Goal: Task Accomplishment & Management: Manage account settings

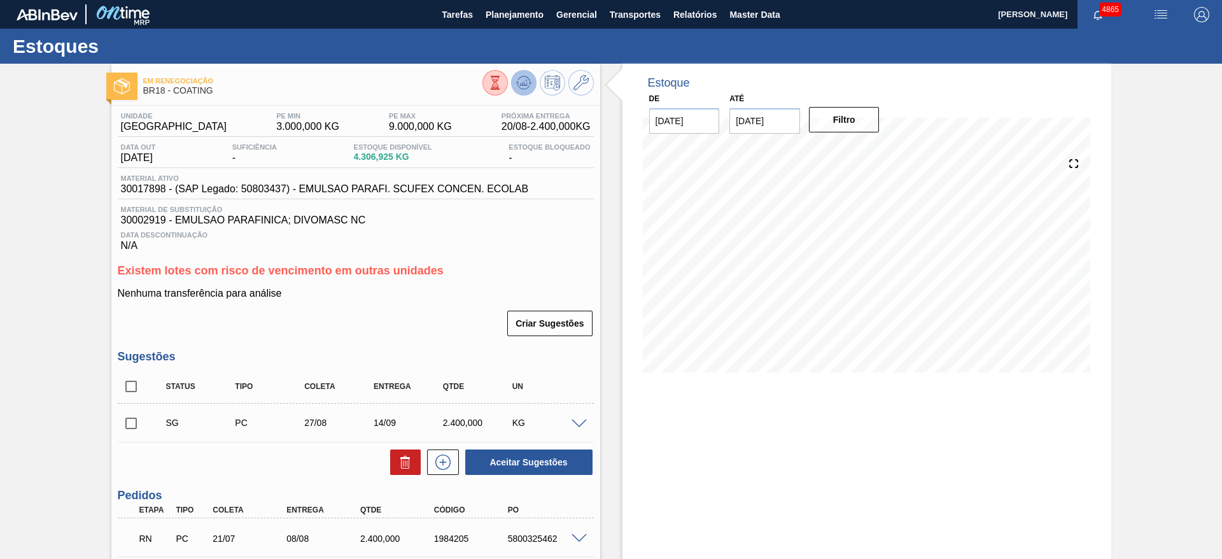
click at [502, 80] on icon at bounding box center [495, 83] width 14 height 14
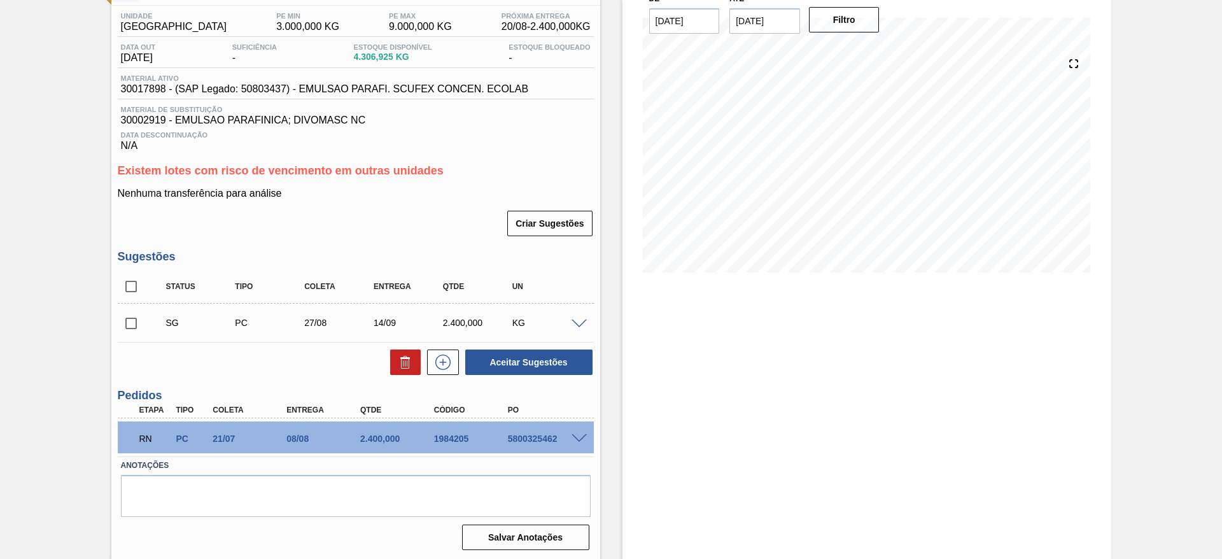
scroll to position [102, 0]
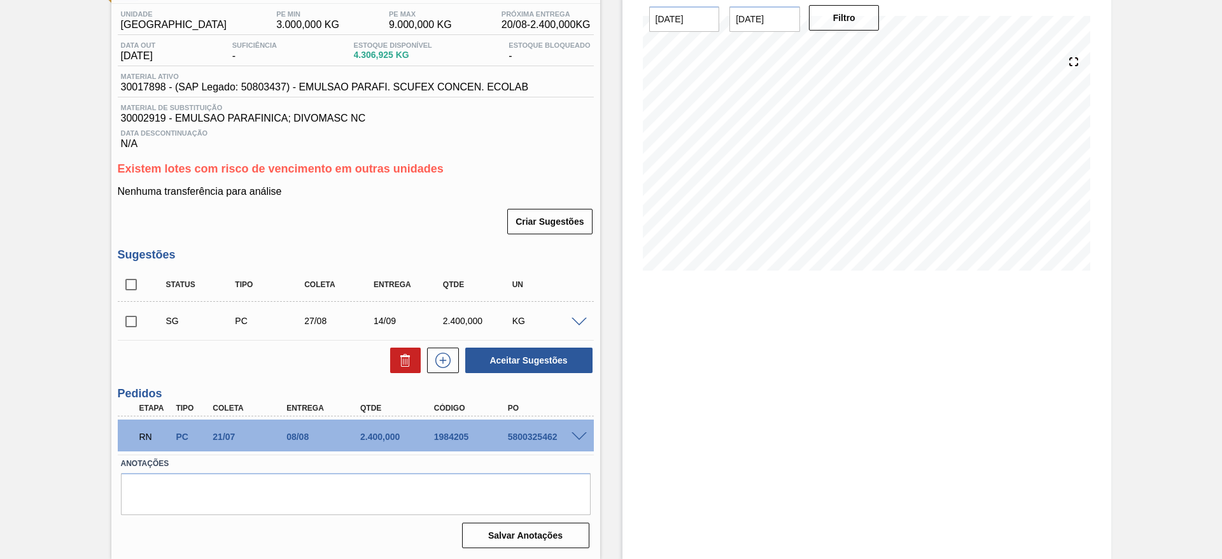
click at [578, 434] on span at bounding box center [578, 437] width 15 height 10
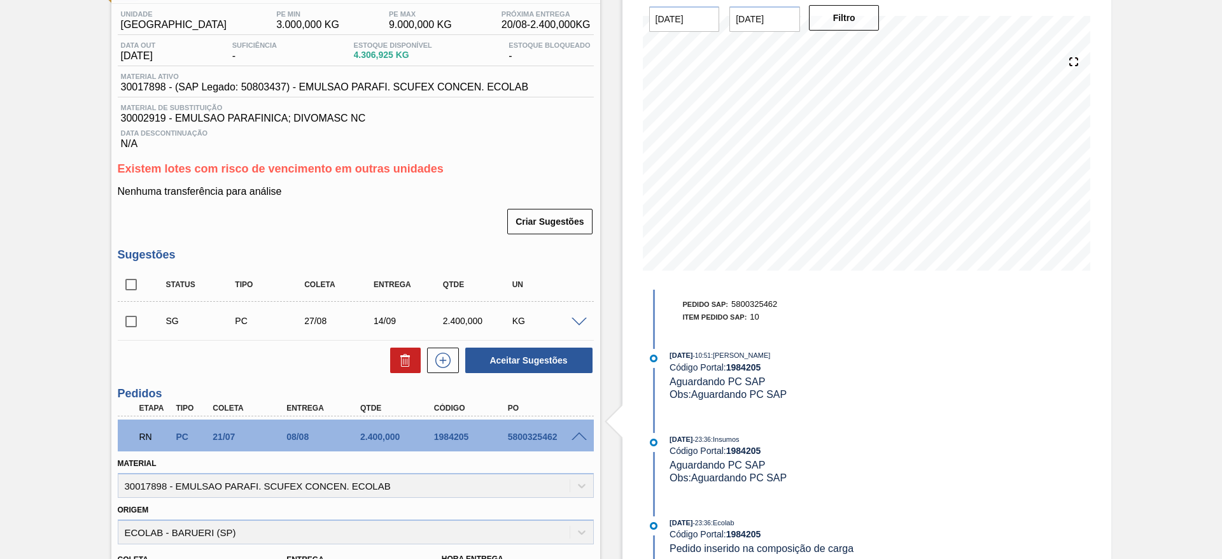
scroll to position [286, 0]
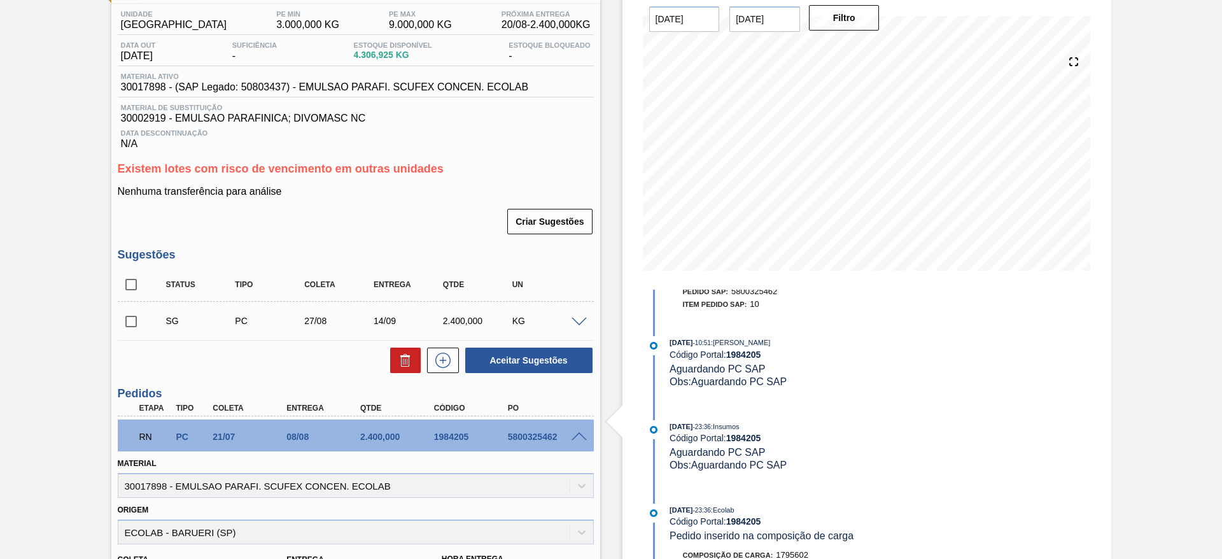
click at [580, 322] on span at bounding box center [578, 323] width 15 height 10
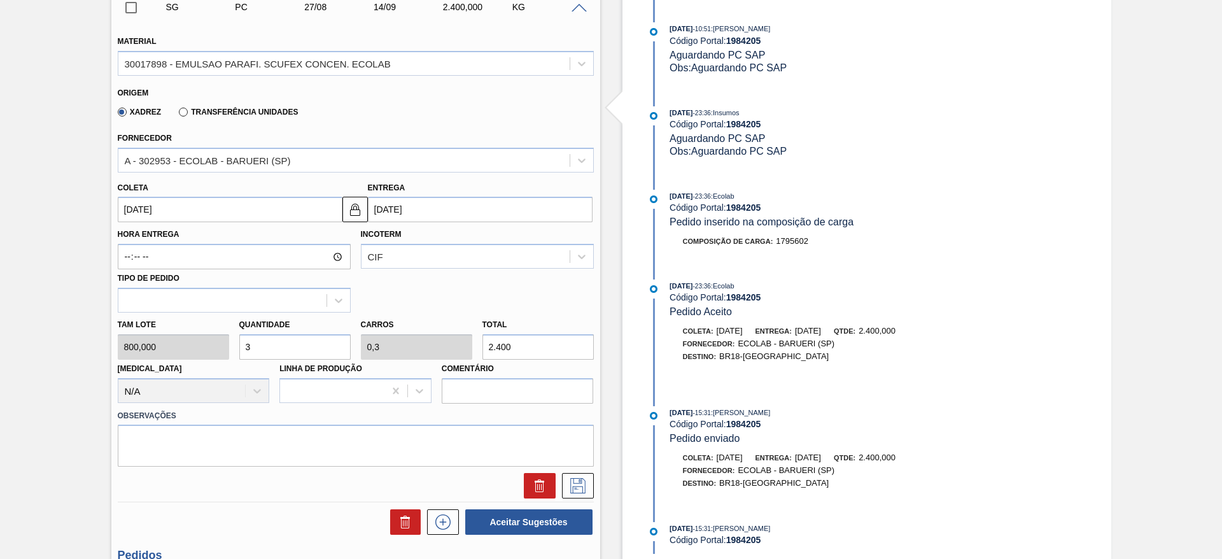
scroll to position [484, 0]
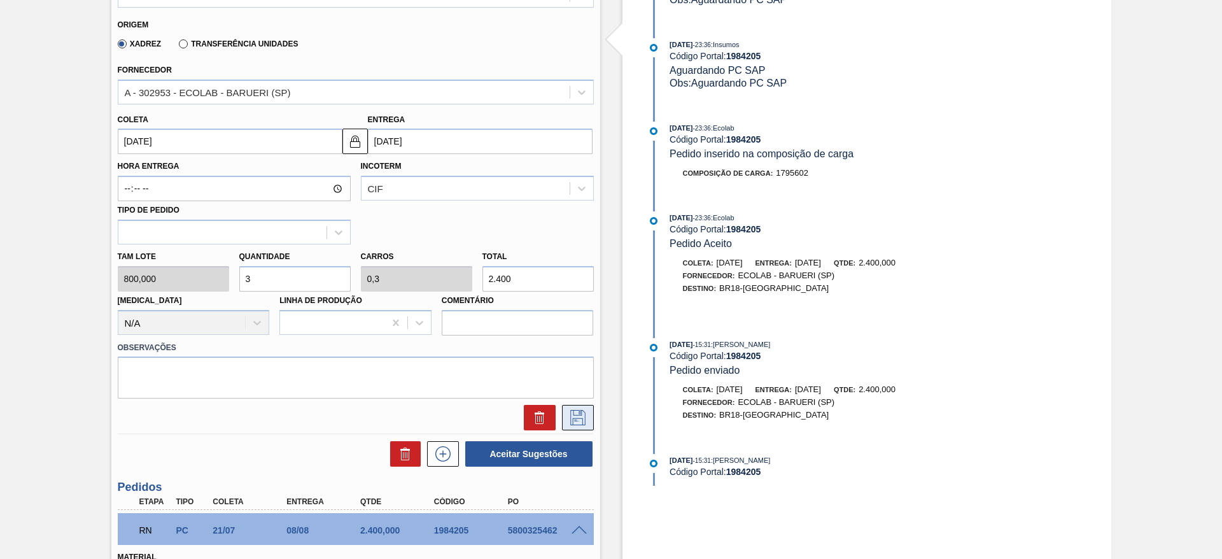
click at [568, 414] on icon at bounding box center [578, 417] width 20 height 15
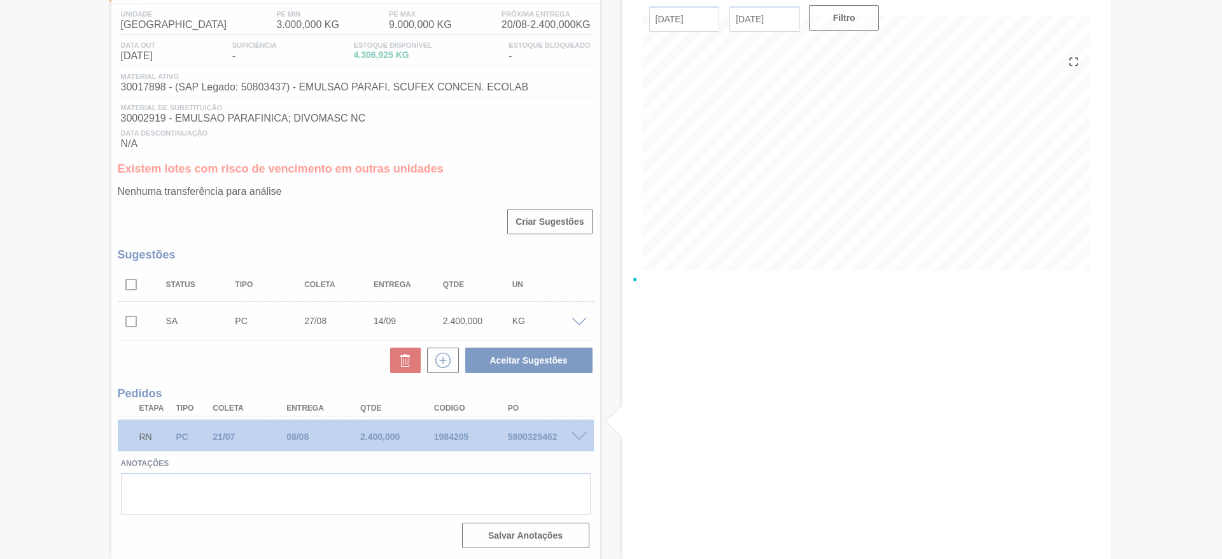
scroll to position [102, 0]
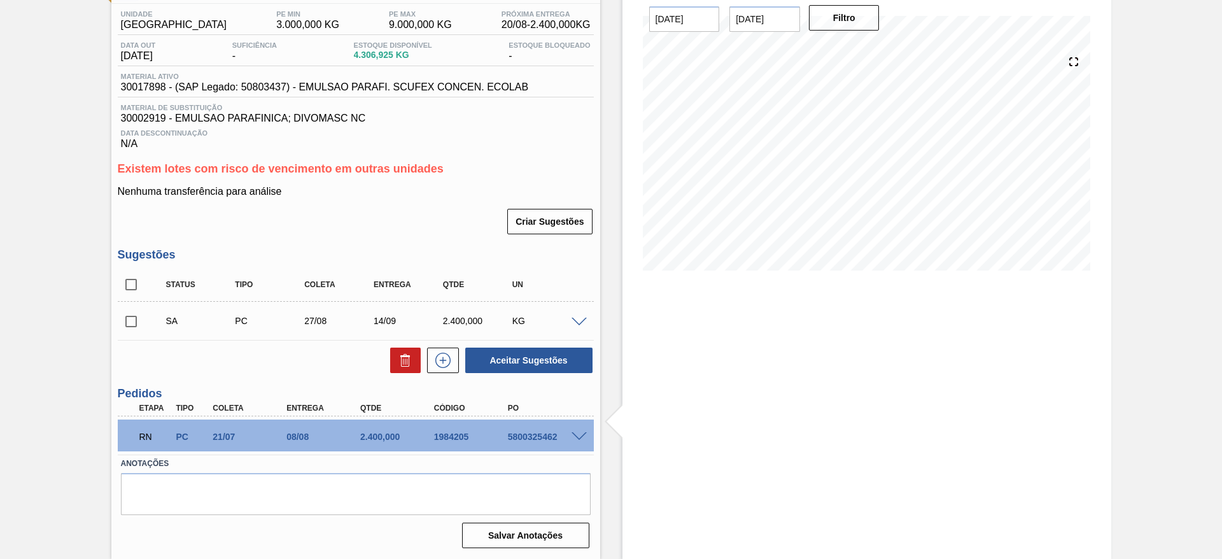
click at [580, 321] on span at bounding box center [578, 323] width 15 height 10
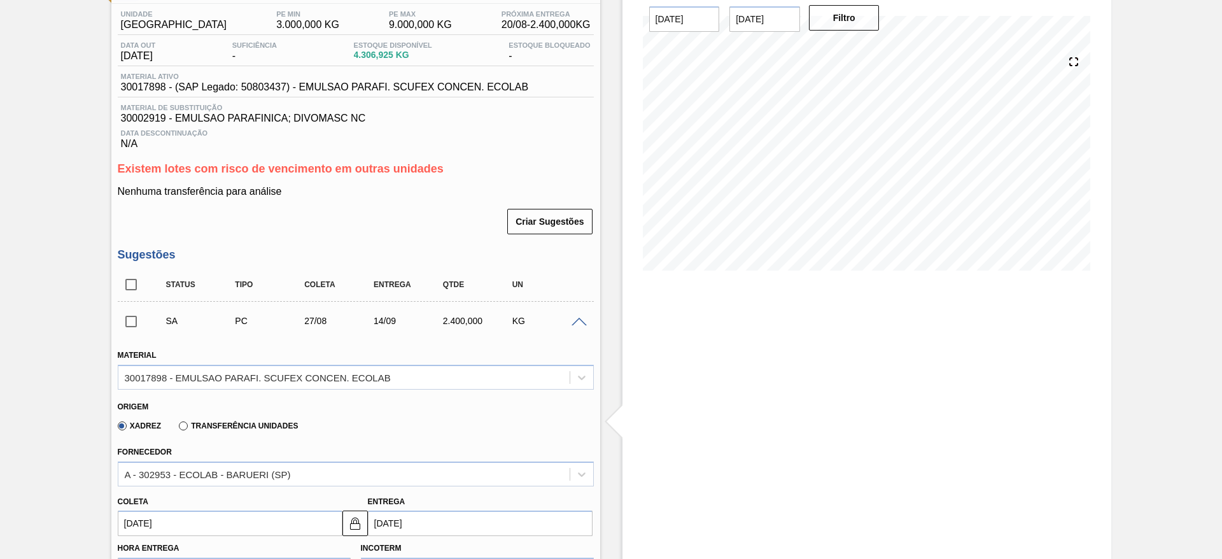
scroll to position [410, 0]
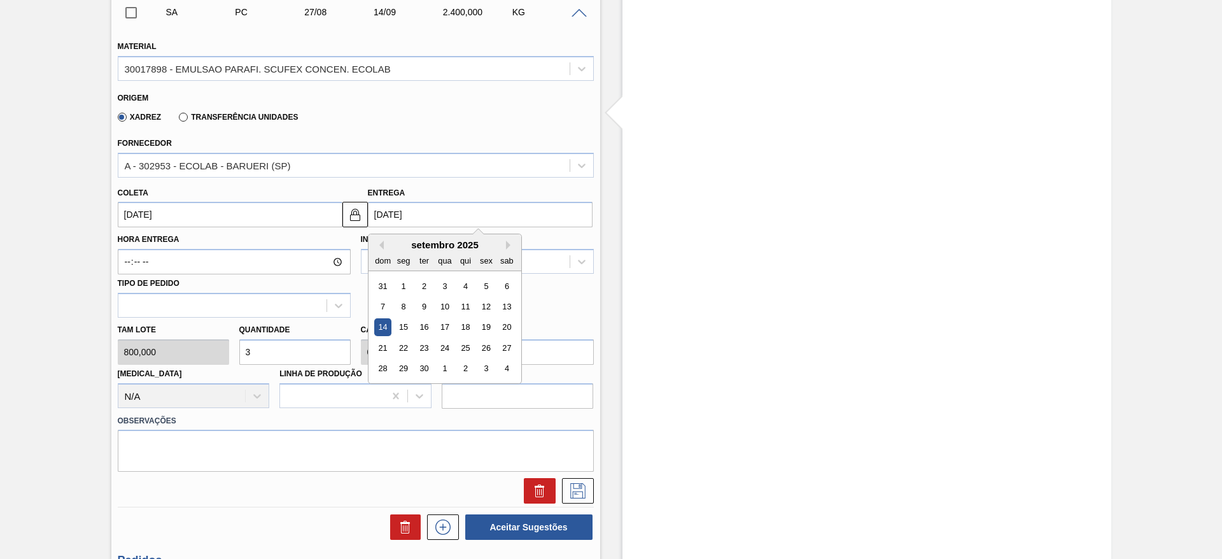
click at [374, 218] on input "14/09/2025" at bounding box center [480, 214] width 225 height 25
click at [351, 220] on img at bounding box center [354, 214] width 15 height 15
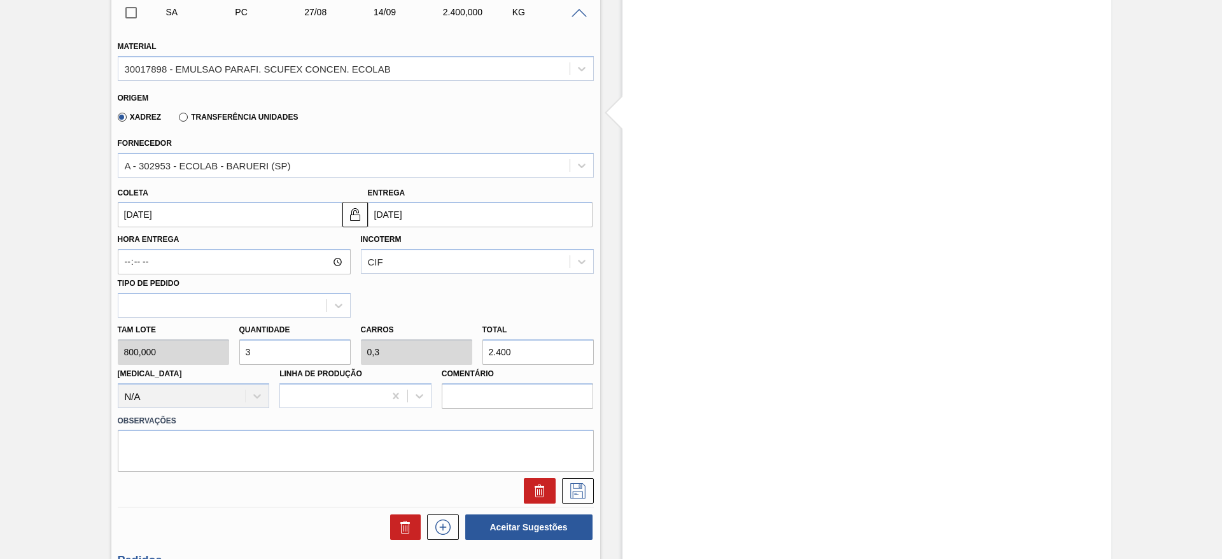
click at [434, 222] on input "14/09/2025" at bounding box center [480, 214] width 225 height 25
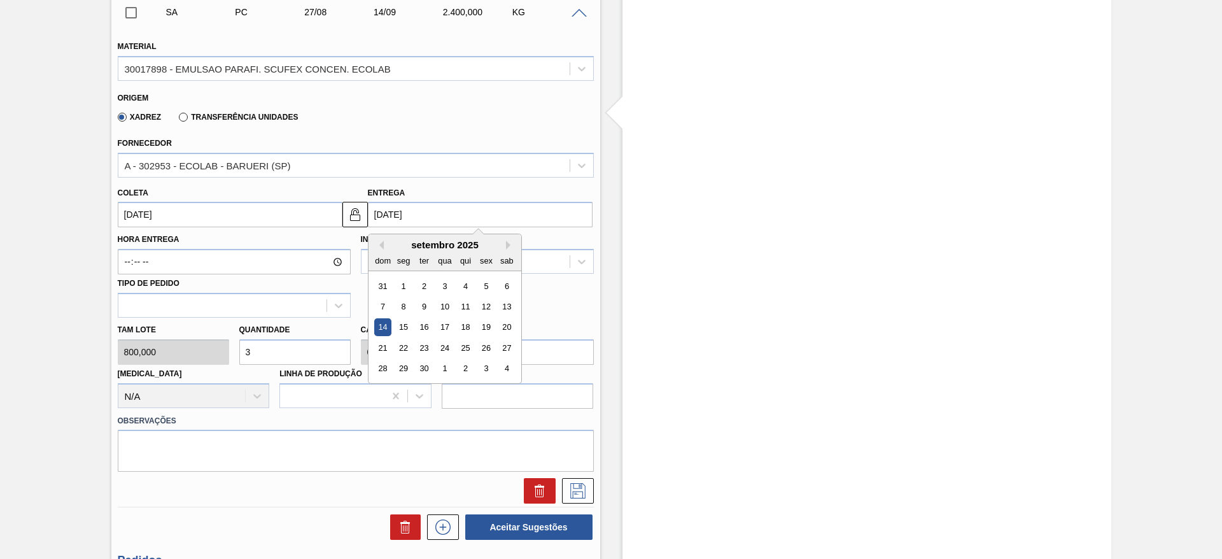
drag, startPoint x: 485, startPoint y: 301, endPoint x: 514, endPoint y: 346, distance: 53.3
click at [484, 301] on div "12" at bounding box center [485, 306] width 17 height 17
type input "12/09/2025"
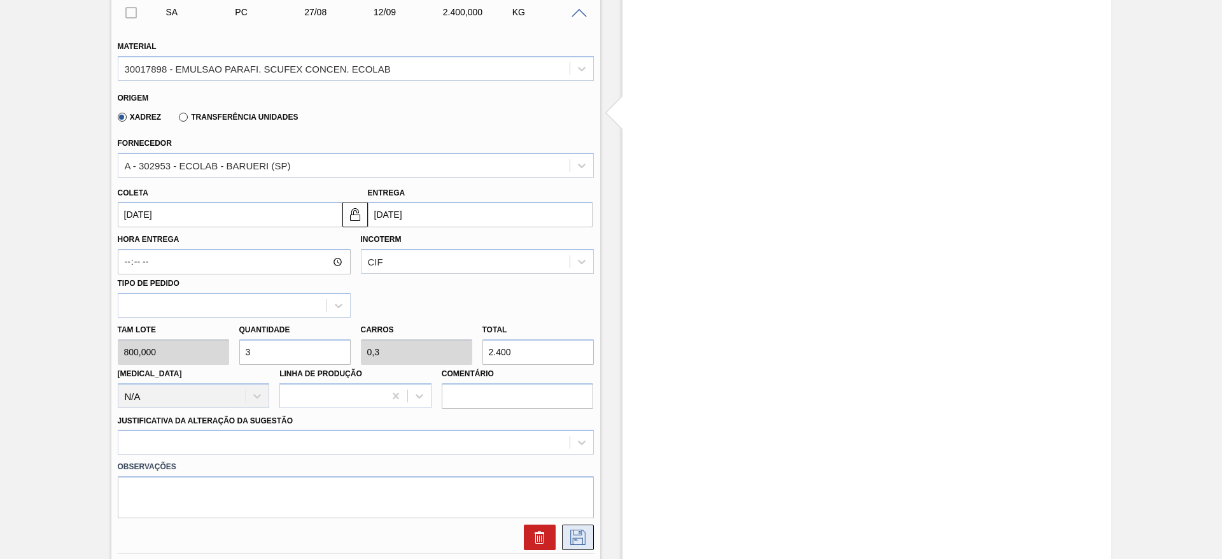
click at [582, 535] on icon at bounding box center [578, 536] width 20 height 15
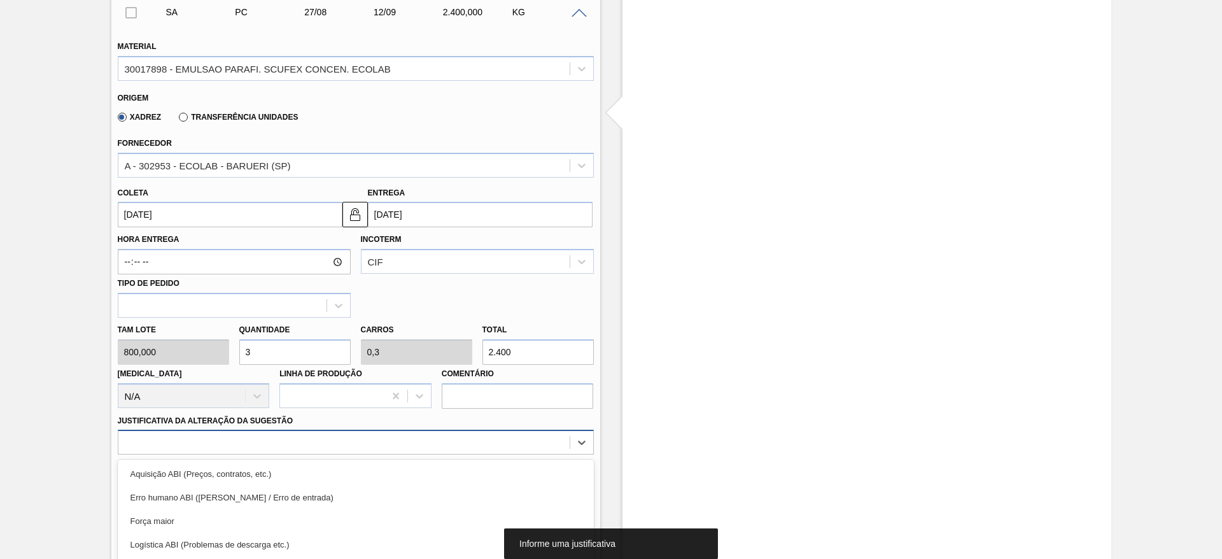
scroll to position [507, 0]
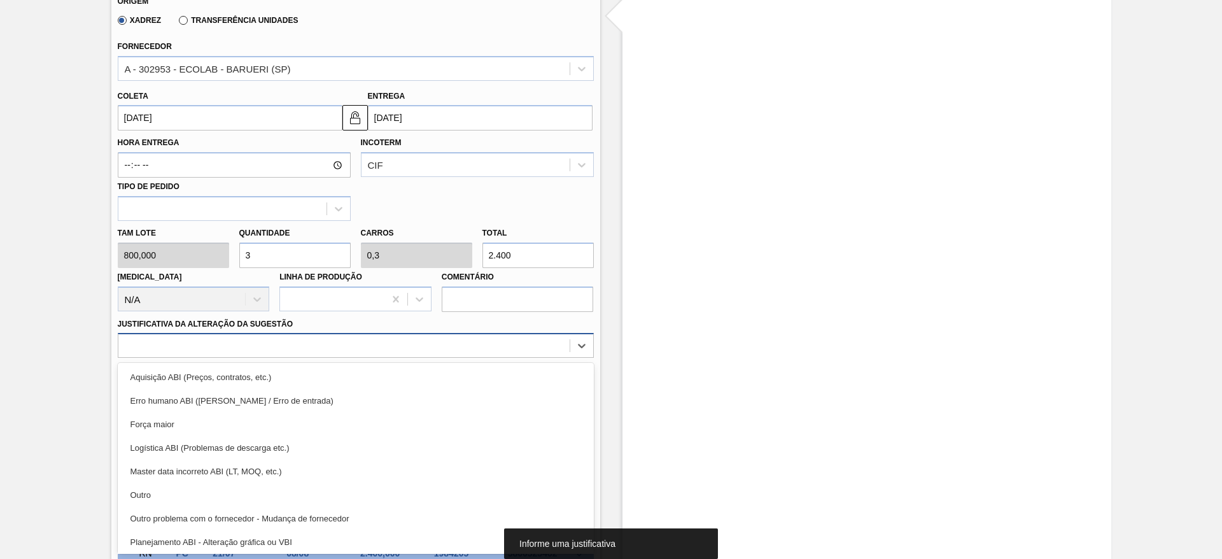
click at [463, 358] on div "option Força maior focused, 3 of 18. 18 results available. Use Up and Down to c…" at bounding box center [356, 345] width 476 height 25
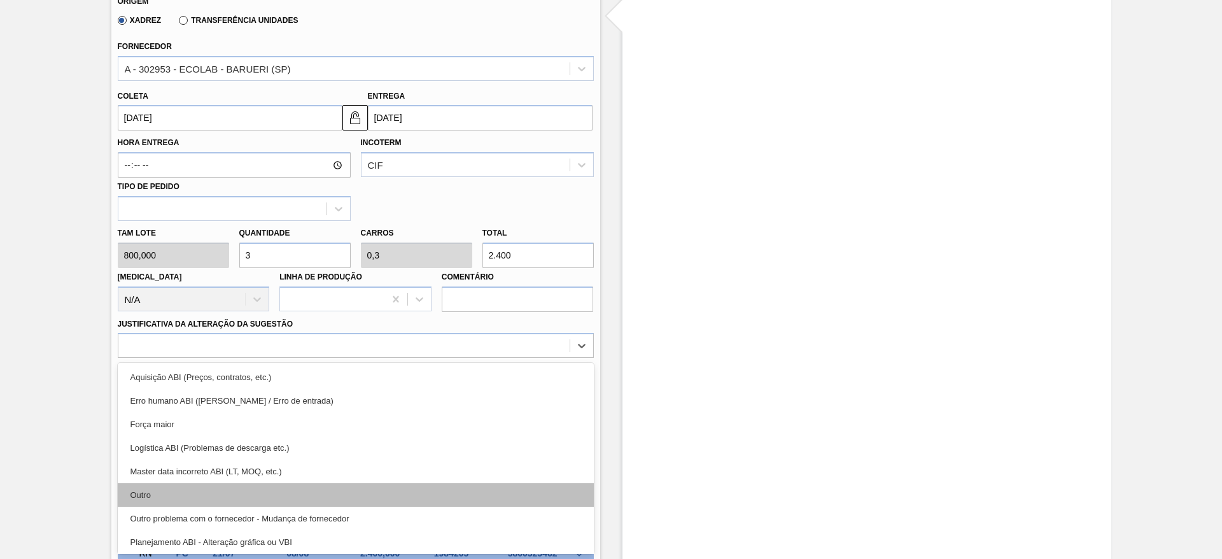
click at [439, 496] on div "Outro" at bounding box center [356, 495] width 476 height 24
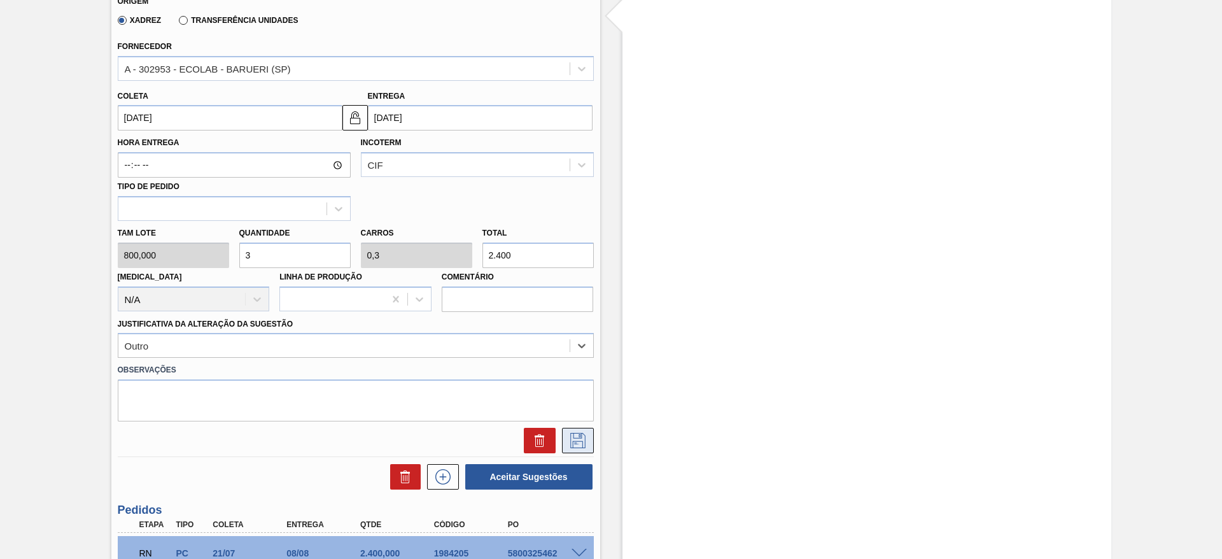
click at [587, 438] on button at bounding box center [578, 440] width 32 height 25
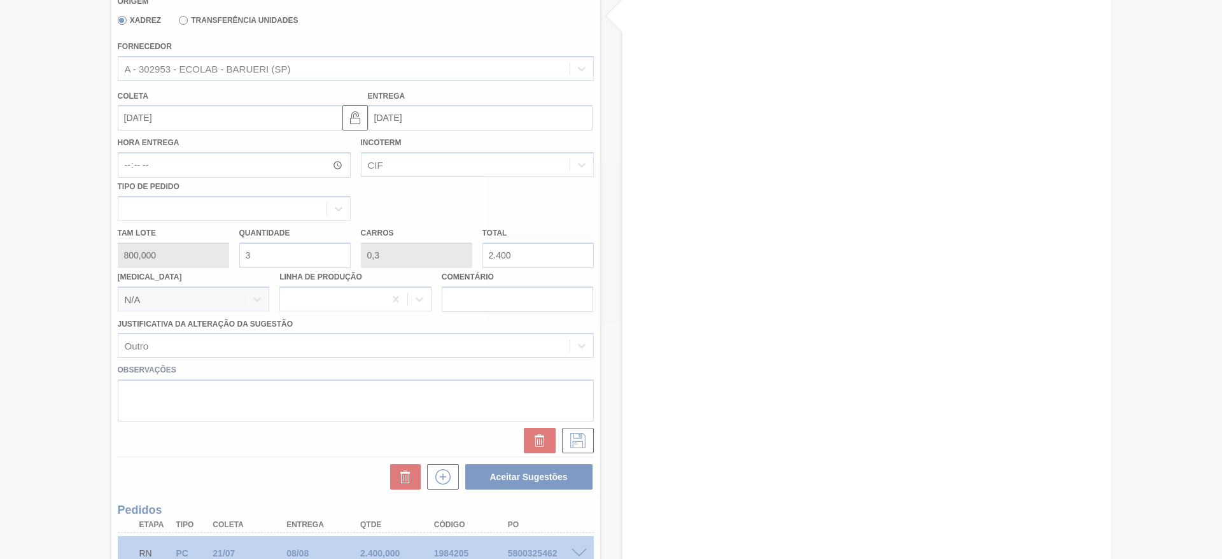
scroll to position [102, 0]
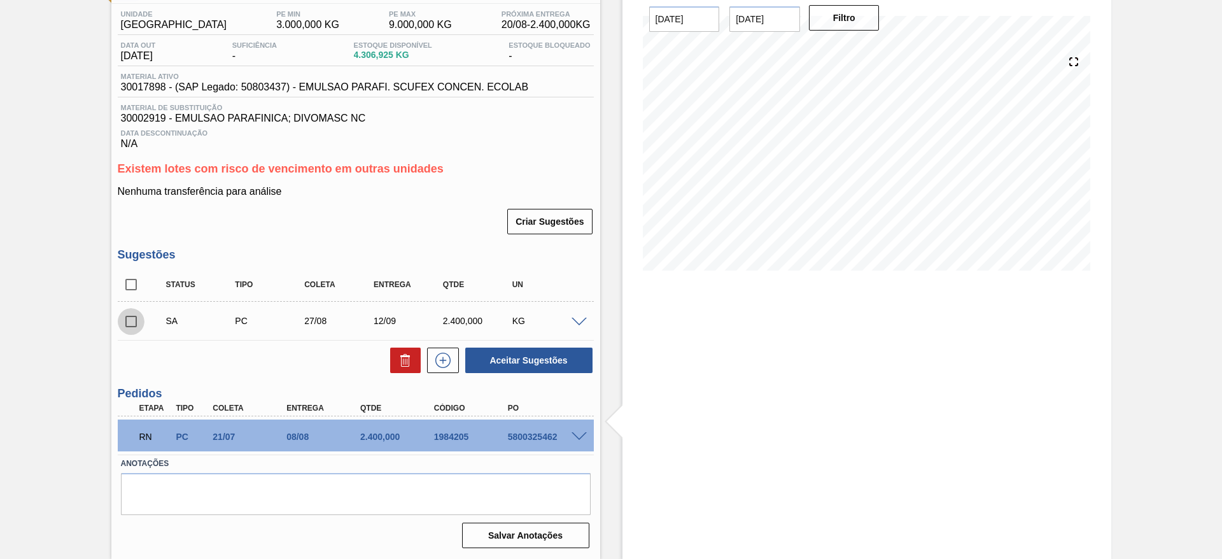
click at [133, 318] on input "checkbox" at bounding box center [131, 321] width 27 height 27
click at [582, 361] on button "Aceitar Sugestões" at bounding box center [528, 359] width 127 height 25
checkbox input "false"
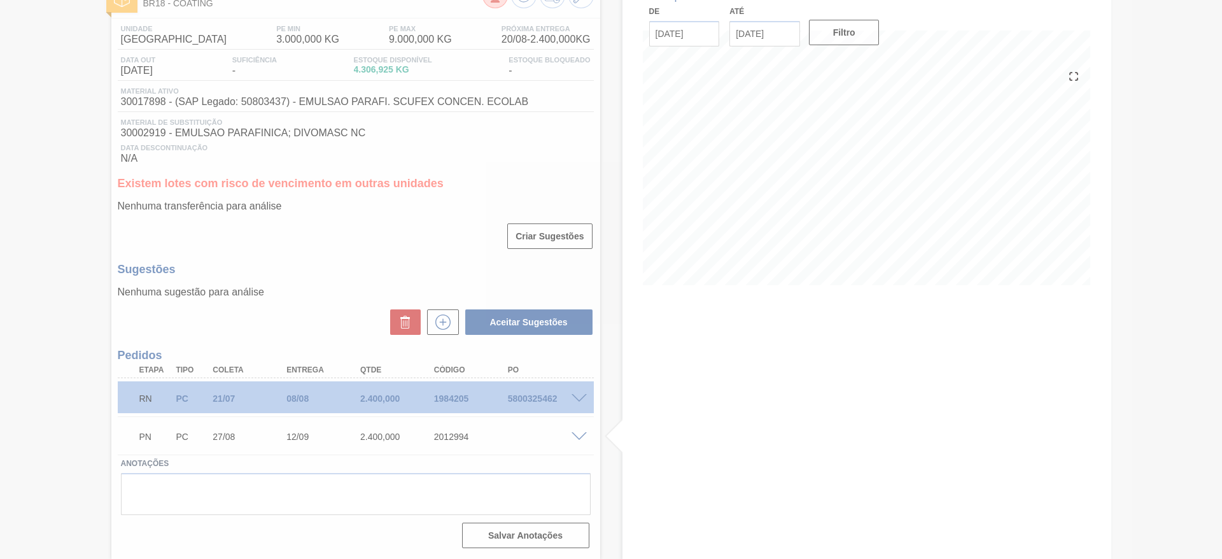
scroll to position [87, 0]
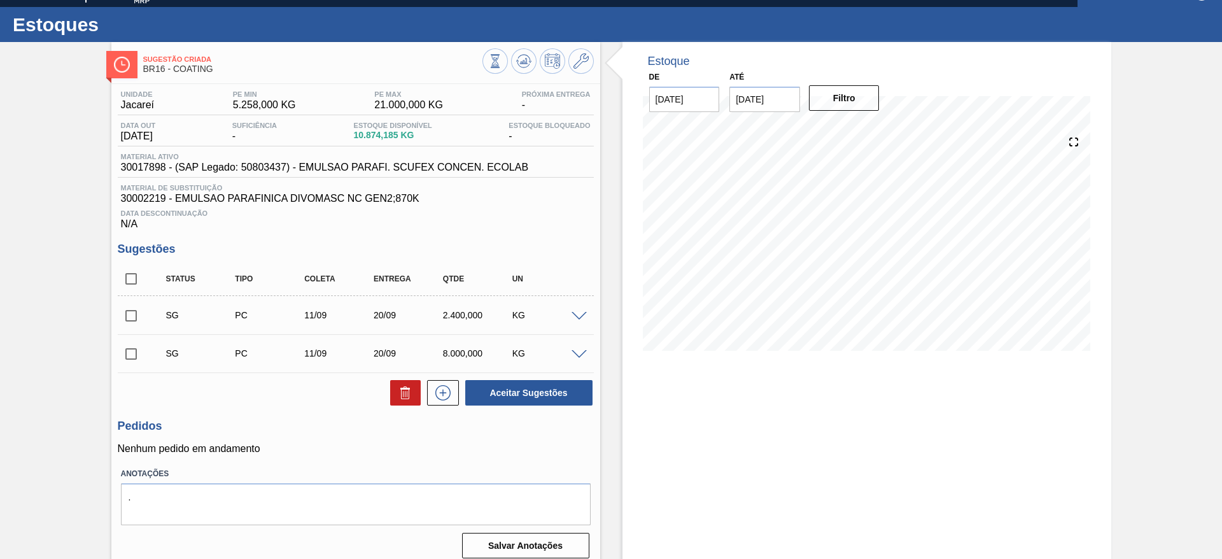
scroll to position [32, 0]
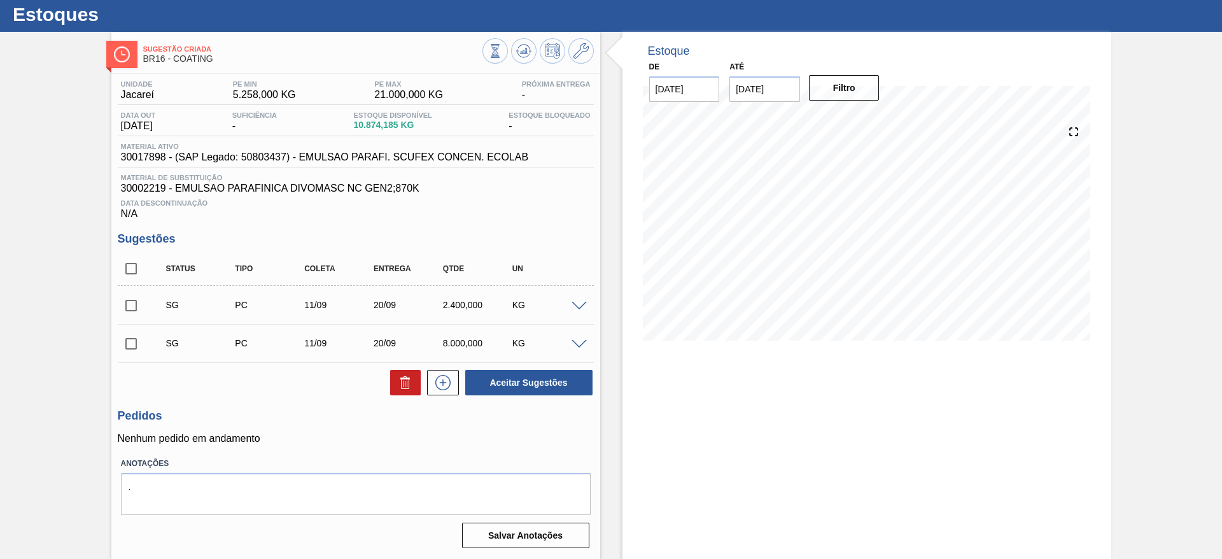
click at [577, 307] on span at bounding box center [578, 307] width 15 height 10
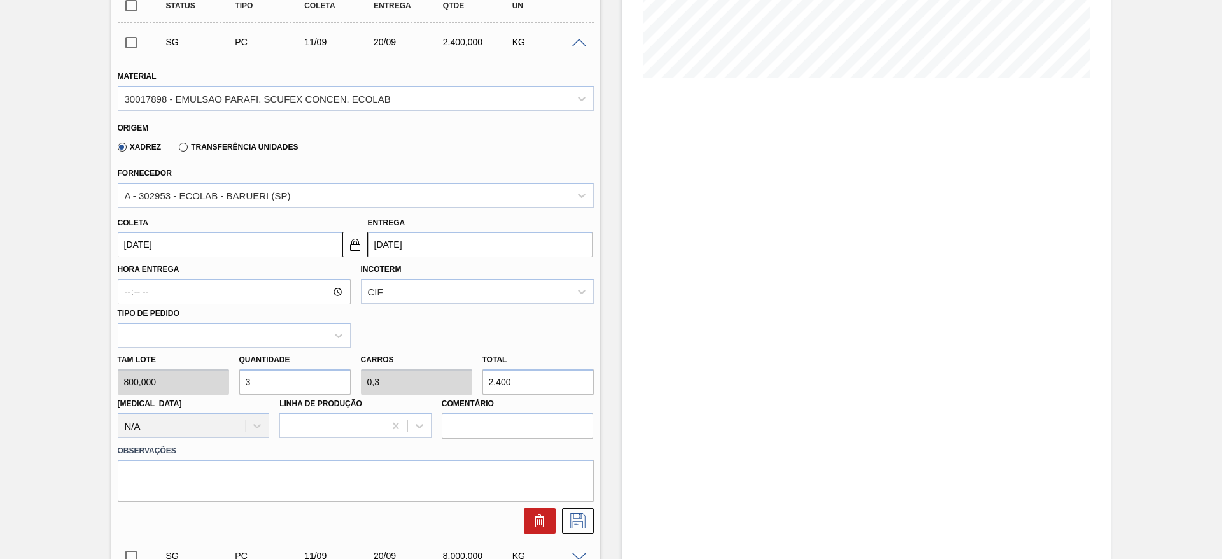
scroll to position [318, 0]
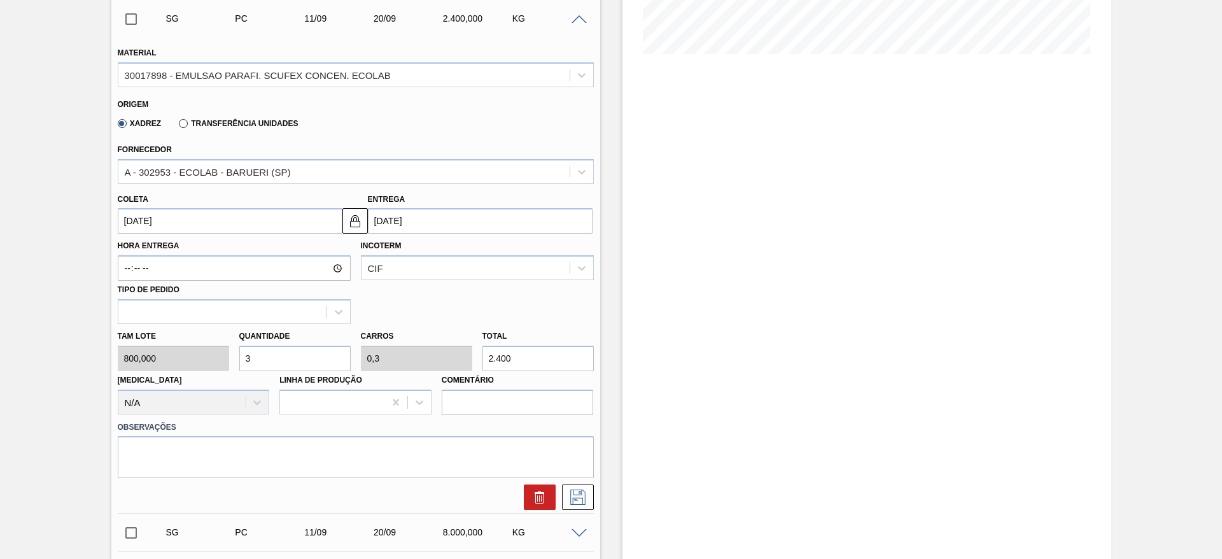
click at [172, 214] on input "11/09/2025" at bounding box center [230, 220] width 225 height 25
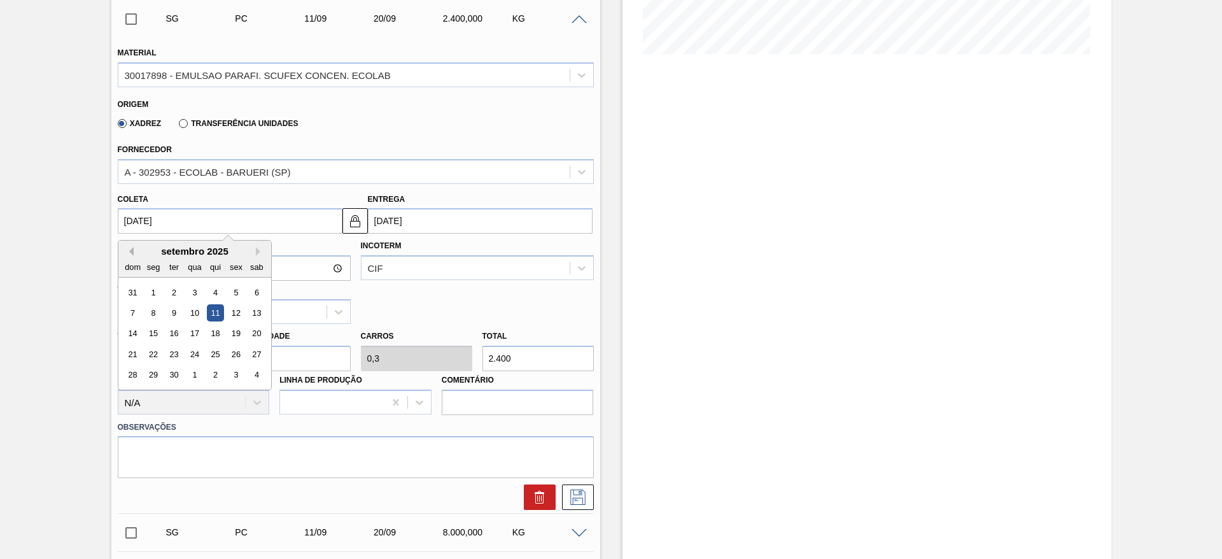
click at [131, 255] on button "Previous Month" at bounding box center [129, 251] width 9 height 9
click at [219, 374] on div "28" at bounding box center [214, 375] width 17 height 17
type input "28/08/2025"
type input "06/09/2025"
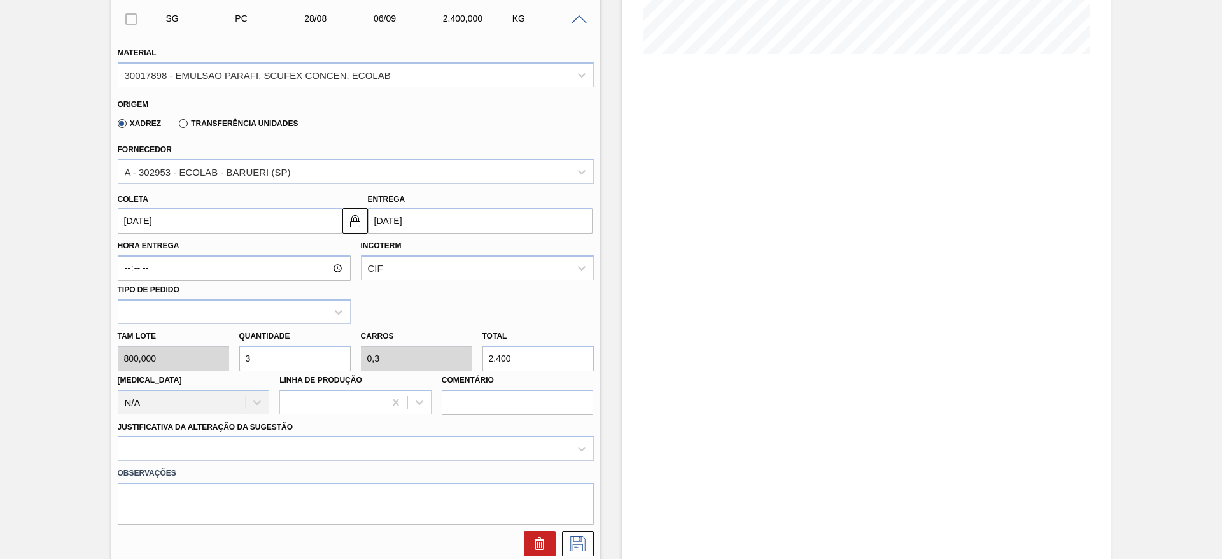
click at [191, 365] on div "Tam lote 800,000 Quantidade 3 Carros 0,3 Total 2.400 Doca N/A Linha de Produção…" at bounding box center [356, 369] width 486 height 91
type input "4"
type input "0,4"
type input "3.200"
drag, startPoint x: 260, startPoint y: 353, endPoint x: 235, endPoint y: 361, distance: 26.2
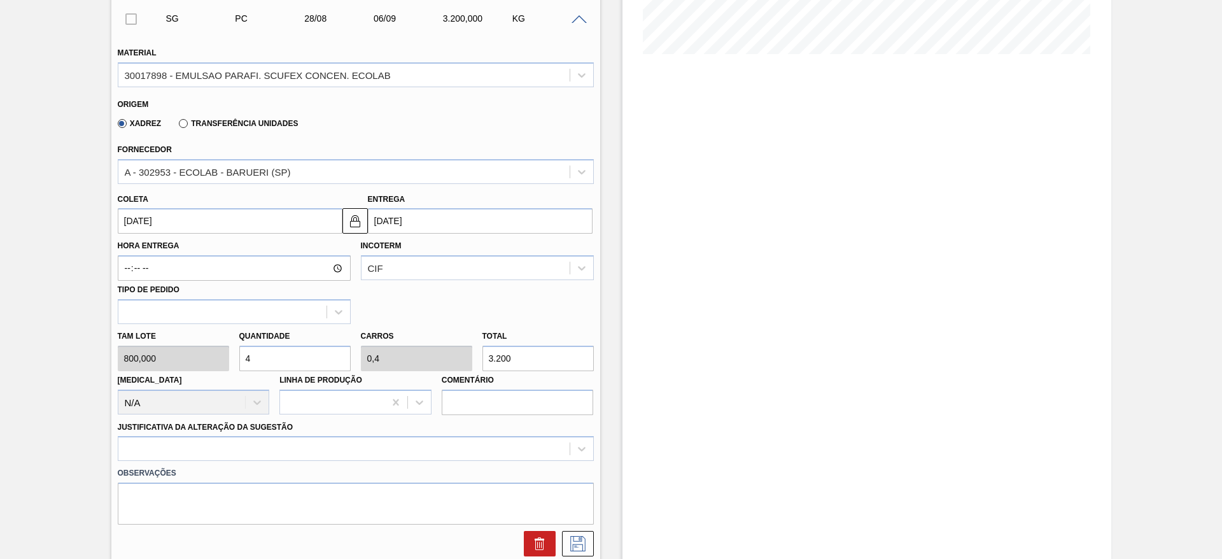
click at [235, 361] on div "Quantidade 4" at bounding box center [295, 349] width 122 height 44
type input "5"
type input "0,5"
type input "4.000"
type input "5"
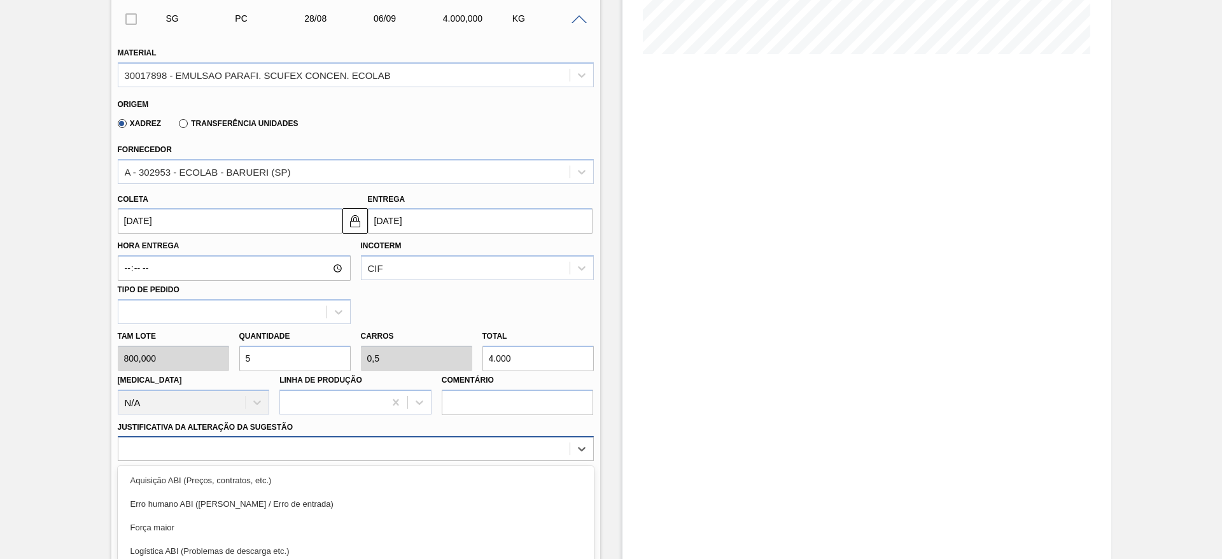
click at [322, 436] on div "option Logística ABI (Problemas de descarga etc.) focused, 4 of 18. 18 results …" at bounding box center [356, 448] width 476 height 25
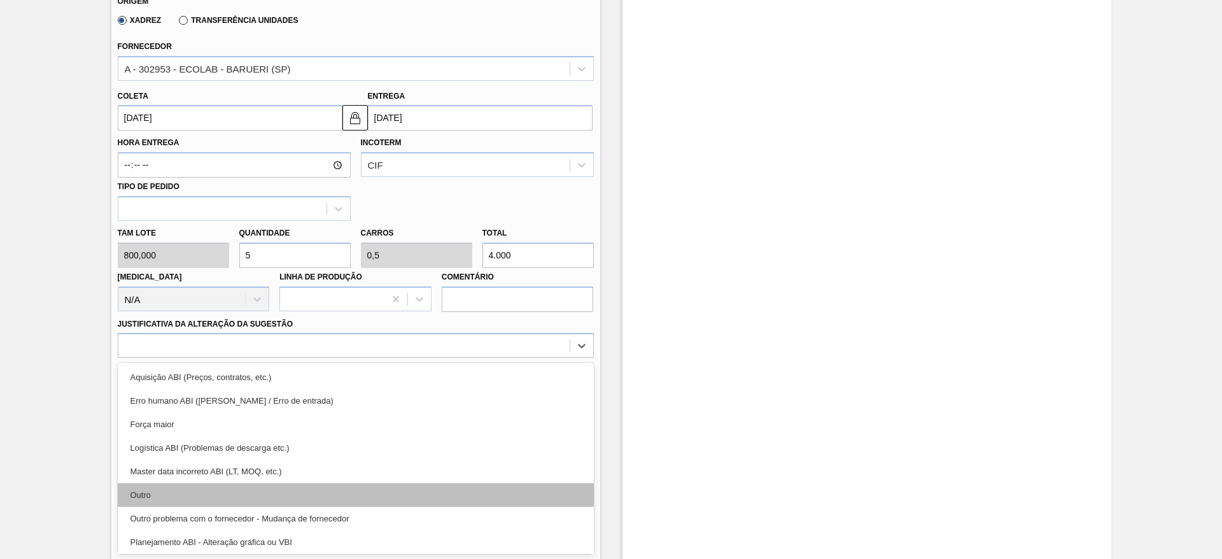
click at [171, 487] on div "Outro" at bounding box center [356, 495] width 476 height 24
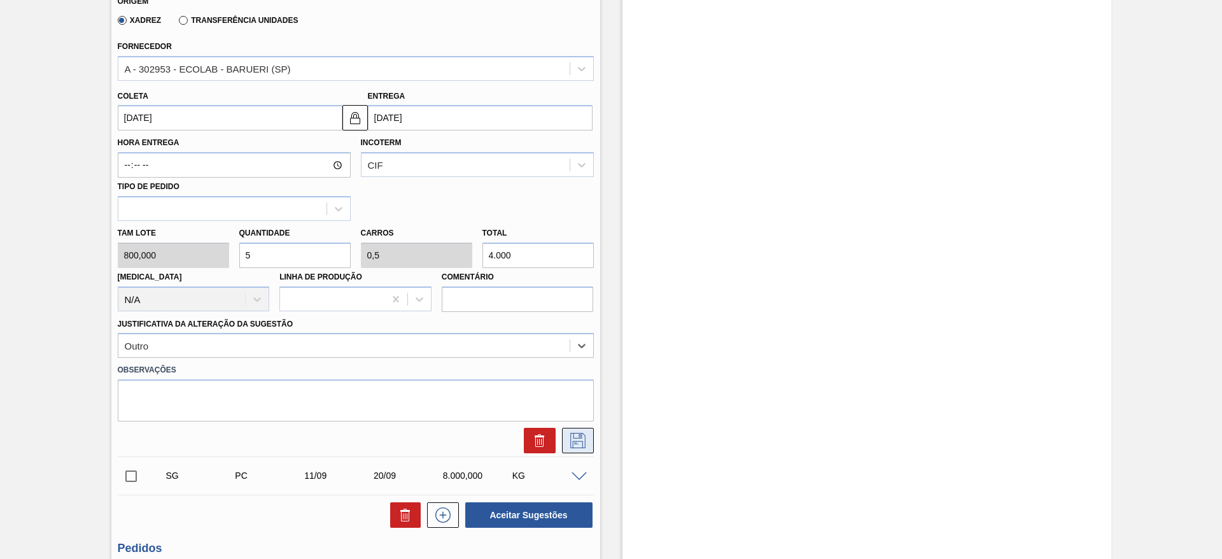
click at [581, 442] on icon at bounding box center [578, 440] width 20 height 15
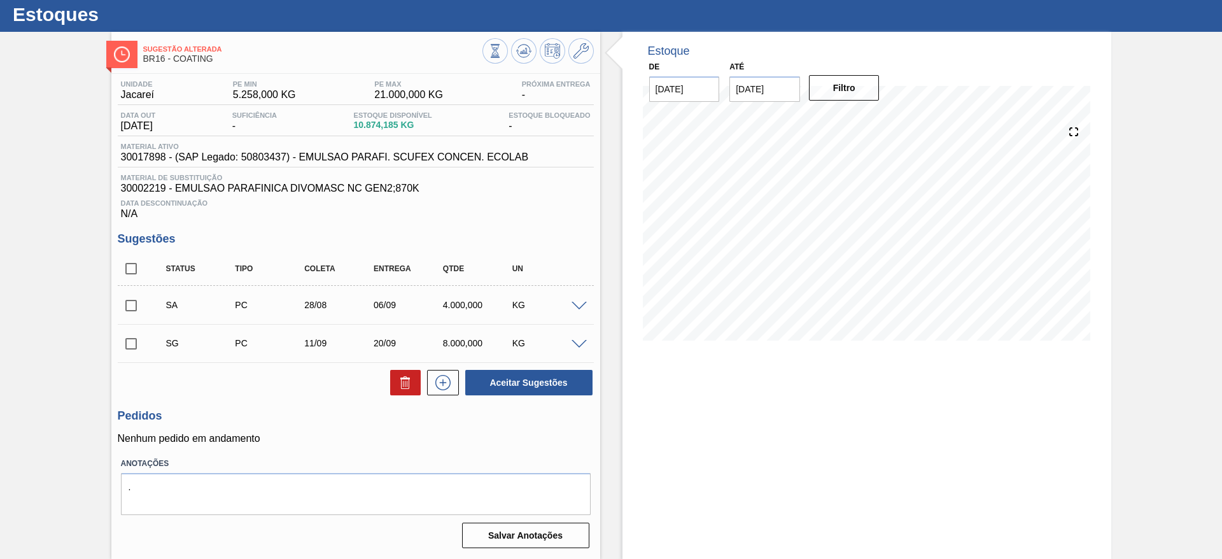
scroll to position [32, 0]
click at [128, 309] on input "checkbox" at bounding box center [131, 305] width 27 height 27
click at [577, 386] on button "Aceitar Sugestões" at bounding box center [528, 382] width 127 height 25
checkbox input "false"
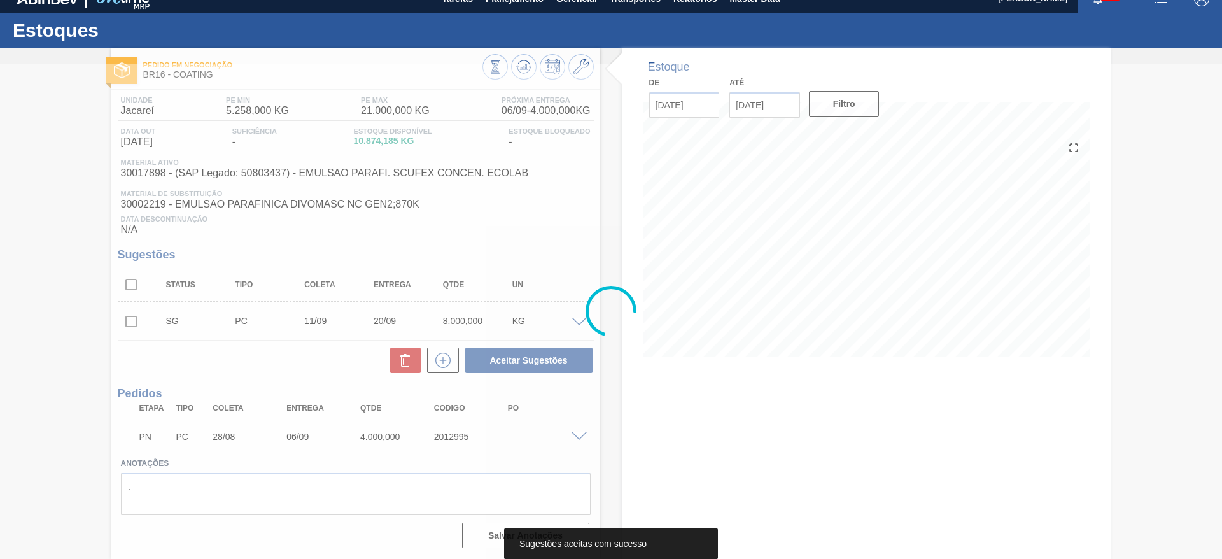
scroll to position [16, 0]
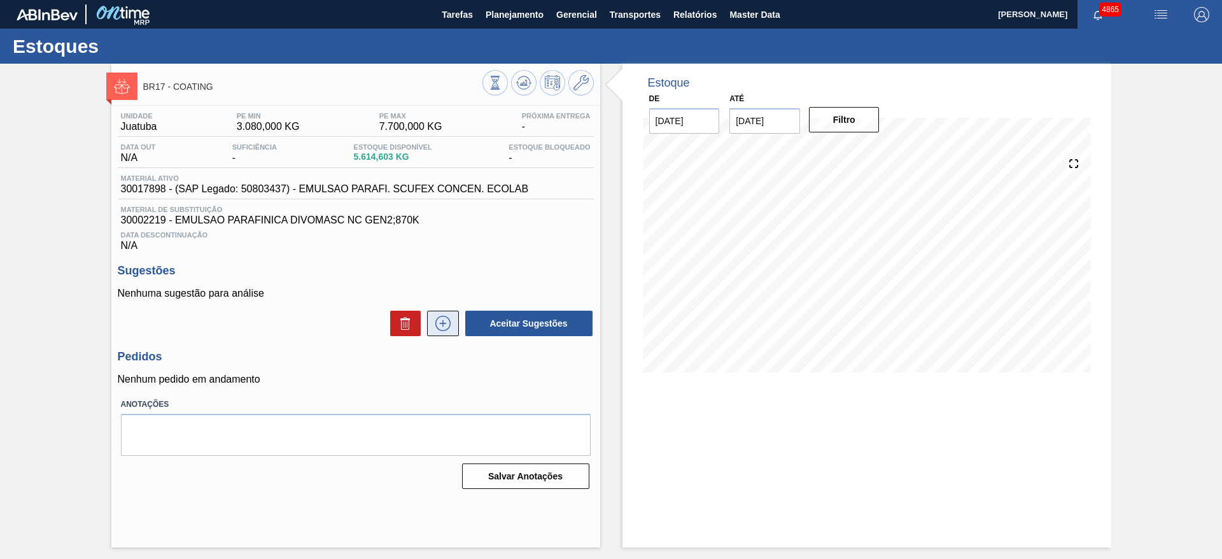
click at [446, 321] on icon at bounding box center [443, 323] width 20 height 15
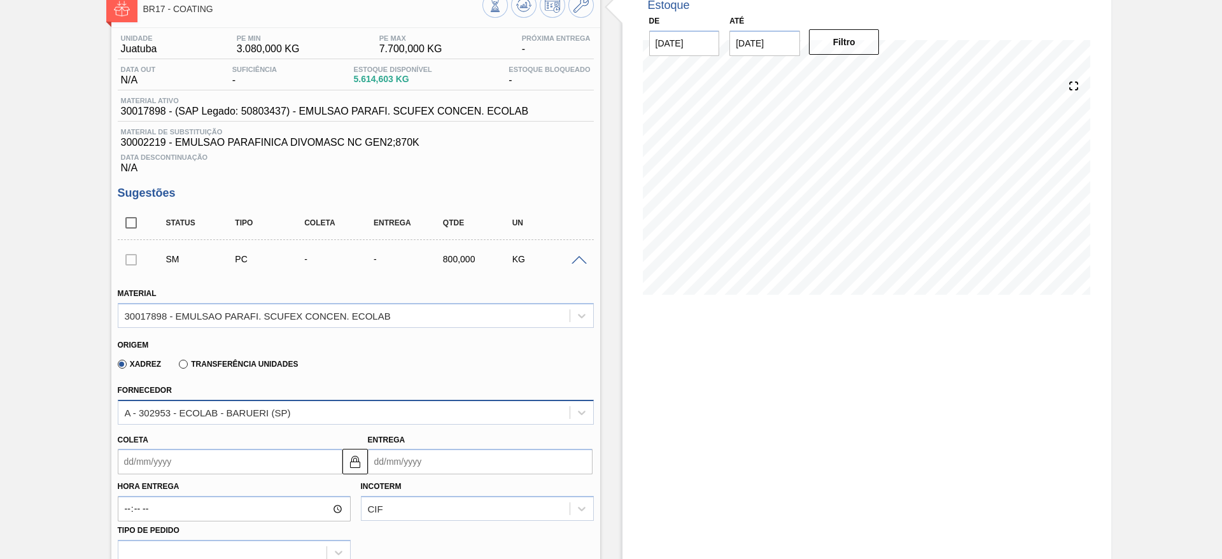
scroll to position [95, 0]
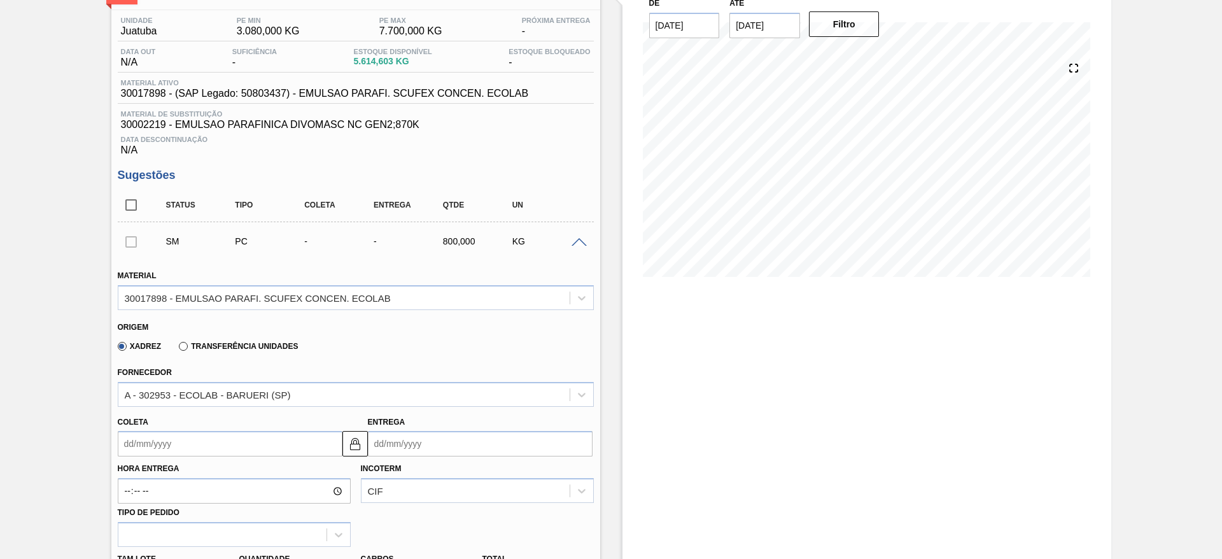
click at [234, 438] on input "Coleta" at bounding box center [230, 443] width 225 height 25
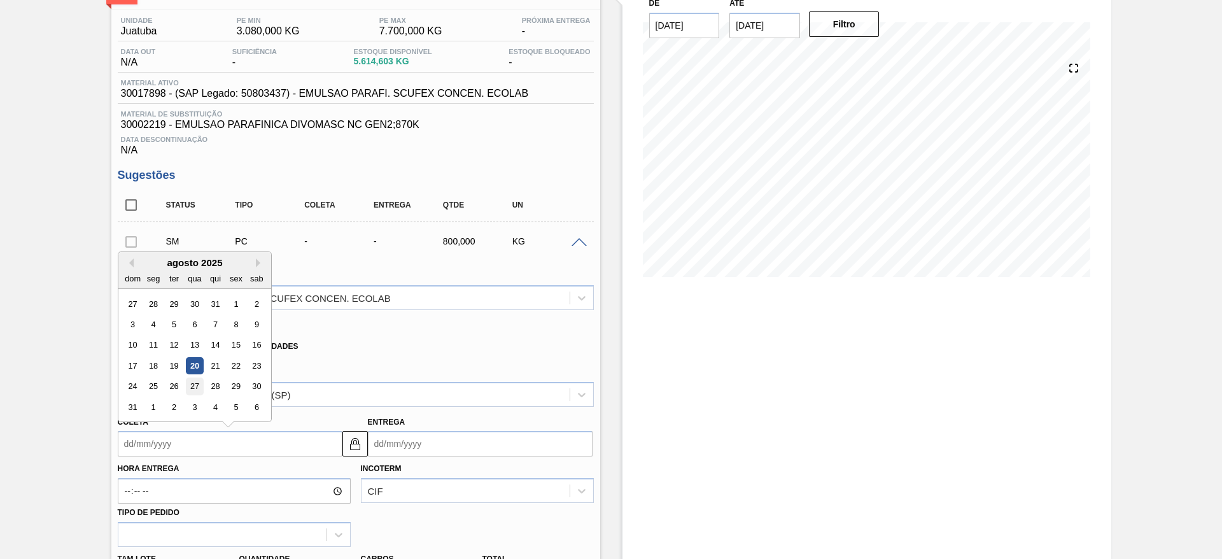
click at [194, 385] on div "27" at bounding box center [194, 386] width 17 height 17
type input "27/08/2025"
type input "07/09/2025"
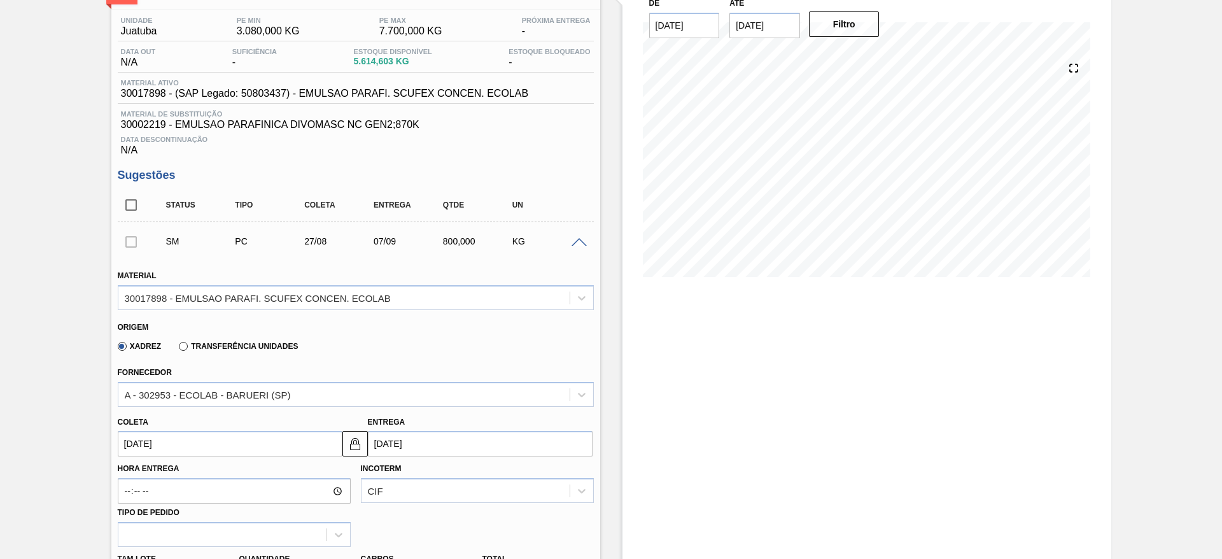
scroll to position [286, 0]
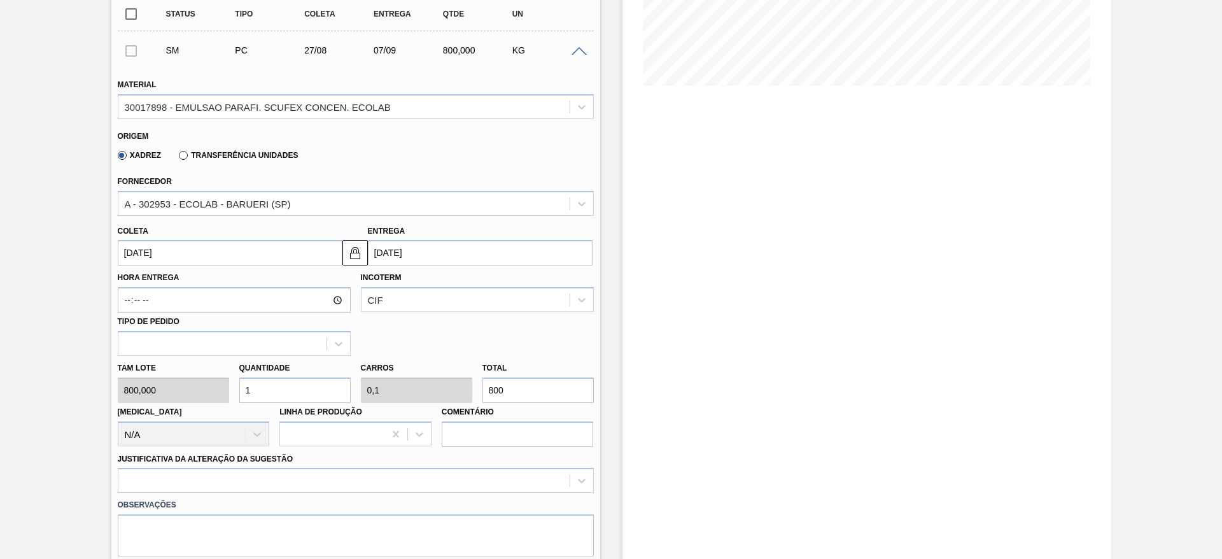
drag, startPoint x: 276, startPoint y: 393, endPoint x: 234, endPoint y: 404, distance: 44.1
click at [234, 404] on div "Tam lote 800,000 Quantidade 1 Carros 0,1 Total 800 Doca N/A Linha de Produção C…" at bounding box center [356, 401] width 486 height 91
type input "2"
type input "0,2"
type input "1.600"
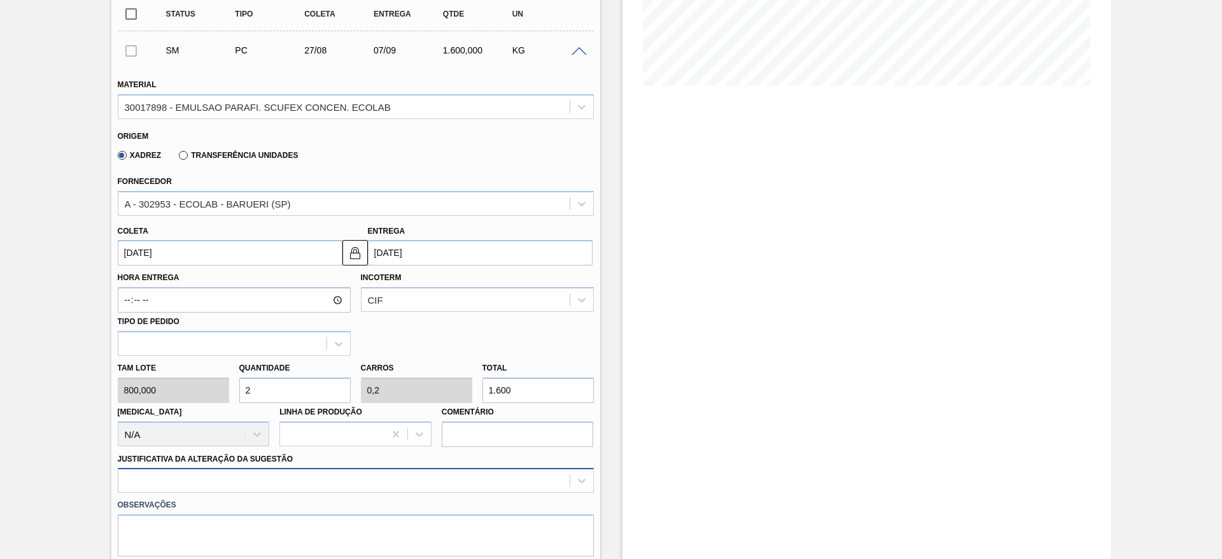
type input "2"
click at [400, 472] on div at bounding box center [356, 480] width 476 height 25
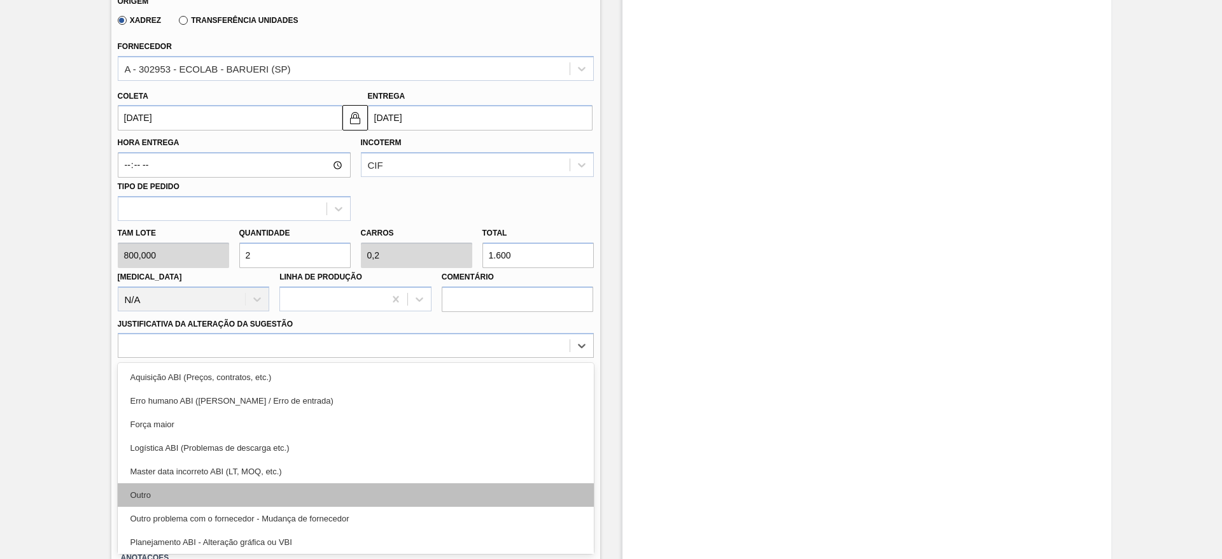
click at [365, 498] on div "Outro" at bounding box center [356, 495] width 476 height 24
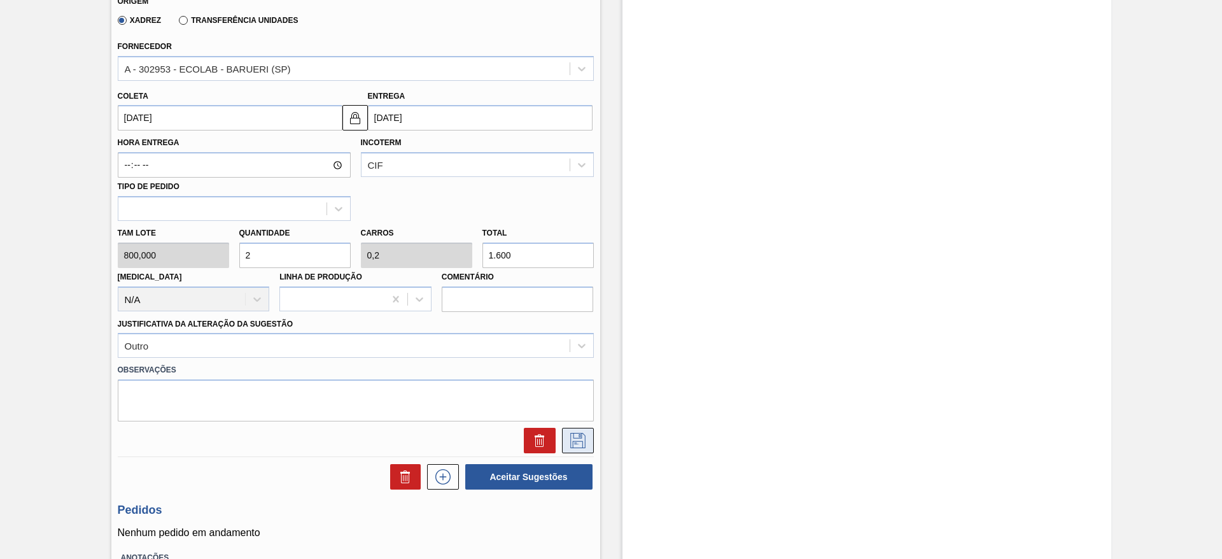
click at [580, 445] on icon at bounding box center [578, 440] width 20 height 15
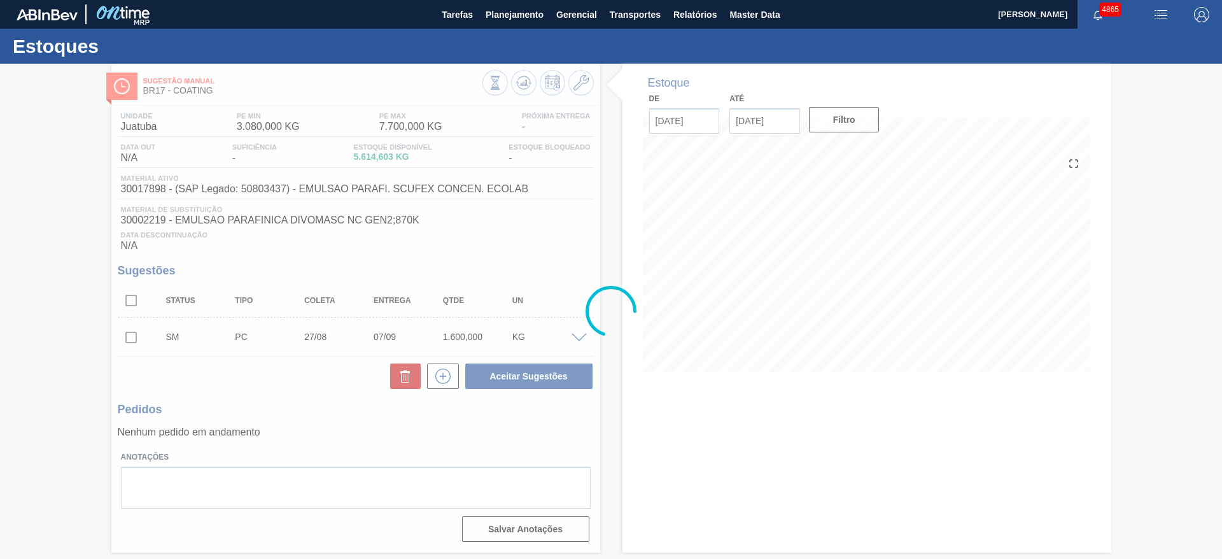
scroll to position [0, 0]
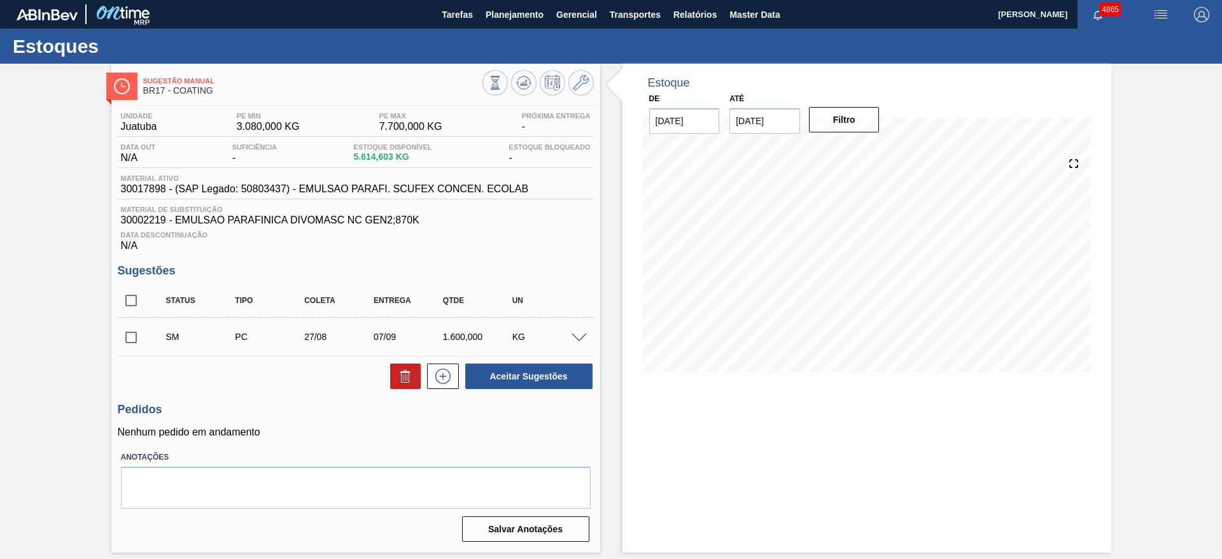
click at [127, 344] on input "checkbox" at bounding box center [131, 337] width 27 height 27
click at [503, 368] on button "Aceitar Sugestões" at bounding box center [528, 375] width 127 height 25
checkbox input "false"
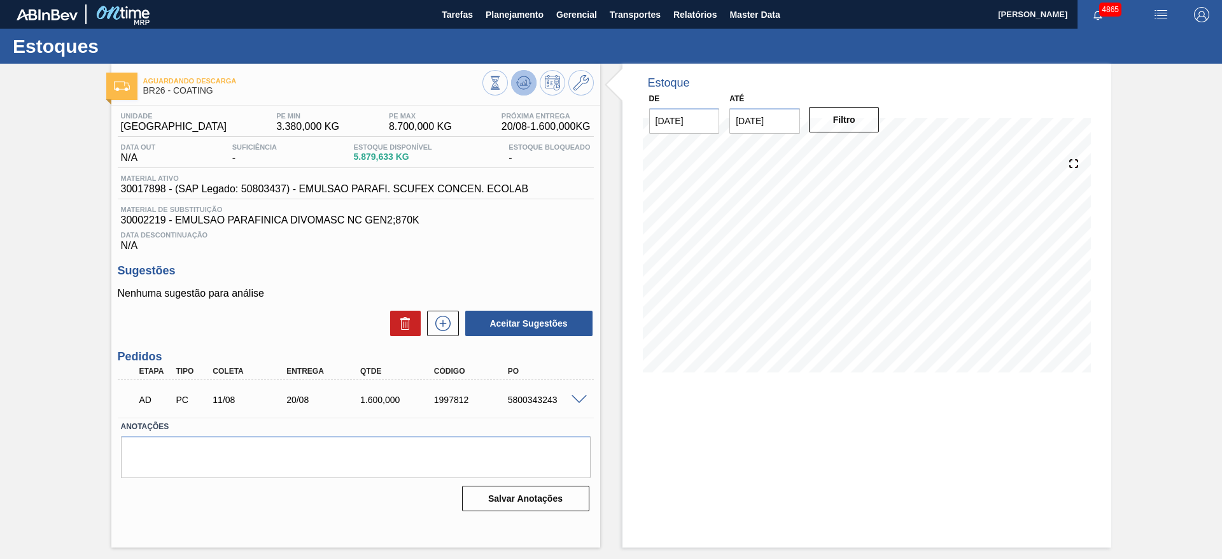
click at [502, 83] on icon at bounding box center [495, 83] width 14 height 14
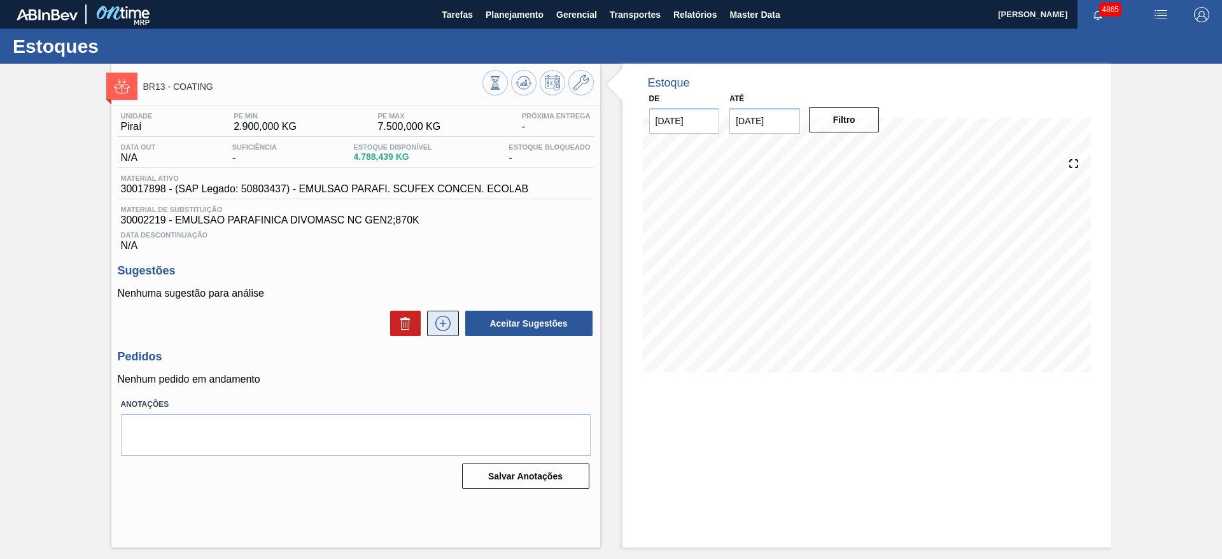
click at [442, 321] on icon at bounding box center [442, 323] width 1 height 7
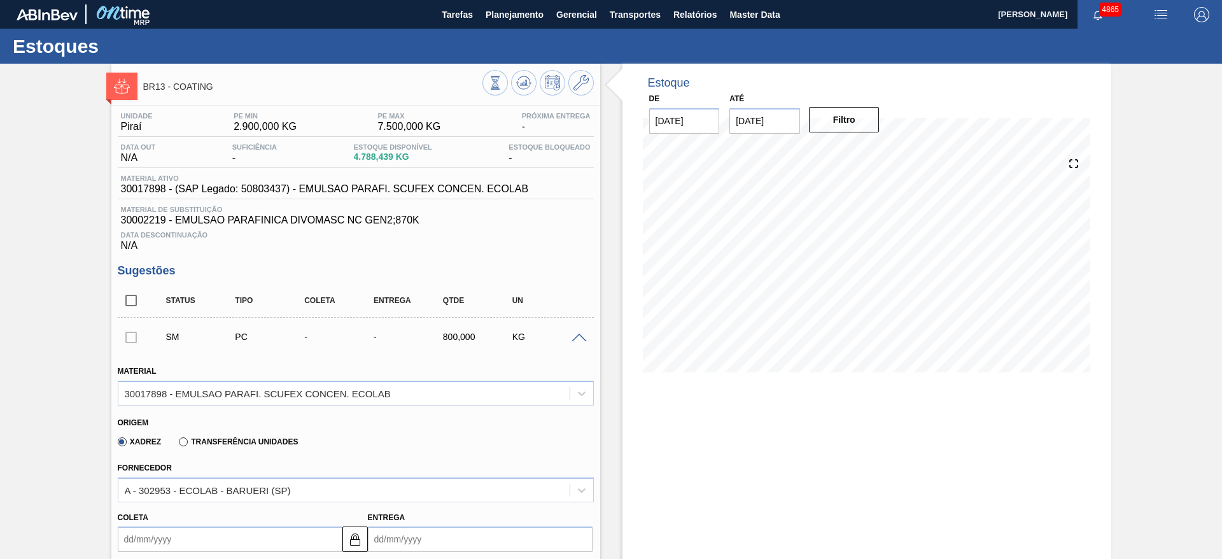
click at [231, 534] on input "Coleta" at bounding box center [230, 538] width 225 height 25
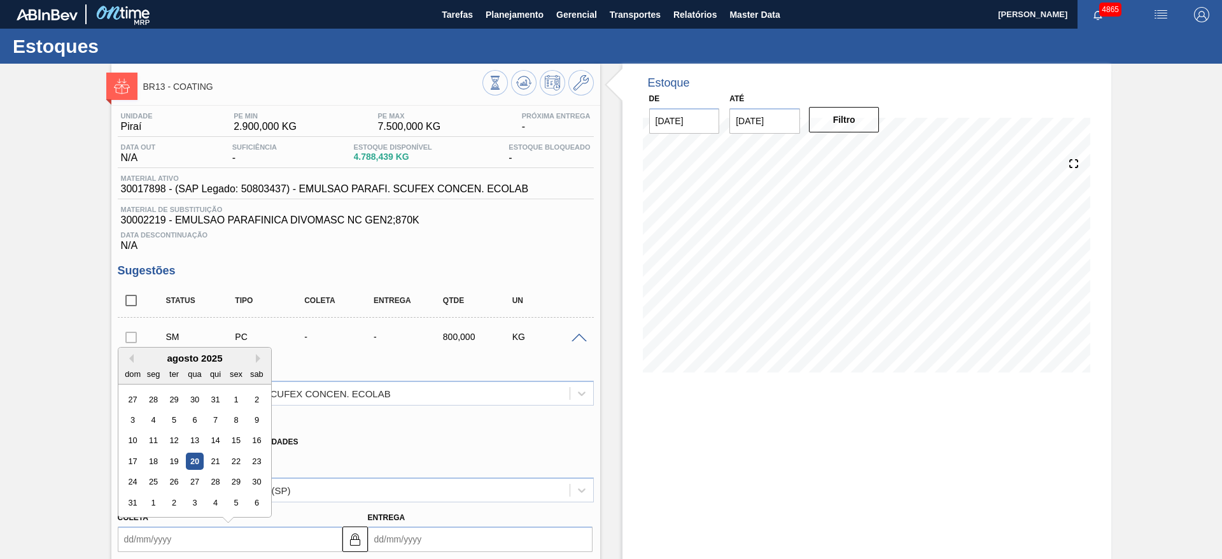
click at [192, 472] on div "24 25 26 27 28 29 30" at bounding box center [194, 482] width 144 height 20
click at [193, 484] on div "27" at bounding box center [194, 481] width 17 height 17
type input "27/08/2025"
type input "05/09/2025"
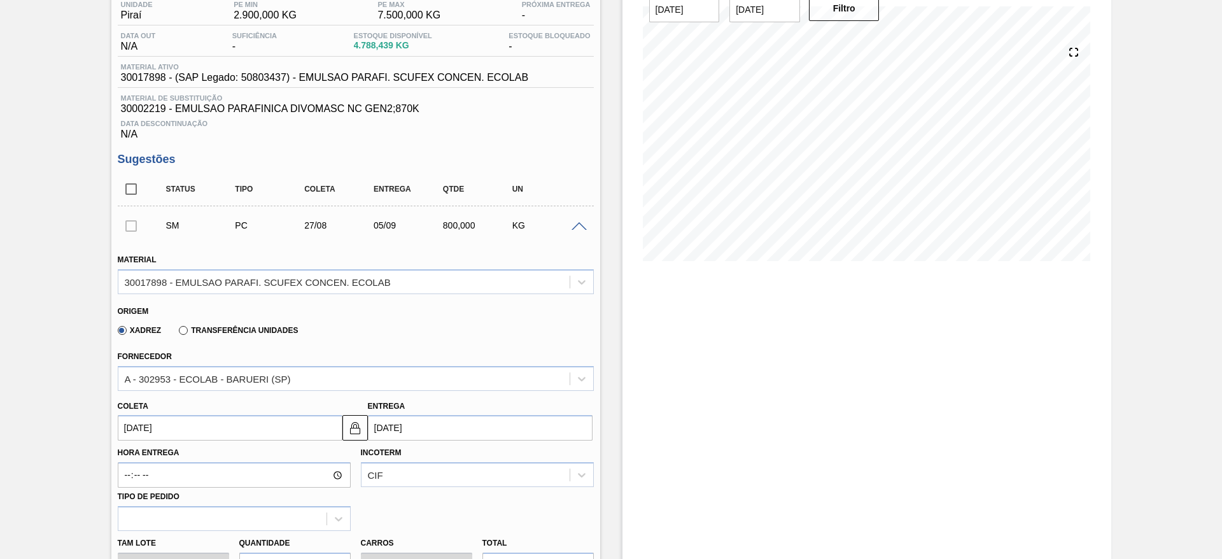
scroll to position [286, 0]
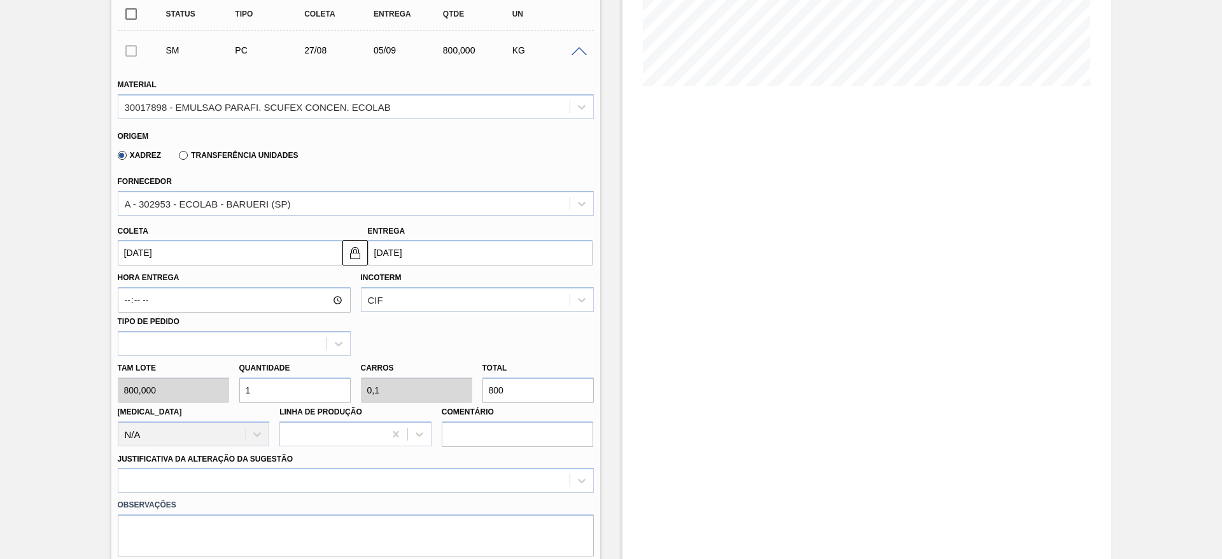
drag, startPoint x: 277, startPoint y: 385, endPoint x: 237, endPoint y: 388, distance: 40.2
click at [237, 388] on div "Quantidade 1" at bounding box center [295, 381] width 122 height 44
type input "4"
type input "0,4"
type input "3.200"
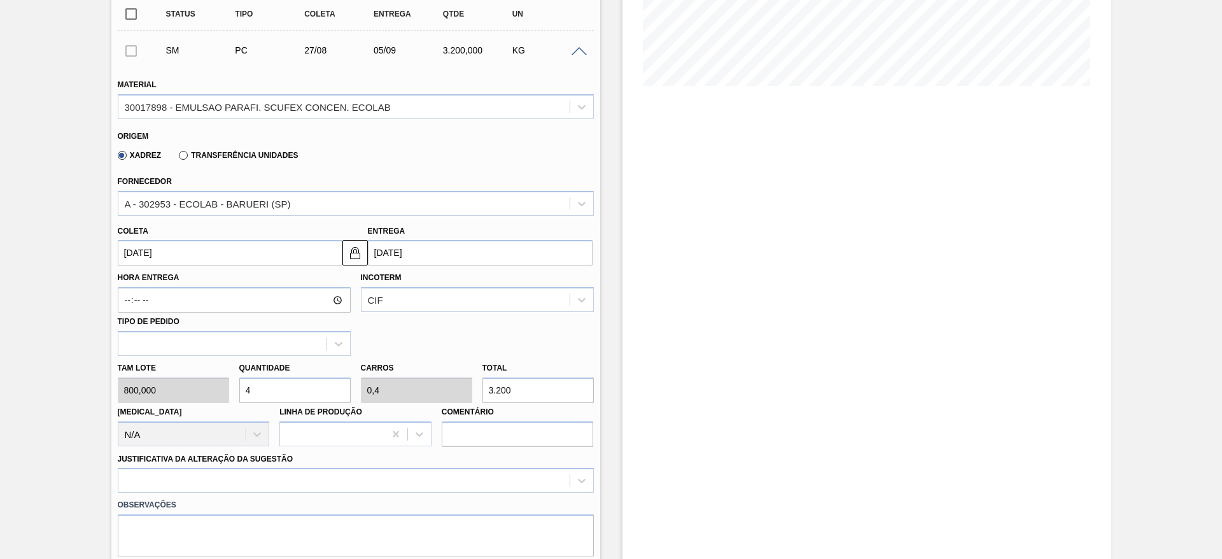
type input "0"
type input "3"
type input "0,3"
type input "2.400"
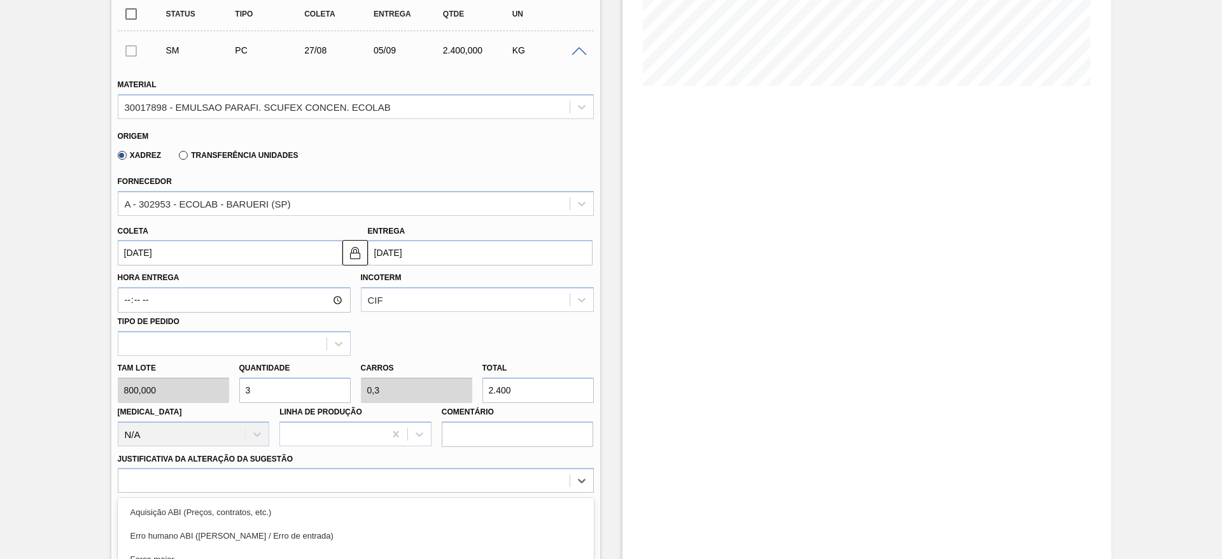
click at [223, 478] on div "option Master data incorreto ABI (LT, MOQ, etc.) focused, 5 of 18. 18 results a…" at bounding box center [356, 480] width 476 height 25
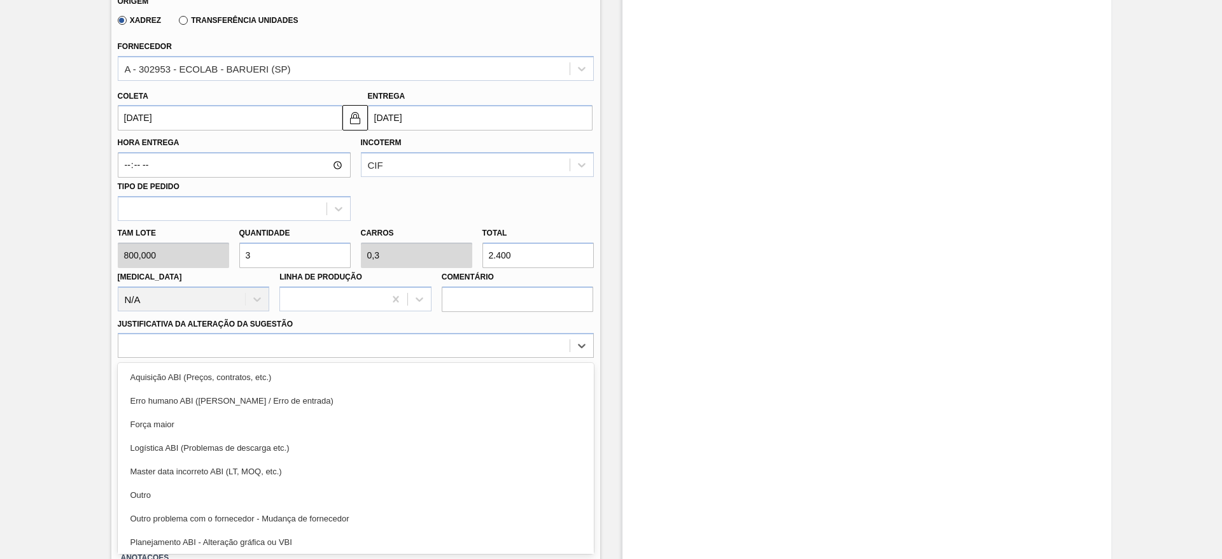
click at [222, 488] on div "Outro" at bounding box center [356, 495] width 476 height 24
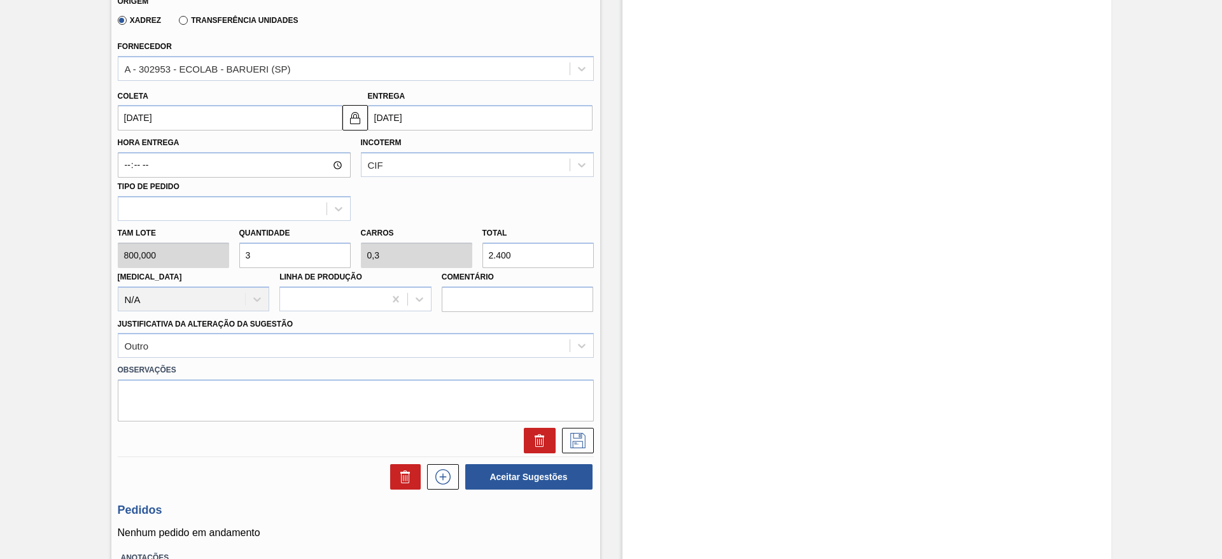
drag, startPoint x: 283, startPoint y: 250, endPoint x: 196, endPoint y: 268, distance: 89.0
click at [196, 268] on div "Tam lote 800,000 Quantidade 3 Carros 0,3 Total 2.400 Doca N/A Linha de Produção…" at bounding box center [356, 266] width 486 height 91
type input "4"
type input "0,4"
type input "3.200"
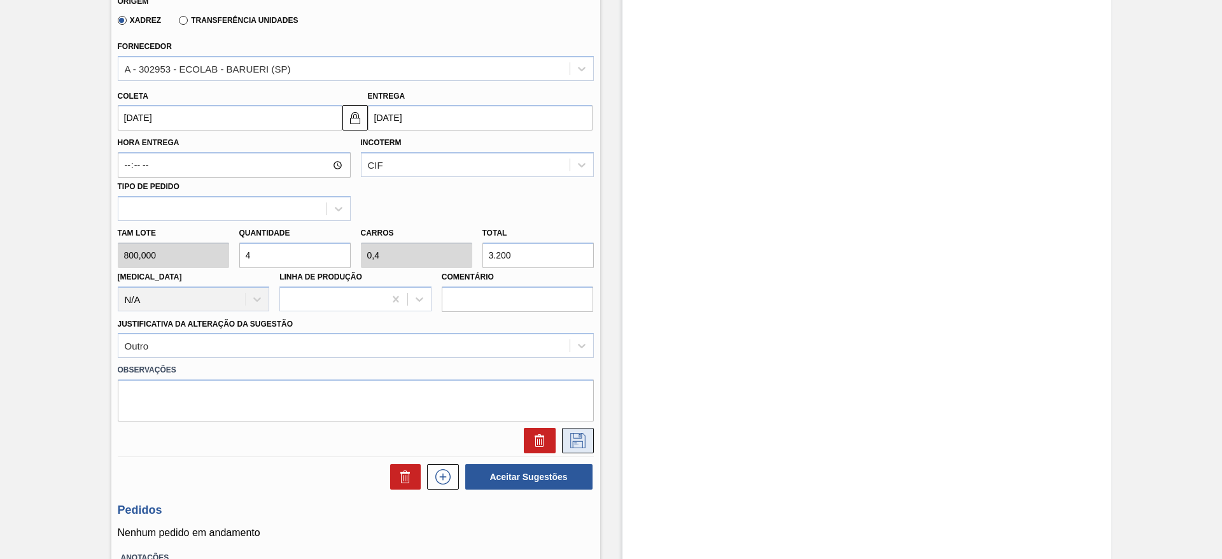
type input "4"
click at [574, 444] on icon at bounding box center [577, 439] width 6 height 10
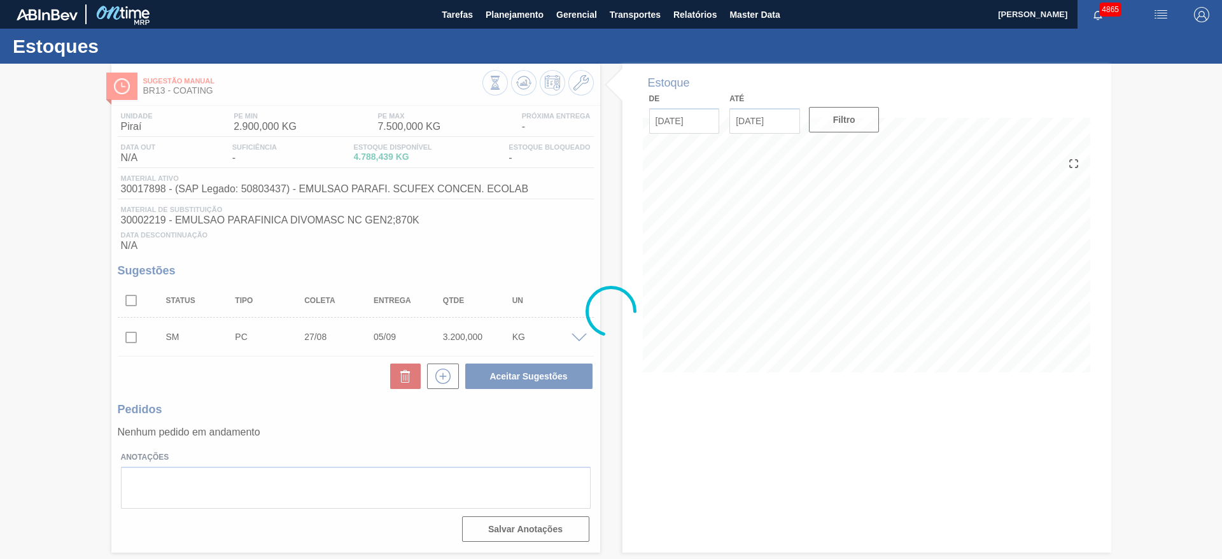
scroll to position [0, 0]
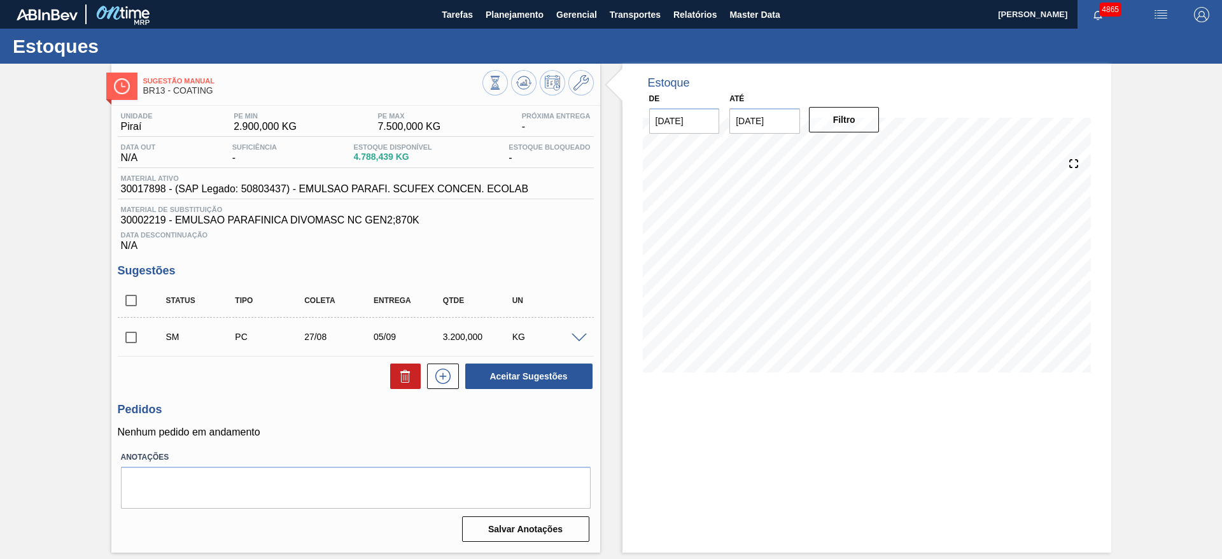
click at [134, 332] on input "checkbox" at bounding box center [131, 337] width 27 height 27
click at [535, 376] on button "Aceitar Sugestões" at bounding box center [528, 375] width 127 height 25
checkbox input "false"
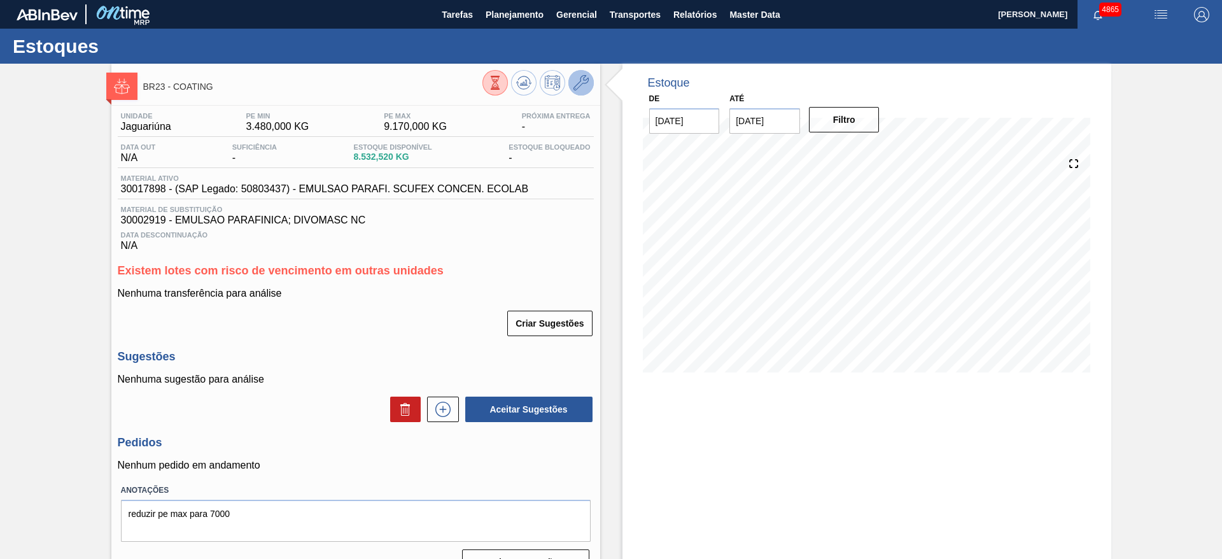
click at [576, 87] on icon at bounding box center [580, 82] width 15 height 15
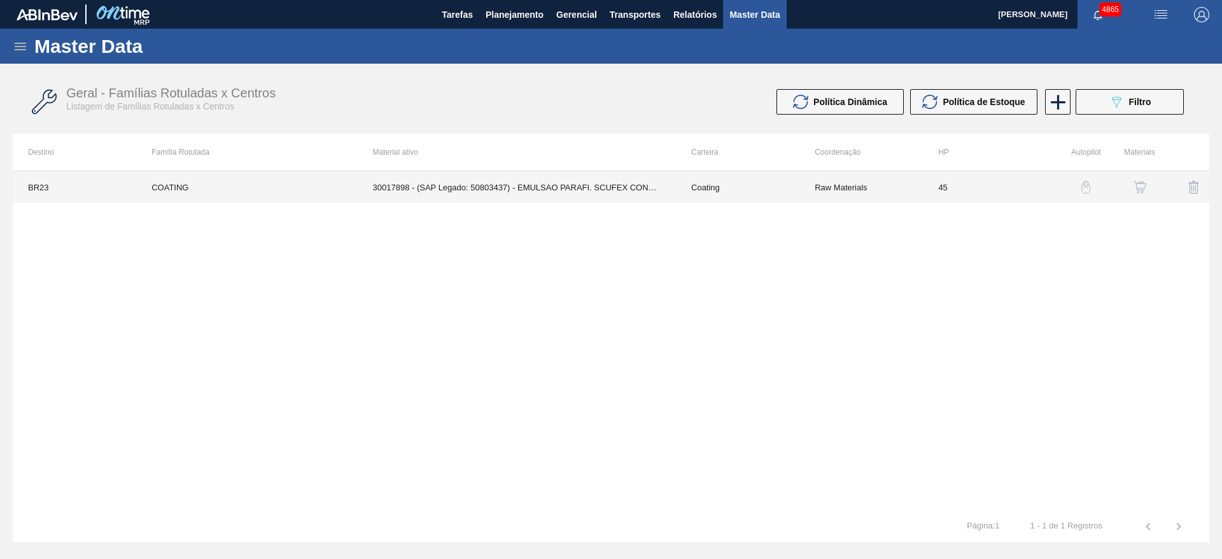
click at [535, 191] on td "30017898 - (SAP Legado: 50803437) - EMULSAO PARAFI. SCUFEX CONCEN. ECOLAB" at bounding box center [517, 187] width 318 height 32
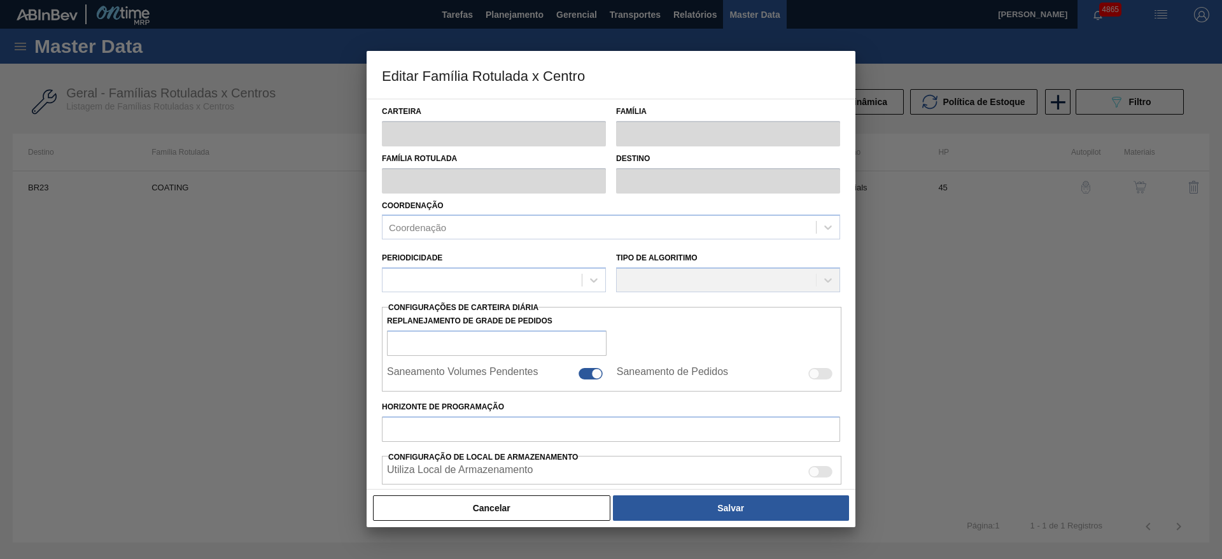
type input "Coating"
type input "COATING"
type input "BR23 - Jaguariúna"
type input "45"
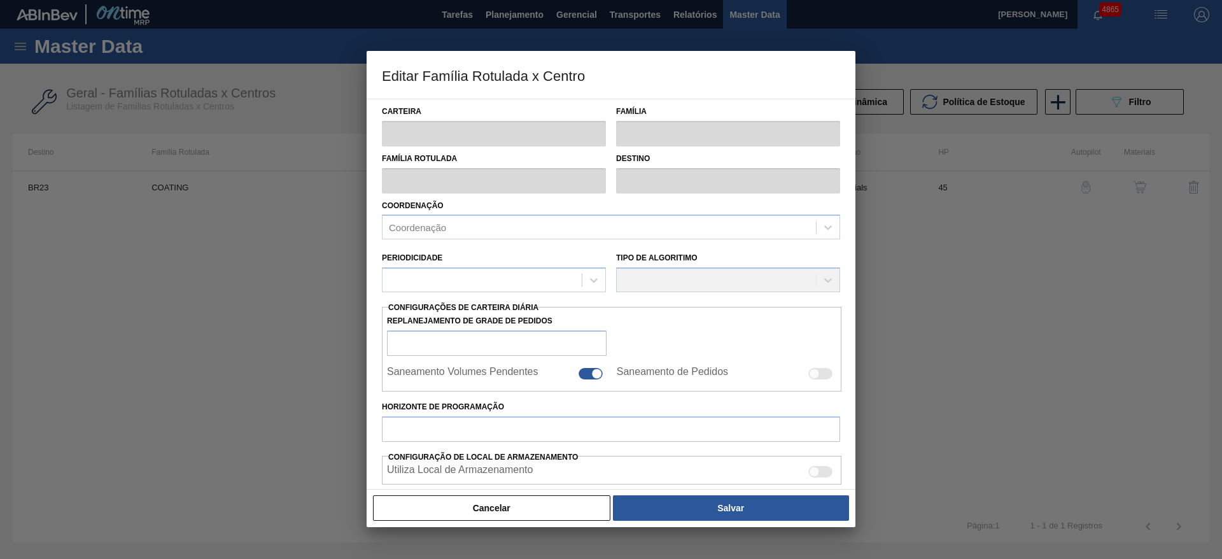
type input "3.480"
type input "9.170"
type input "30"
type input "5.187,000"
checkbox input "true"
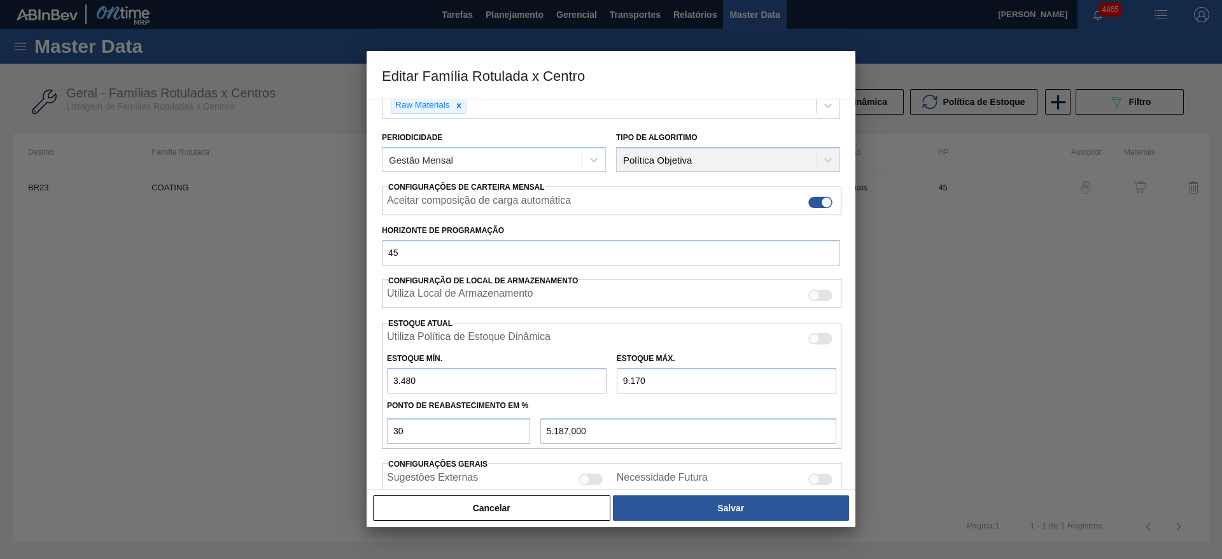
scroll to position [191, 0]
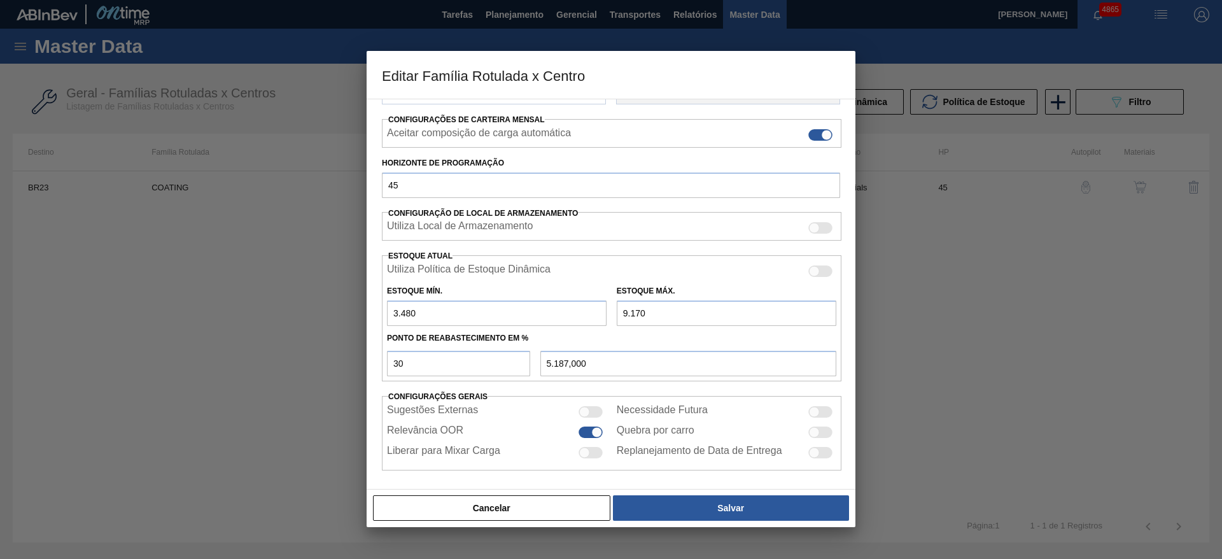
drag, startPoint x: 656, startPoint y: 313, endPoint x: 596, endPoint y: 321, distance: 60.3
click at [596, 321] on div "Estoque Mín. 3.480 Estoque Máx. 9.170" at bounding box center [611, 302] width 459 height 47
type input "8"
type input "2.438,400"
type input "86"
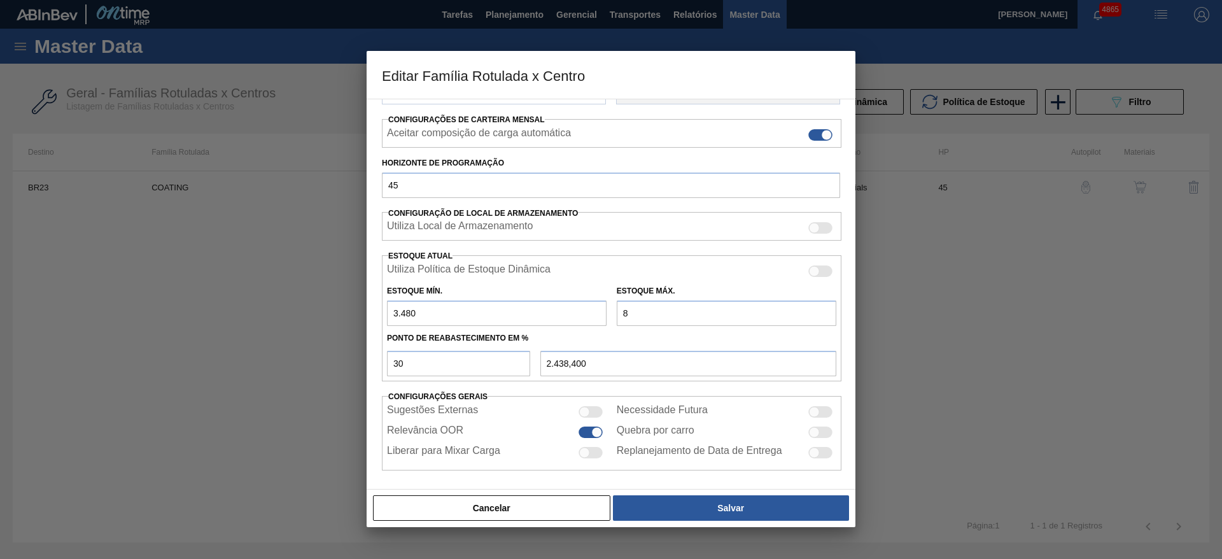
type input "2.461,800"
type input "860"
type input "2.694,000"
type input "8.600"
type input "5.016,000"
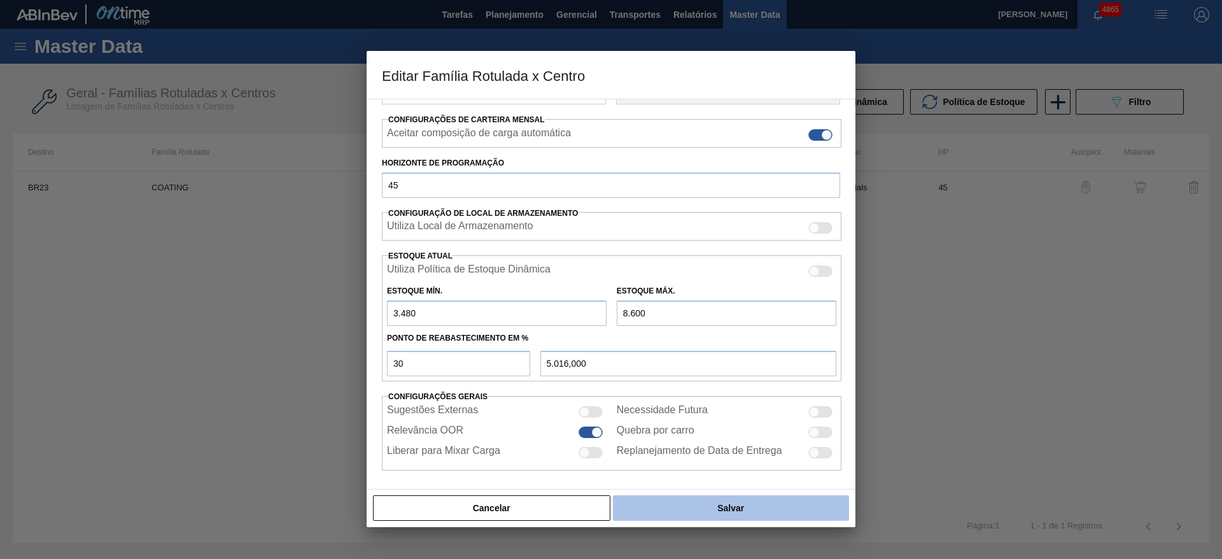
type input "8.600"
click at [699, 501] on button "Salvar" at bounding box center [731, 507] width 236 height 25
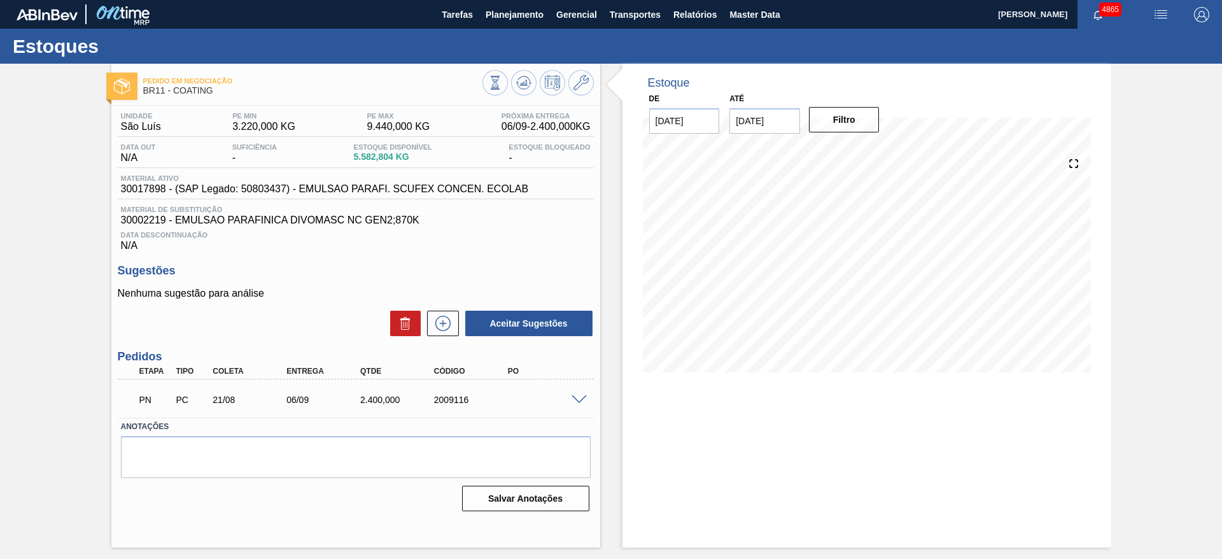
click at [584, 395] on span at bounding box center [578, 400] width 15 height 10
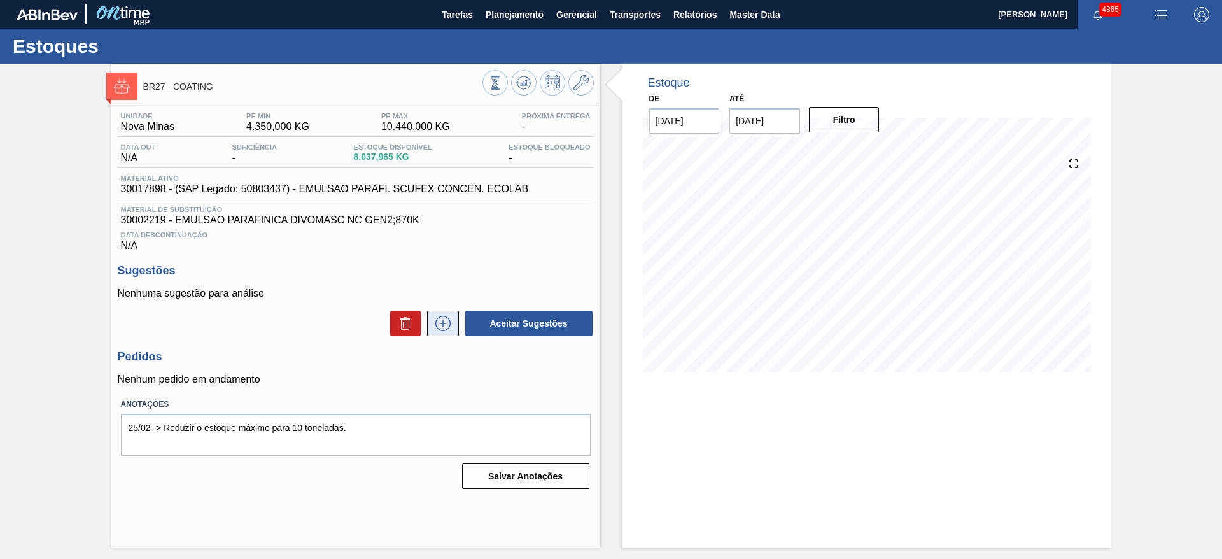
click at [442, 330] on icon at bounding box center [442, 323] width 15 height 15
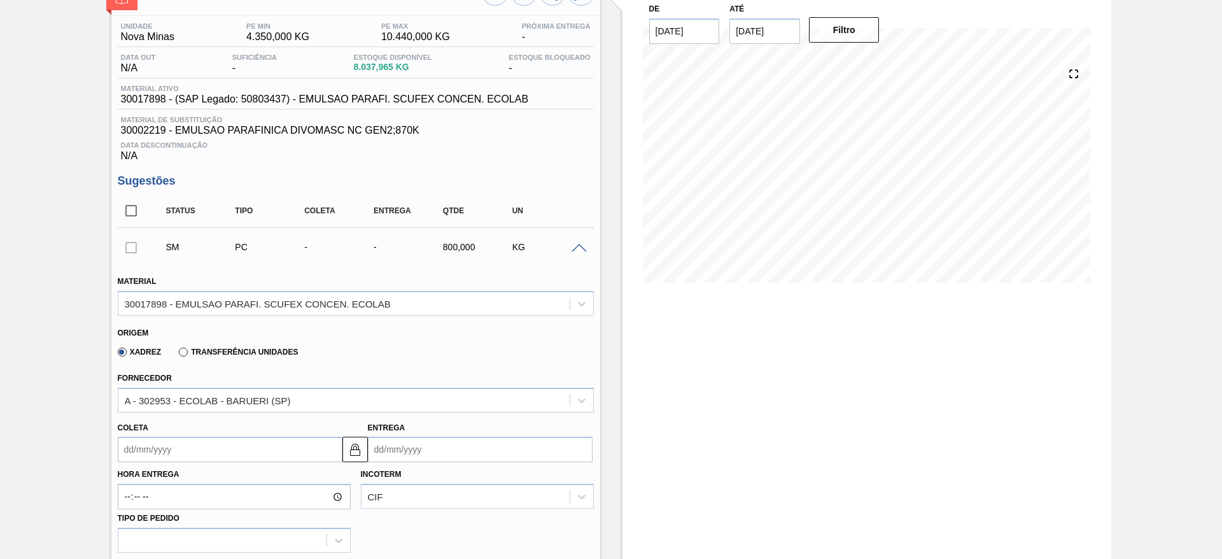
scroll to position [191, 0]
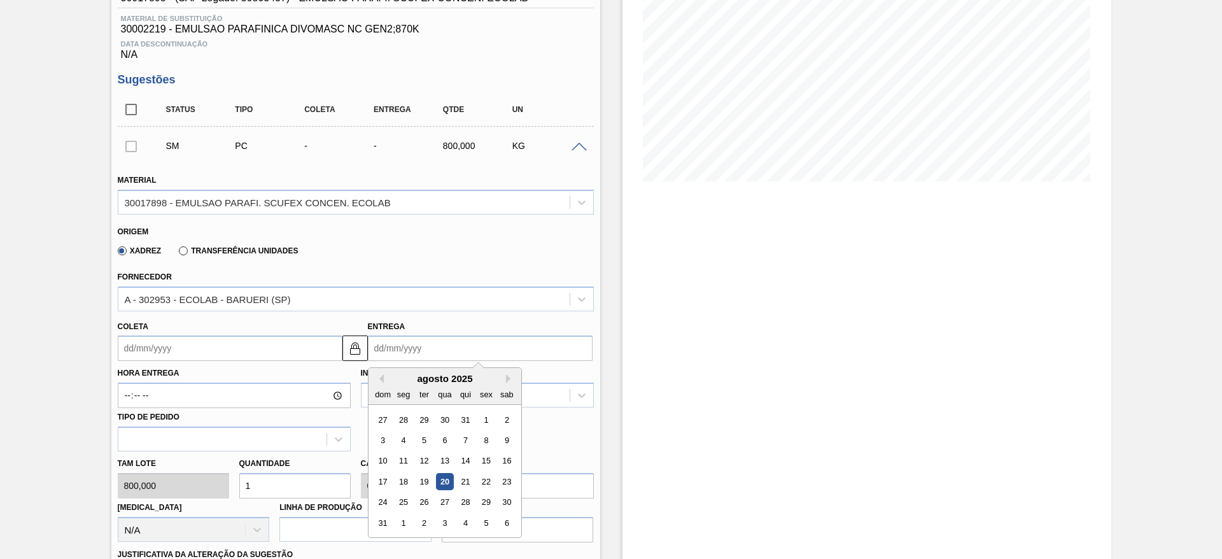
click at [423, 347] on input "Entrega" at bounding box center [480, 347] width 225 height 25
click at [231, 352] on input "Coleta" at bounding box center [230, 347] width 225 height 25
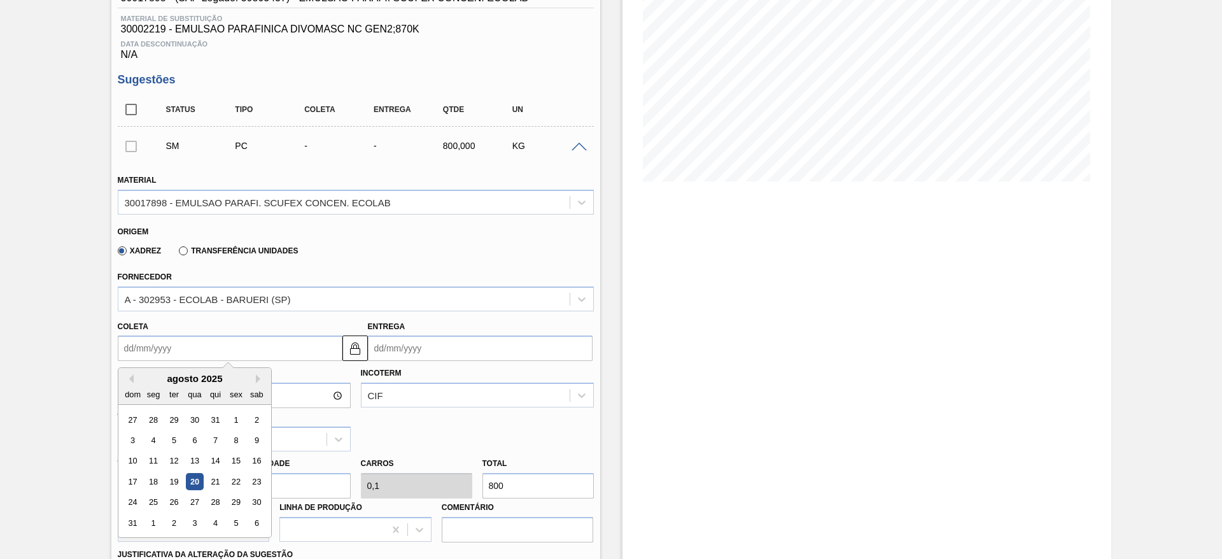
click at [193, 503] on div "27" at bounding box center [194, 502] width 17 height 17
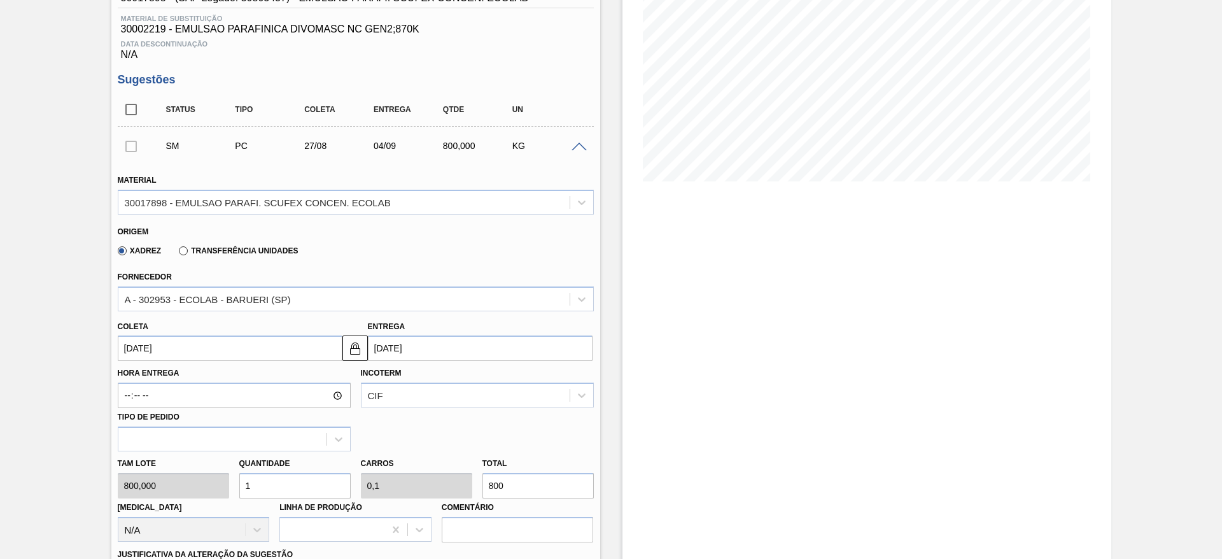
type input "27/08/2025"
type input "04/09/2025"
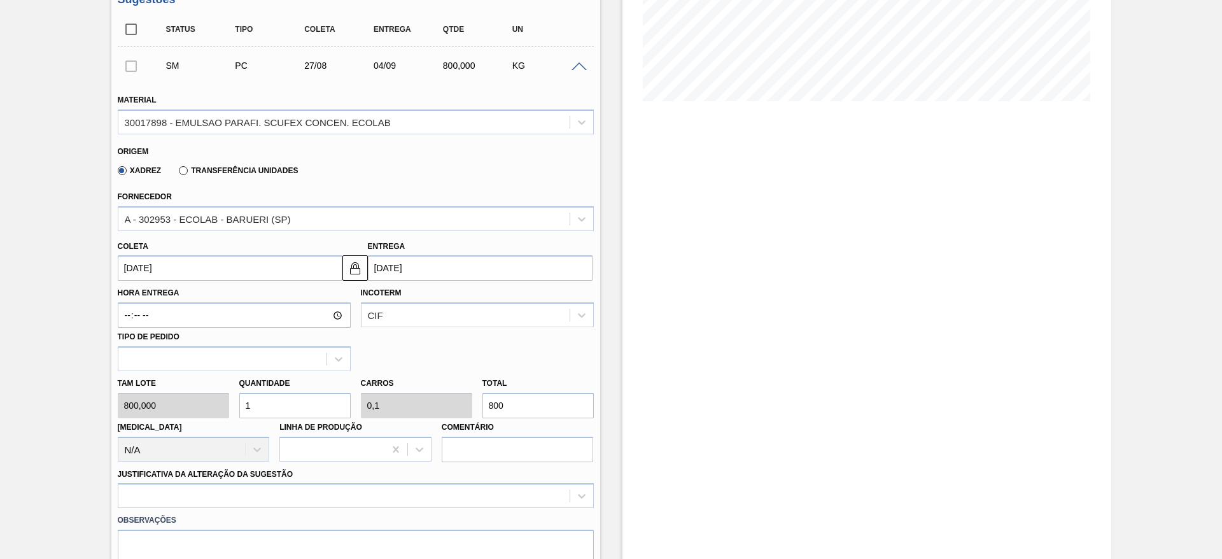
scroll to position [382, 0]
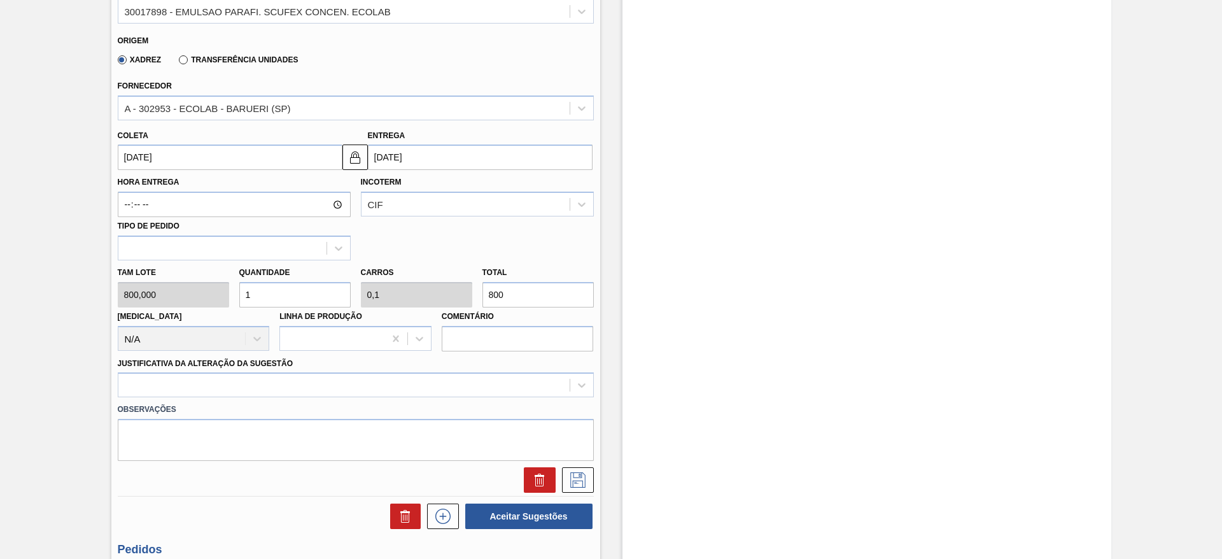
drag, startPoint x: 245, startPoint y: 293, endPoint x: 249, endPoint y: 287, distance: 7.8
click at [239, 293] on input "1" at bounding box center [294, 294] width 111 height 25
drag, startPoint x: 255, startPoint y: 293, endPoint x: 232, endPoint y: 297, distance: 22.6
click at [232, 297] on div "Tam lote 800,000 Quantidade 1 Carros 0,1 Total 800 Doca N/A Linha de Produção C…" at bounding box center [356, 305] width 486 height 91
type input "3"
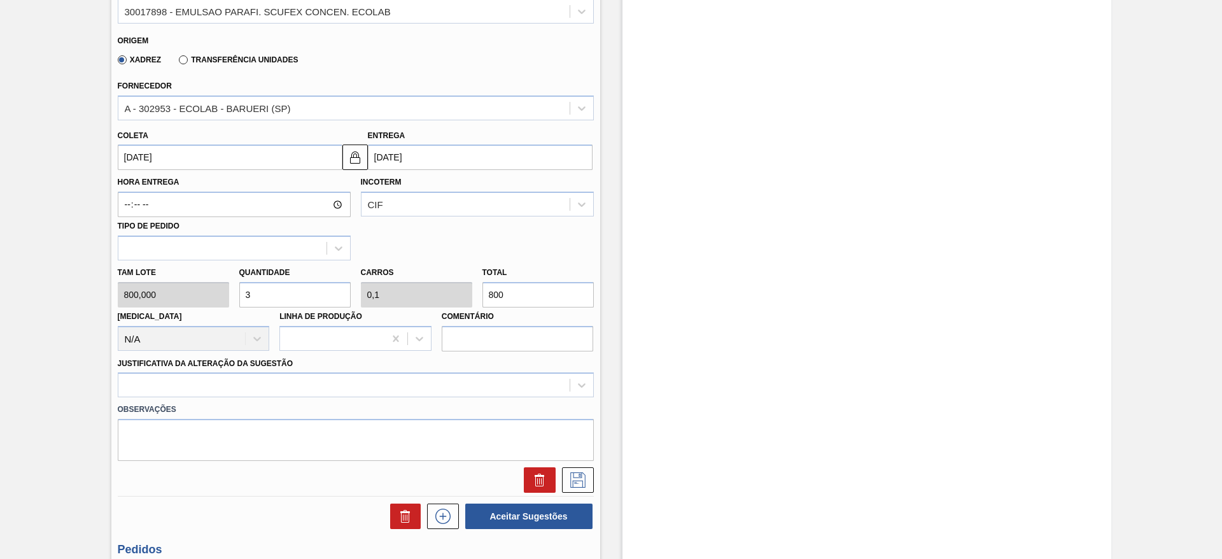
type input "0,3"
type input "2.400"
type input "3"
click at [592, 483] on div at bounding box center [356, 479] width 486 height 25
click at [578, 477] on icon at bounding box center [577, 479] width 15 height 15
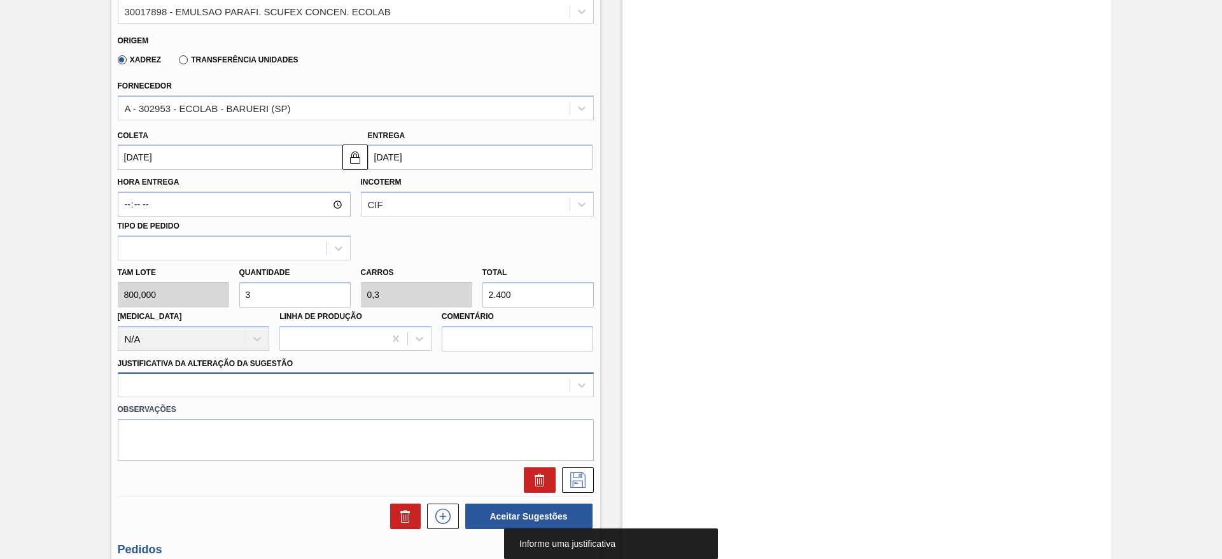
scroll to position [421, 0]
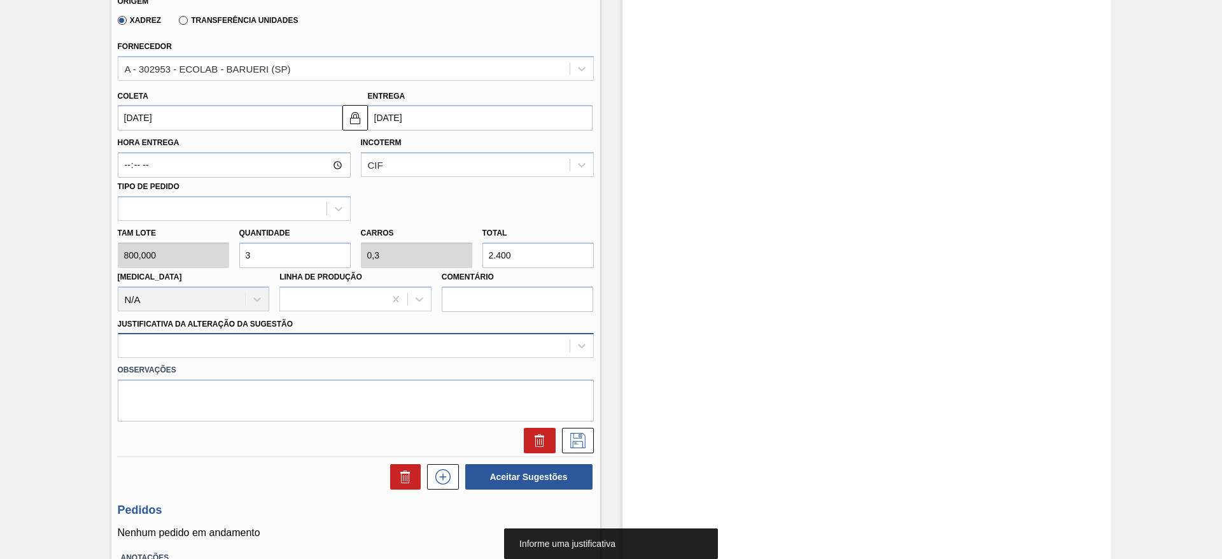
click at [246, 358] on div at bounding box center [356, 345] width 476 height 25
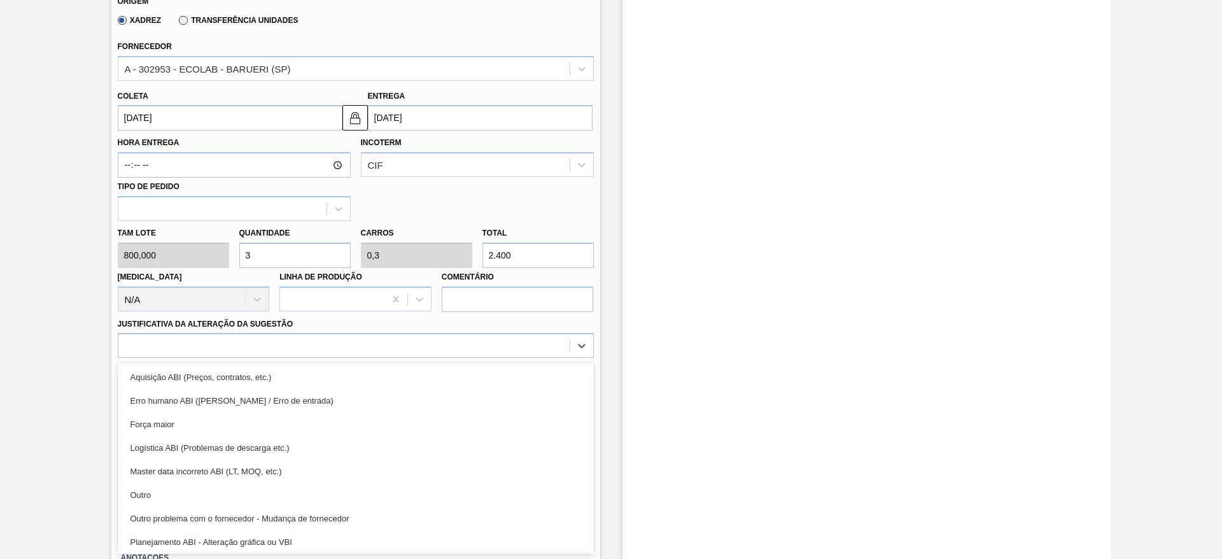
drag, startPoint x: 260, startPoint y: 491, endPoint x: 422, endPoint y: 422, distance: 175.6
click at [261, 491] on div "Outro" at bounding box center [356, 495] width 476 height 24
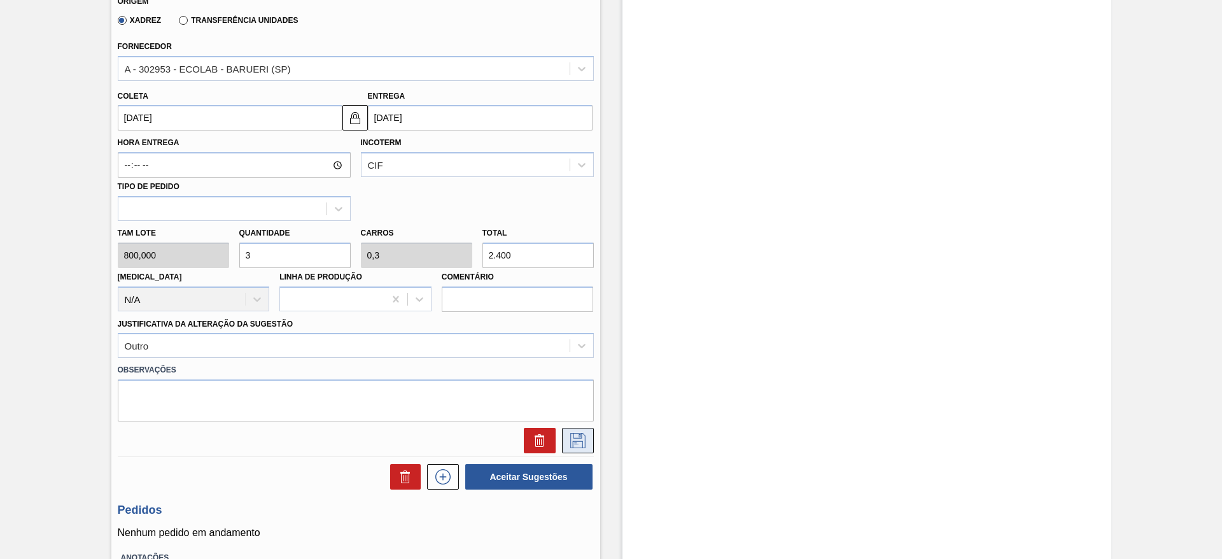
click at [574, 431] on button at bounding box center [578, 440] width 32 height 25
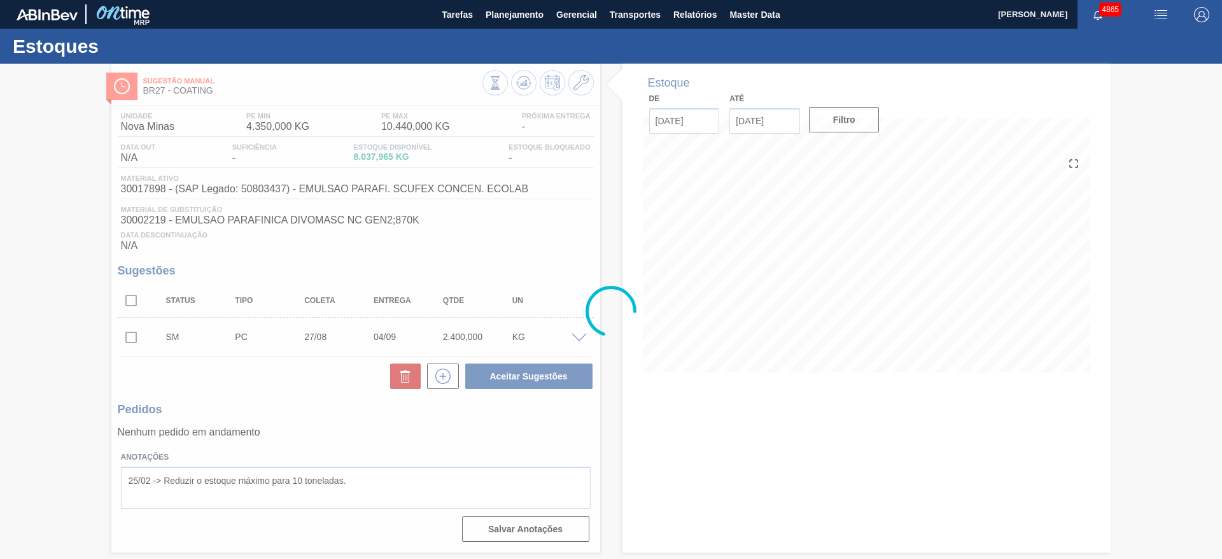
scroll to position [0, 0]
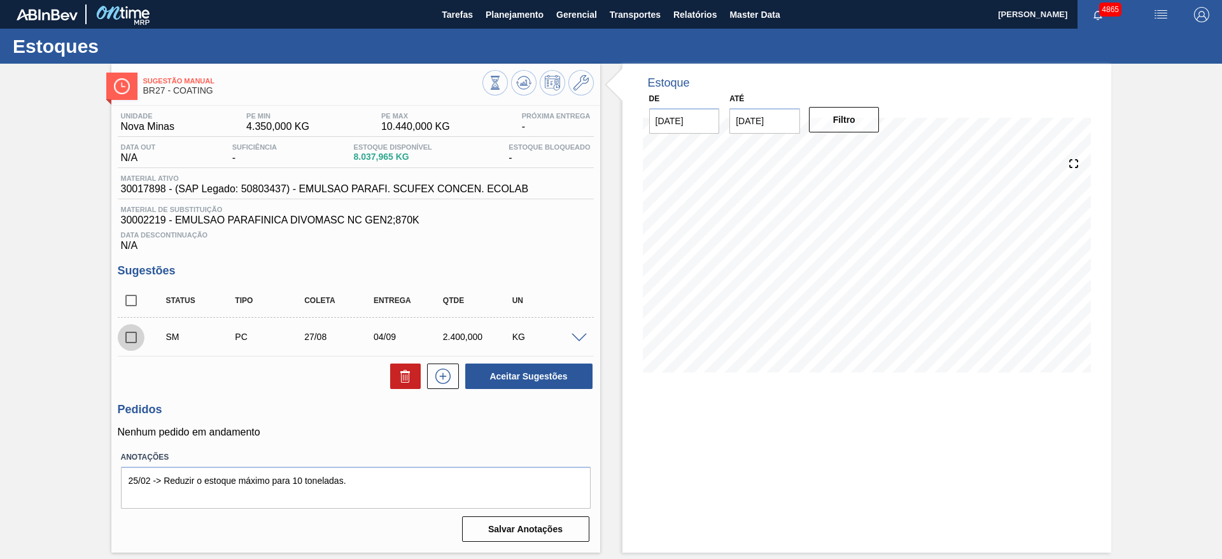
click at [134, 332] on input "checkbox" at bounding box center [131, 337] width 27 height 27
click at [570, 382] on button "Aceitar Sugestões" at bounding box center [528, 375] width 127 height 25
checkbox input "false"
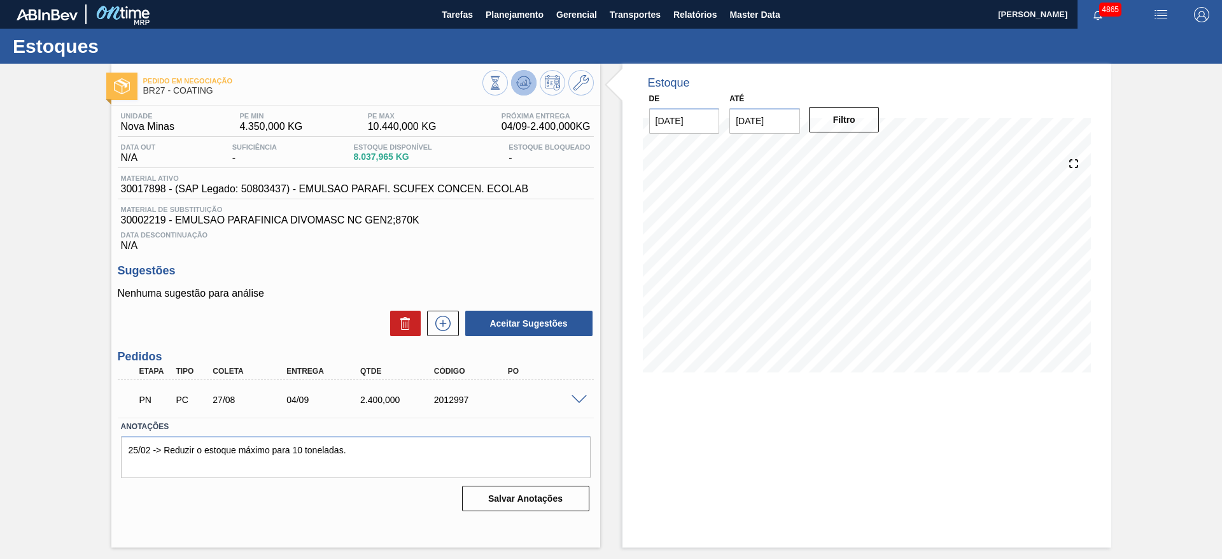
click at [502, 89] on icon at bounding box center [495, 83] width 14 height 14
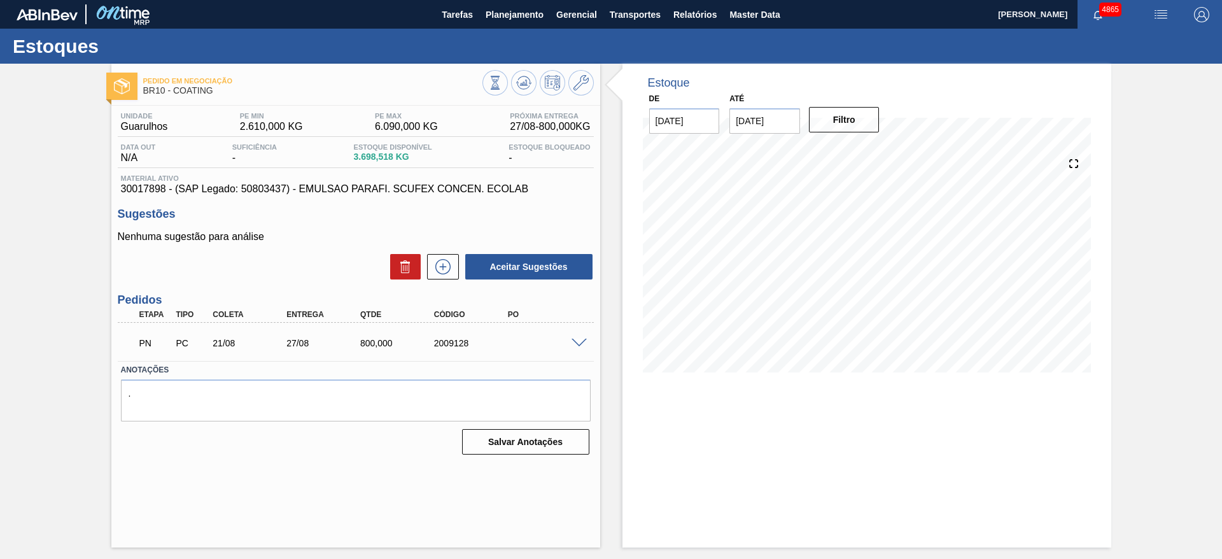
click at [575, 342] on span at bounding box center [578, 344] width 15 height 10
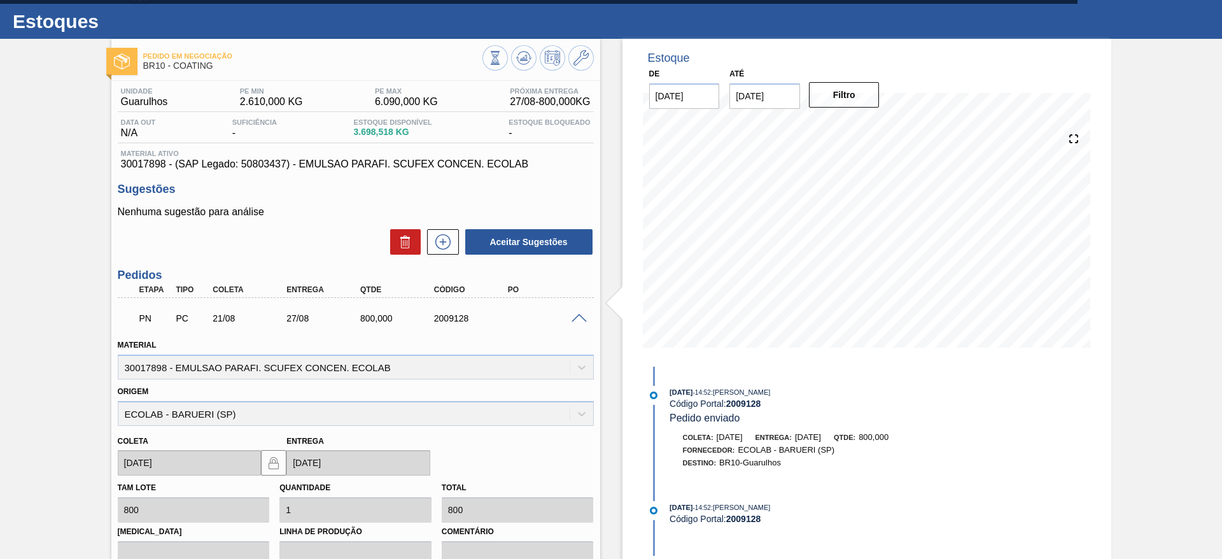
scroll to position [24, 0]
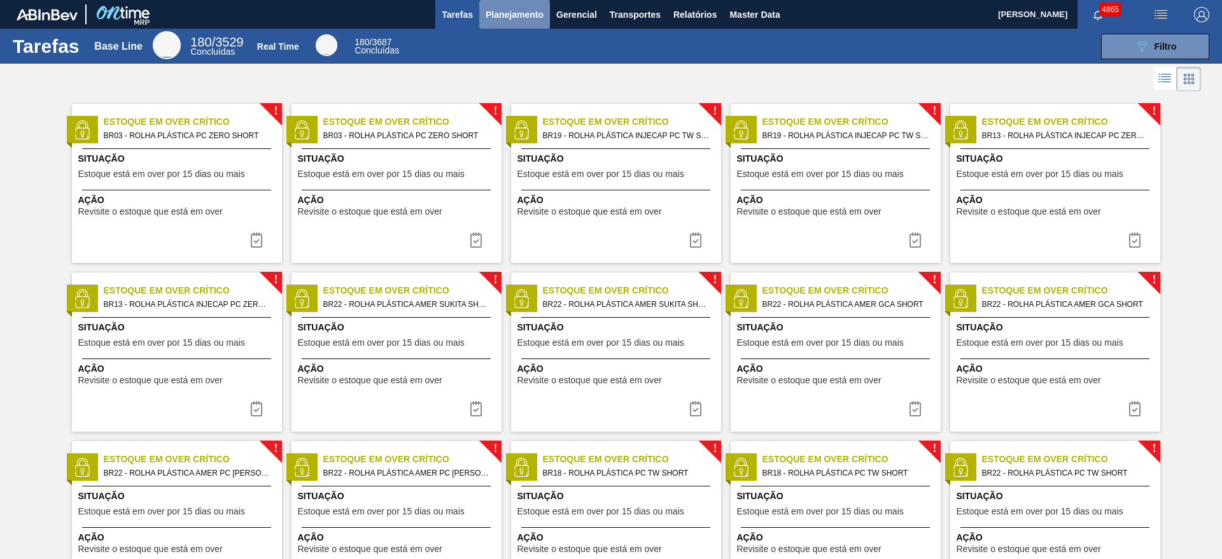
click at [526, 4] on button "Planejamento" at bounding box center [514, 14] width 71 height 29
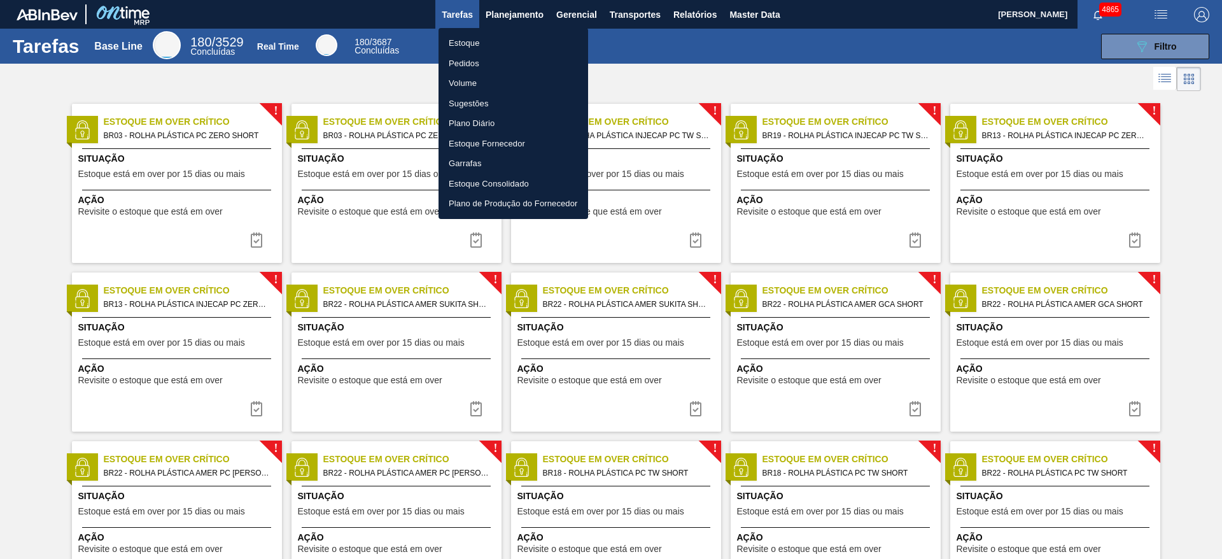
click at [524, 40] on li "Estoque" at bounding box center [513, 43] width 150 height 20
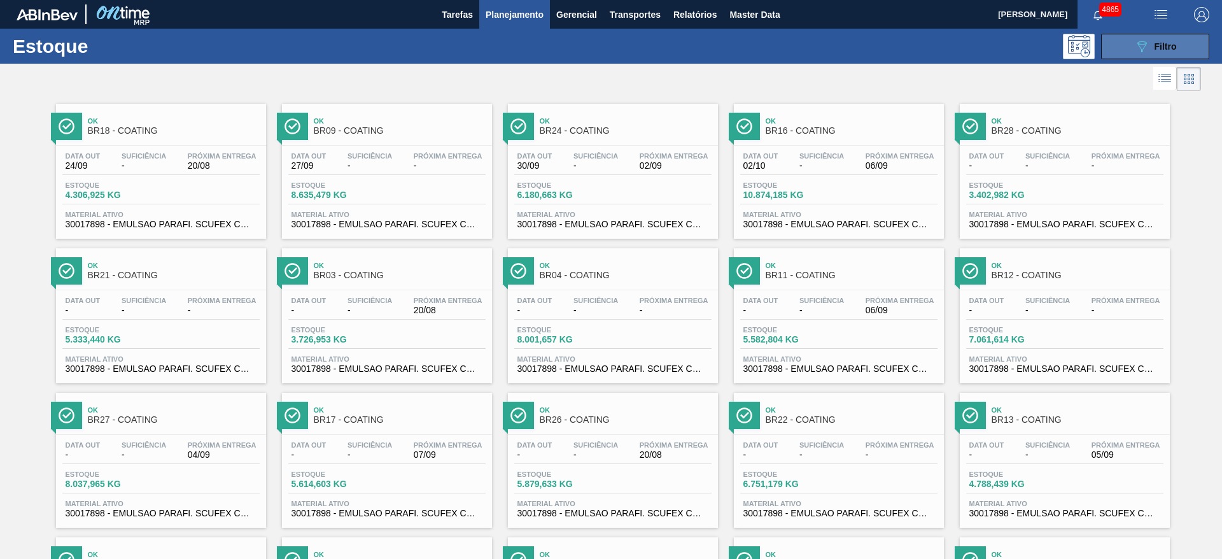
click at [1152, 56] on button "089F7B8B-B2A5-4AFE-B5C0-19BA573D28AC Filtro" at bounding box center [1155, 46] width 108 height 25
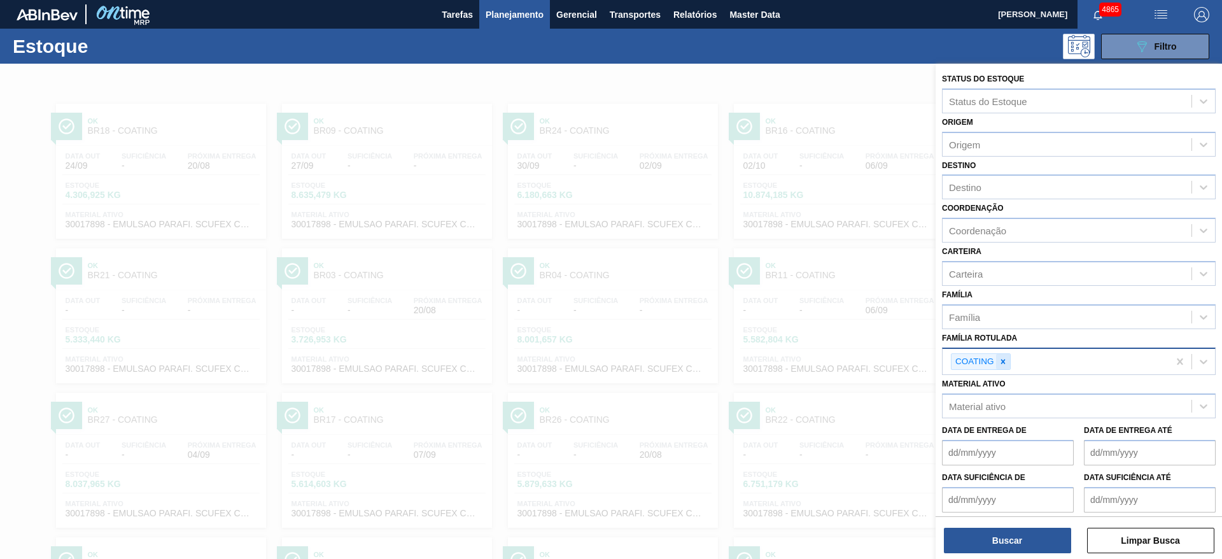
click at [1000, 358] on icon at bounding box center [1002, 361] width 9 height 9
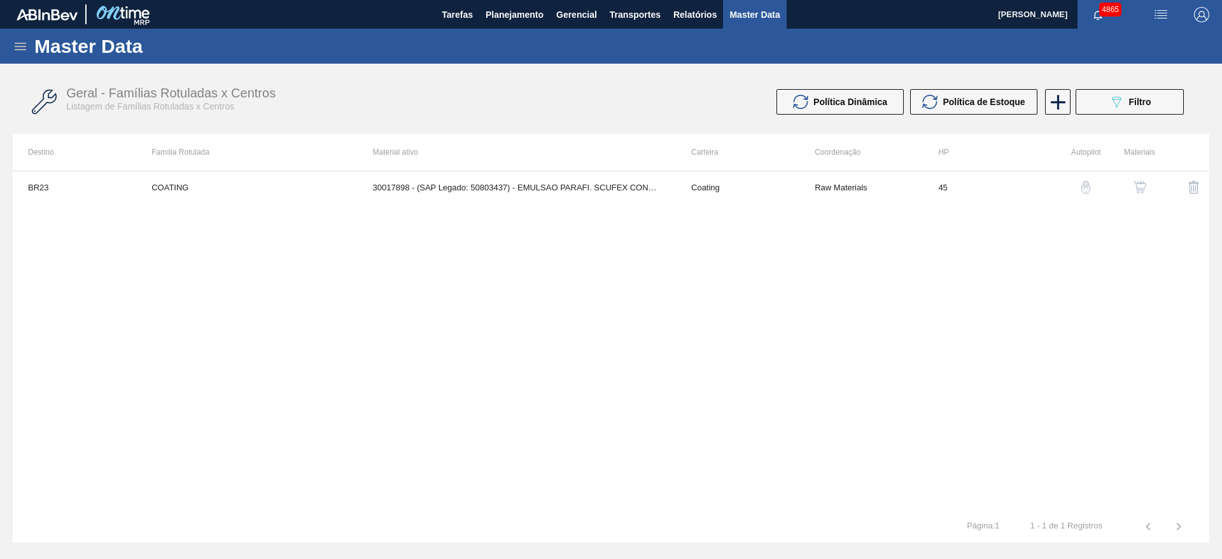
click at [825, 322] on div "BR23 COATING 30017898 - (SAP Legado: 50803437) - EMULSAO PARAFI. SCUFEX CONCEN.…" at bounding box center [611, 341] width 1196 height 340
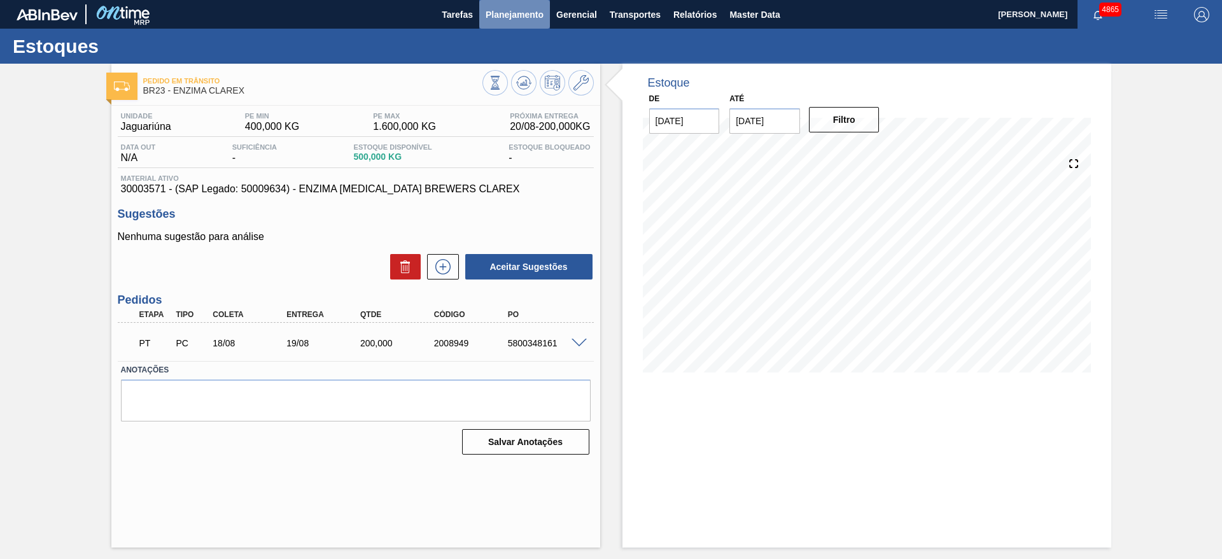
click at [531, 11] on span "Planejamento" at bounding box center [515, 14] width 58 height 15
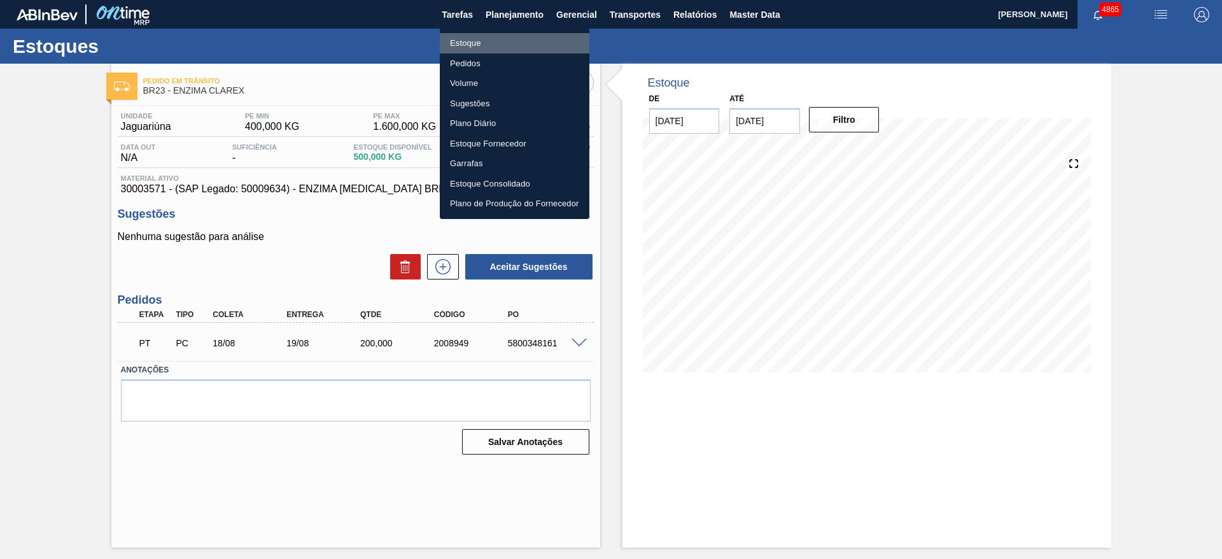
click at [530, 45] on li "Estoque" at bounding box center [515, 43] width 150 height 20
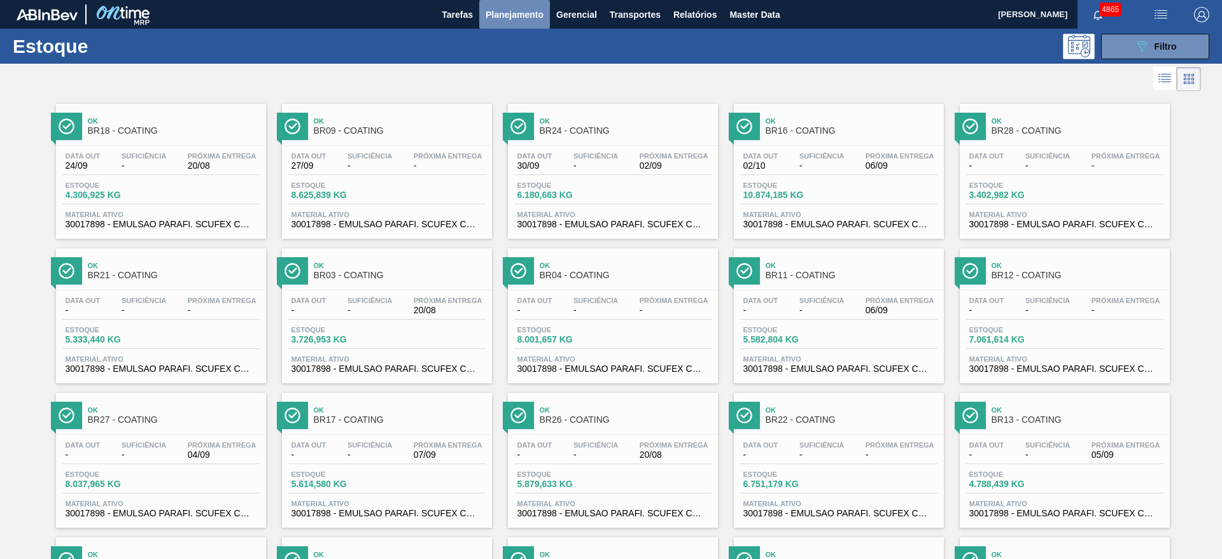
click at [501, 25] on button "Planejamento" at bounding box center [514, 14] width 71 height 29
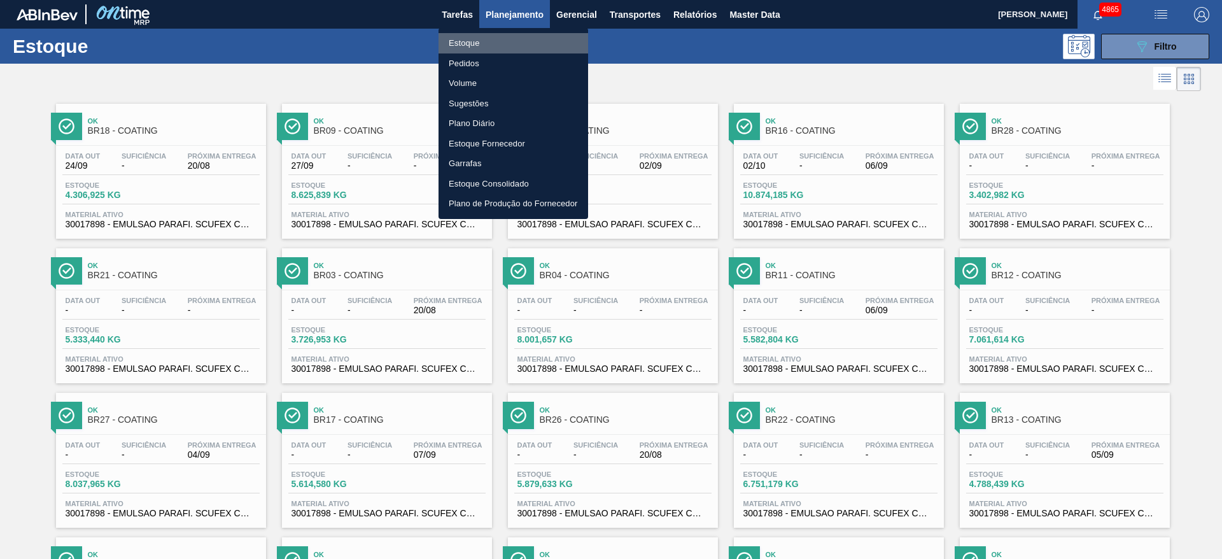
click at [486, 40] on li "Estoque" at bounding box center [513, 43] width 150 height 20
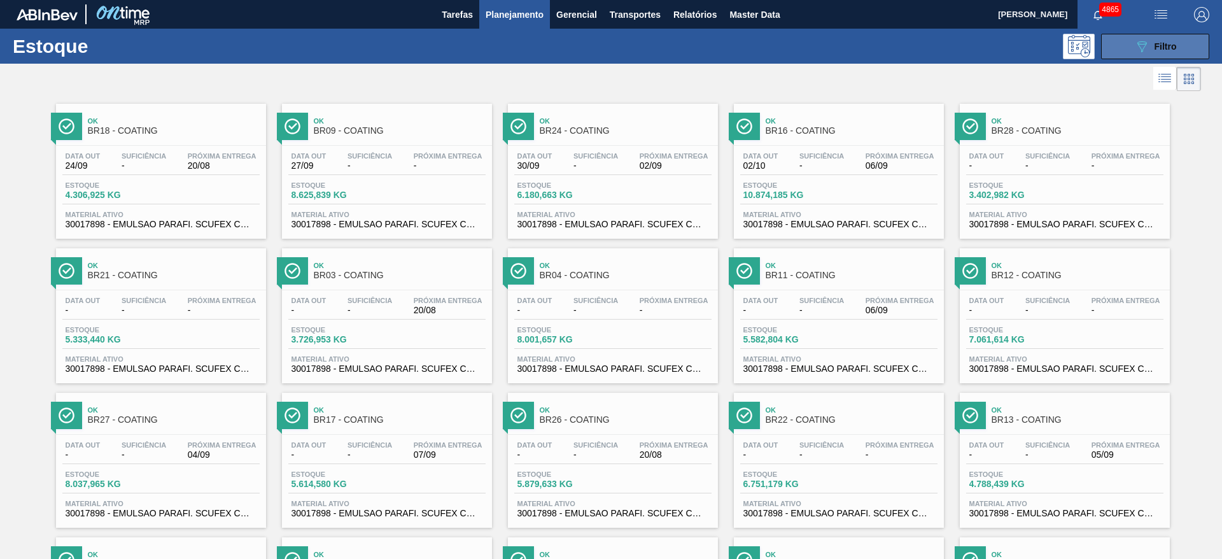
click at [1168, 39] on div "089F7B8B-B2A5-4AFE-B5C0-19BA573D28AC Filtro" at bounding box center [1155, 46] width 43 height 15
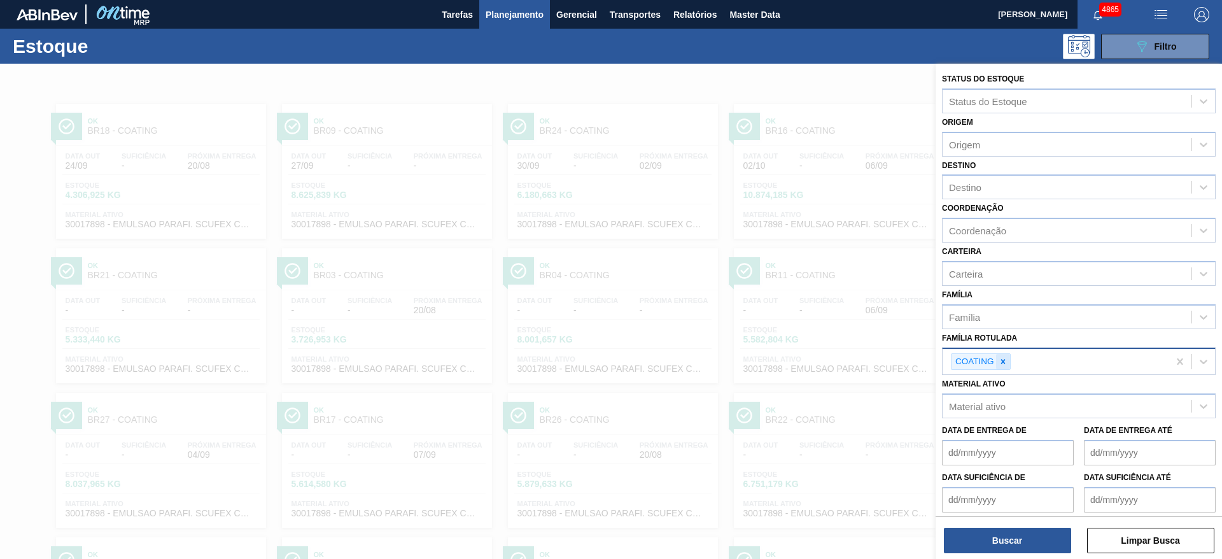
click at [998, 363] on icon at bounding box center [1002, 361] width 9 height 9
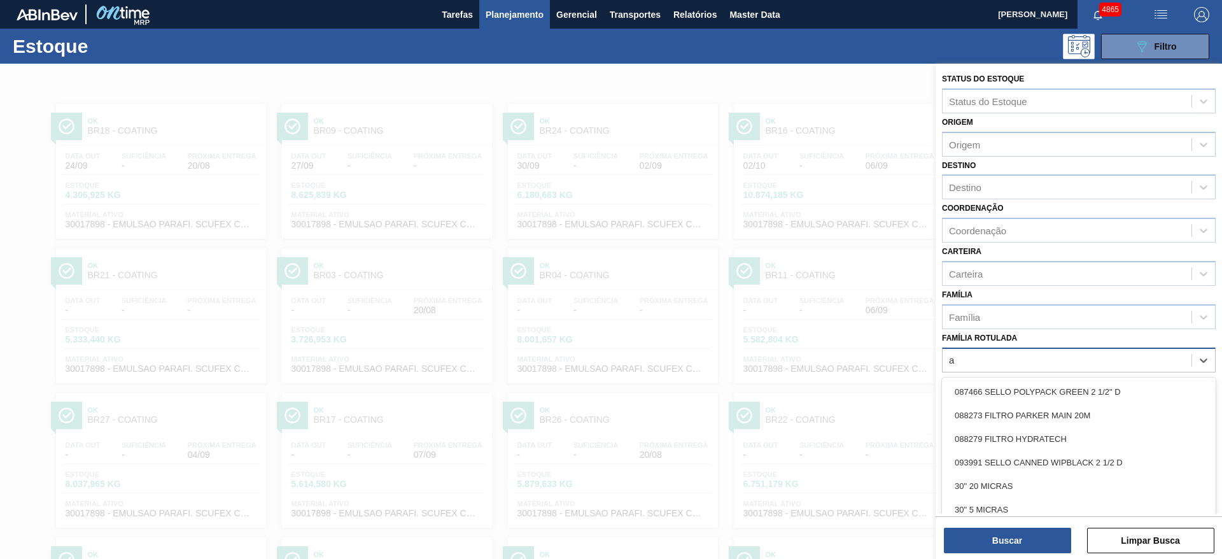
scroll to position [15, 0]
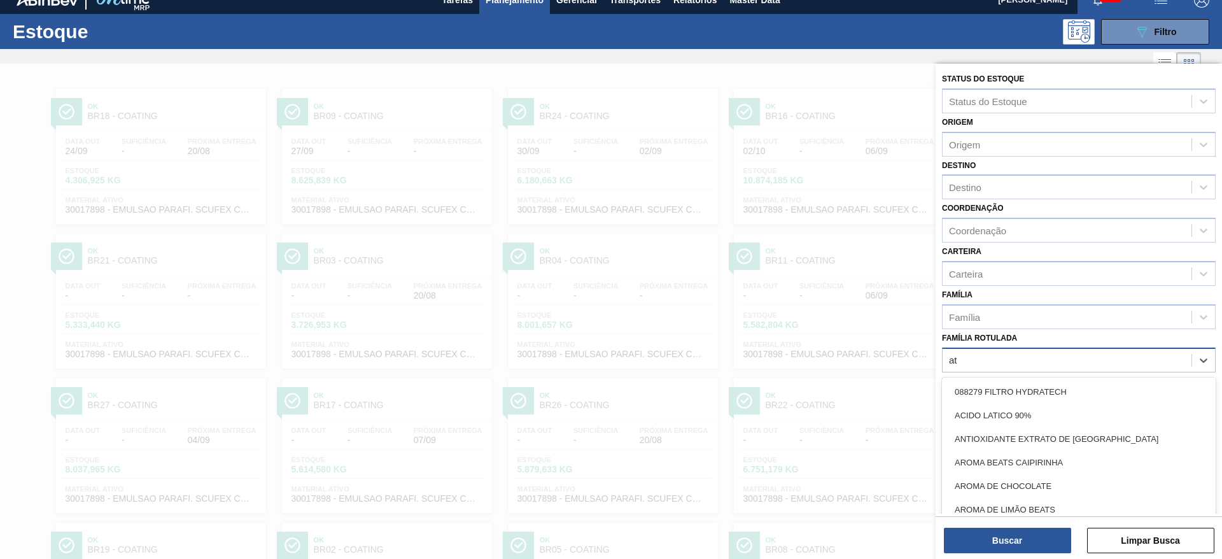
type Rotulada "att"
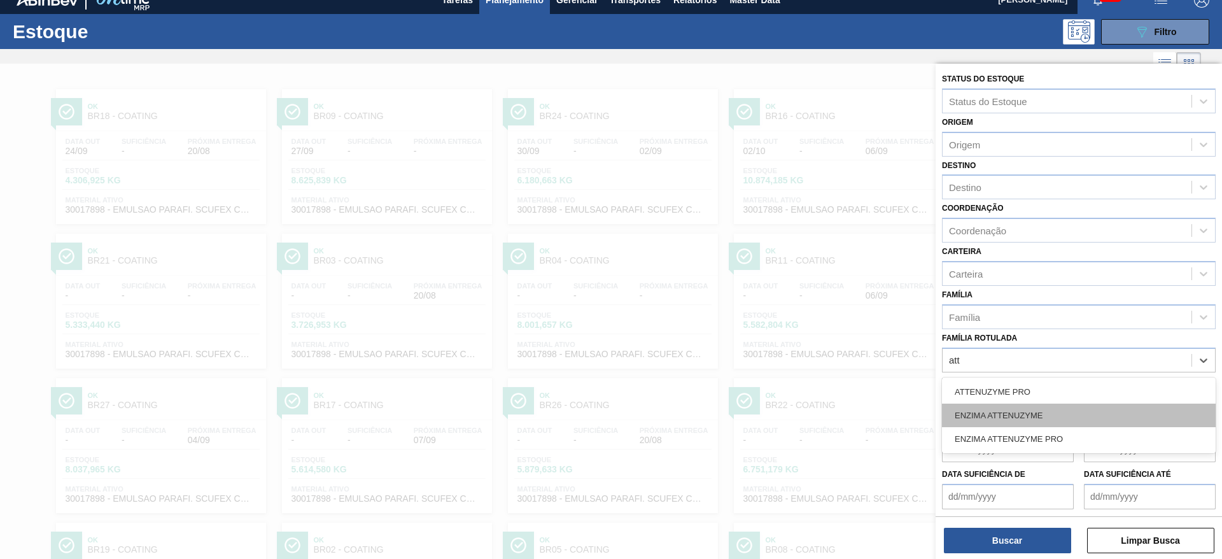
click at [1039, 415] on div "ENZIMA ATTENUZYME" at bounding box center [1079, 415] width 274 height 24
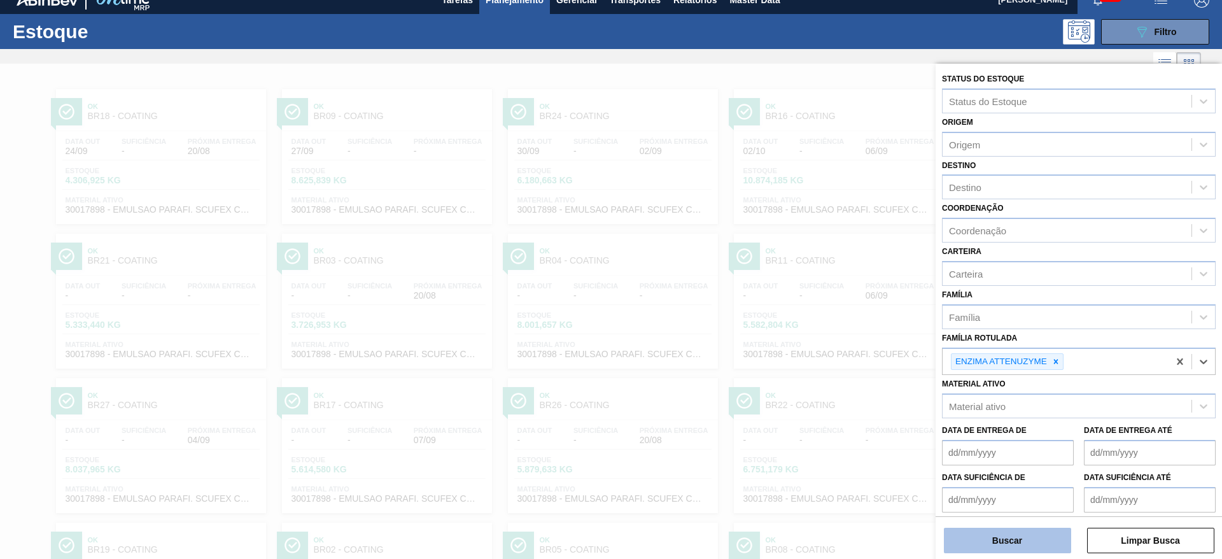
click at [1035, 542] on button "Buscar" at bounding box center [1007, 540] width 127 height 25
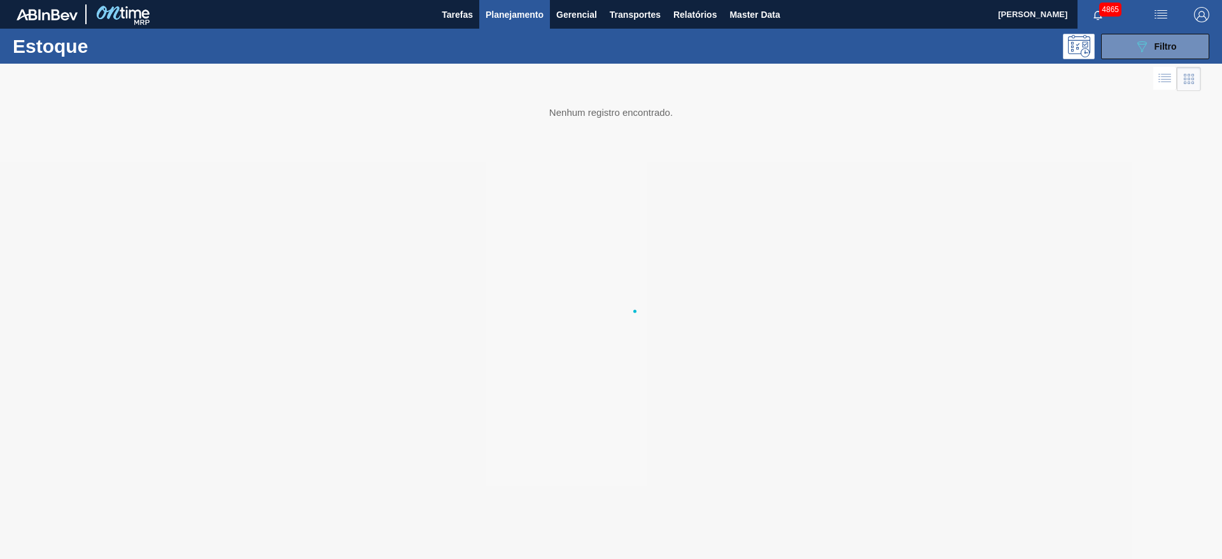
scroll to position [0, 0]
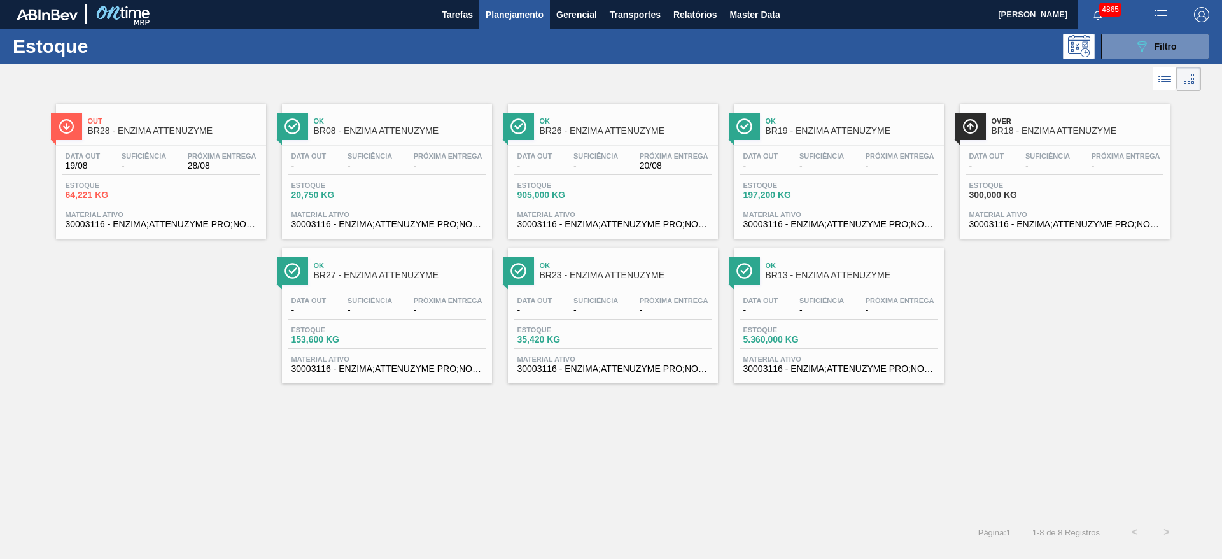
click at [147, 187] on span "Estoque" at bounding box center [110, 185] width 89 height 8
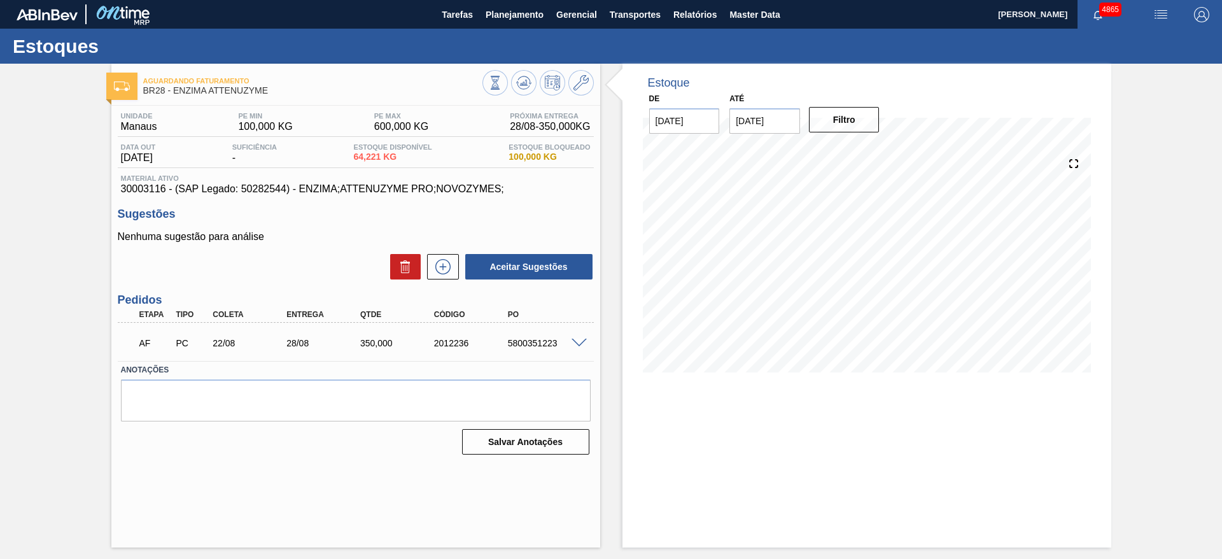
click at [577, 344] on span at bounding box center [578, 344] width 15 height 10
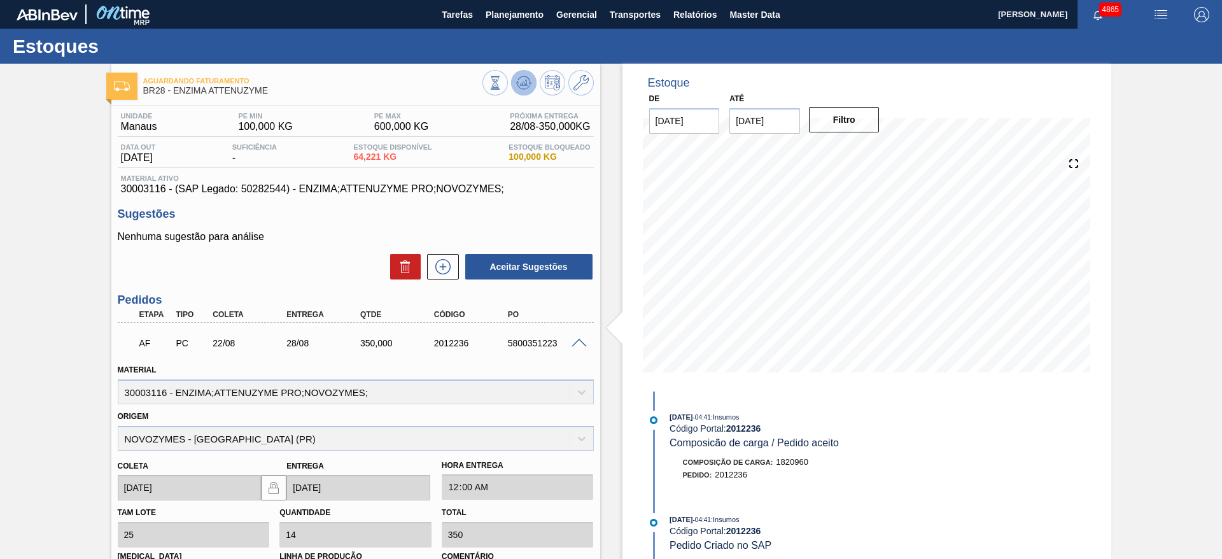
click at [525, 85] on icon at bounding box center [525, 82] width 1 height 5
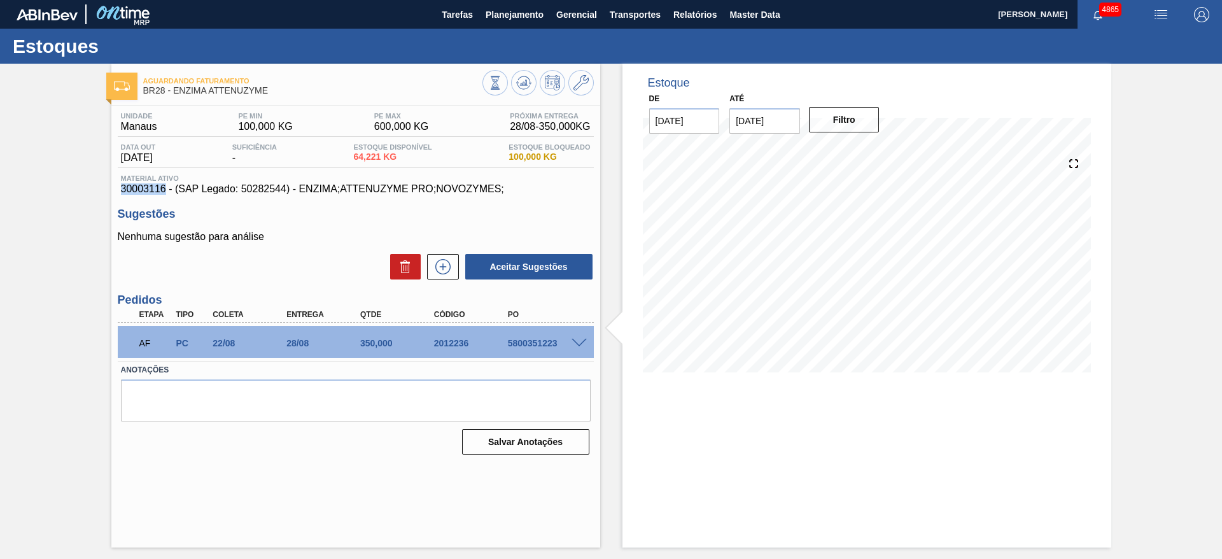
drag, startPoint x: 125, startPoint y: 191, endPoint x: 164, endPoint y: 190, distance: 38.2
click at [164, 190] on div "Unidade Manaus PE MIN 100,000 KG PE MAX 600,000 KG Próxima Entrega 28/08 - 350,…" at bounding box center [355, 282] width 489 height 353
copy span "30003116"
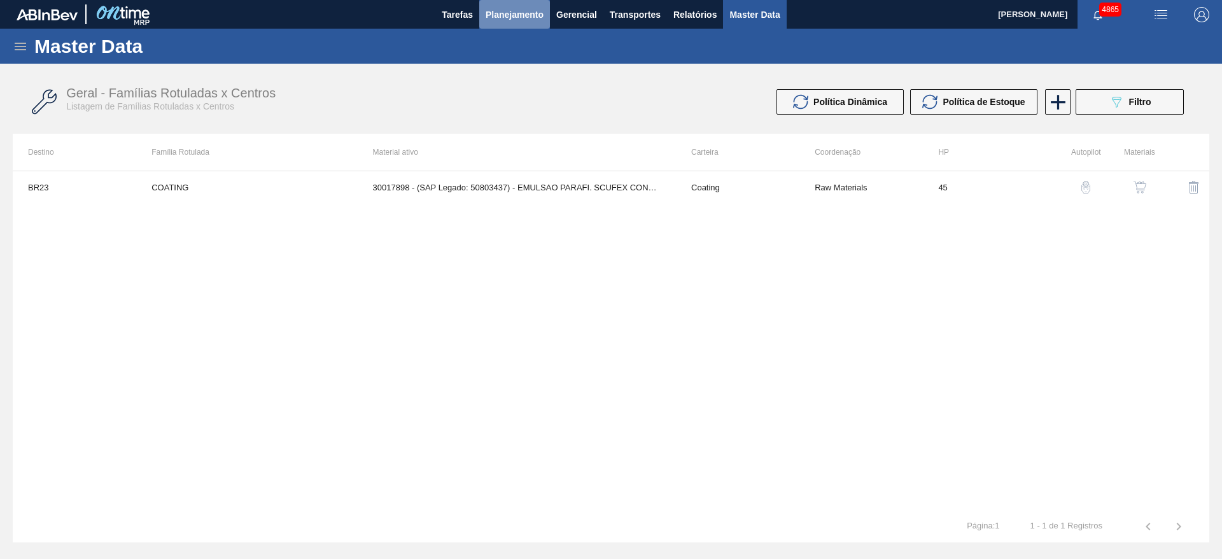
click at [510, 20] on span "Planejamento" at bounding box center [515, 14] width 58 height 15
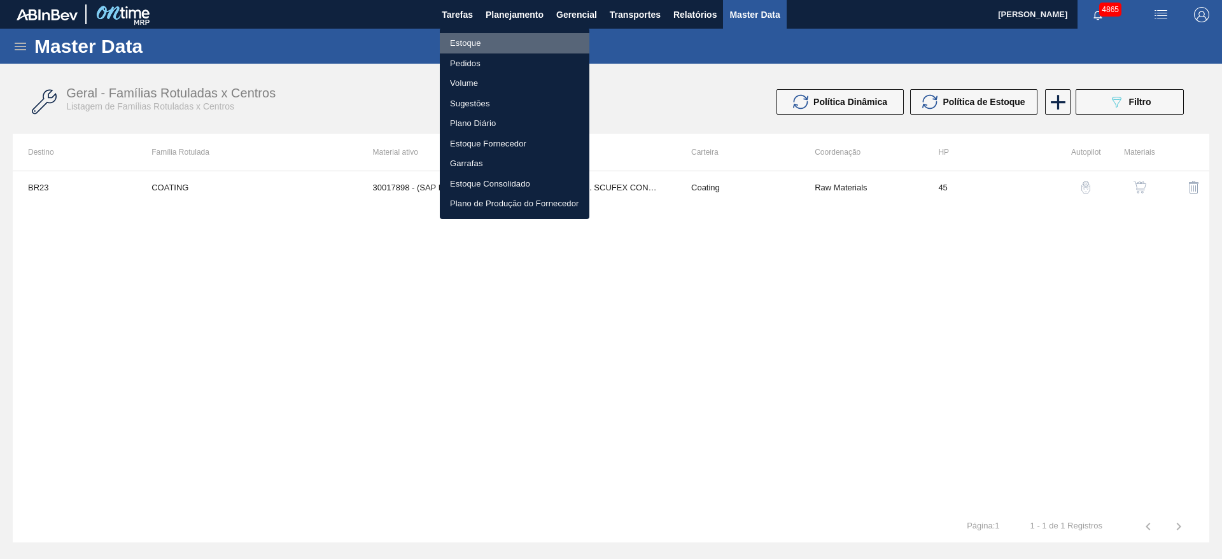
click at [507, 43] on li "Estoque" at bounding box center [515, 43] width 150 height 20
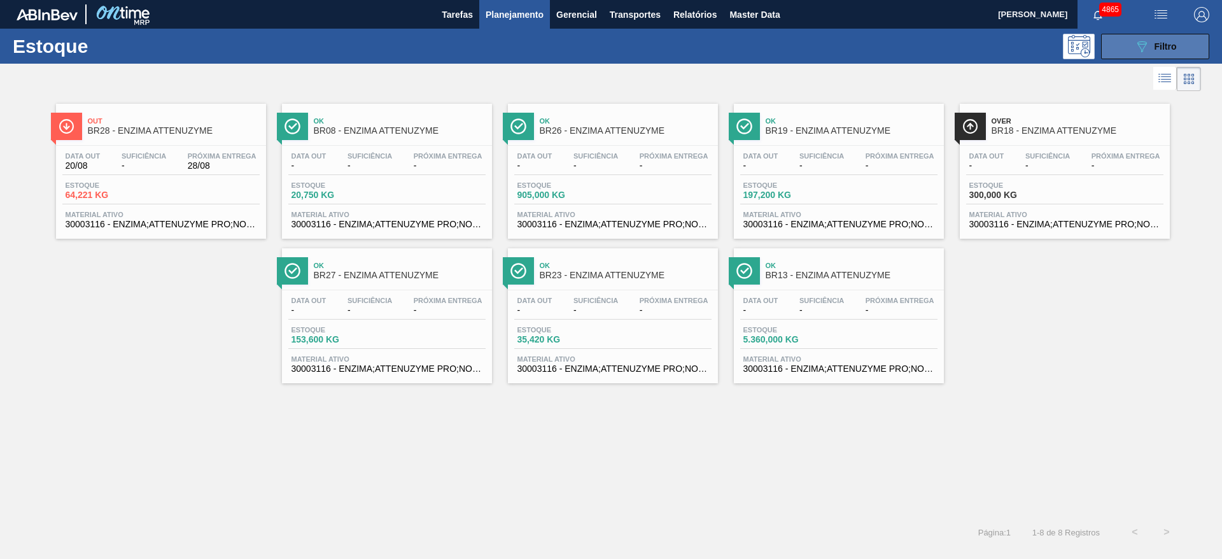
click at [1128, 42] on button "089F7B8B-B2A5-4AFE-B5C0-19BA573D28AC Filtro" at bounding box center [1155, 46] width 108 height 25
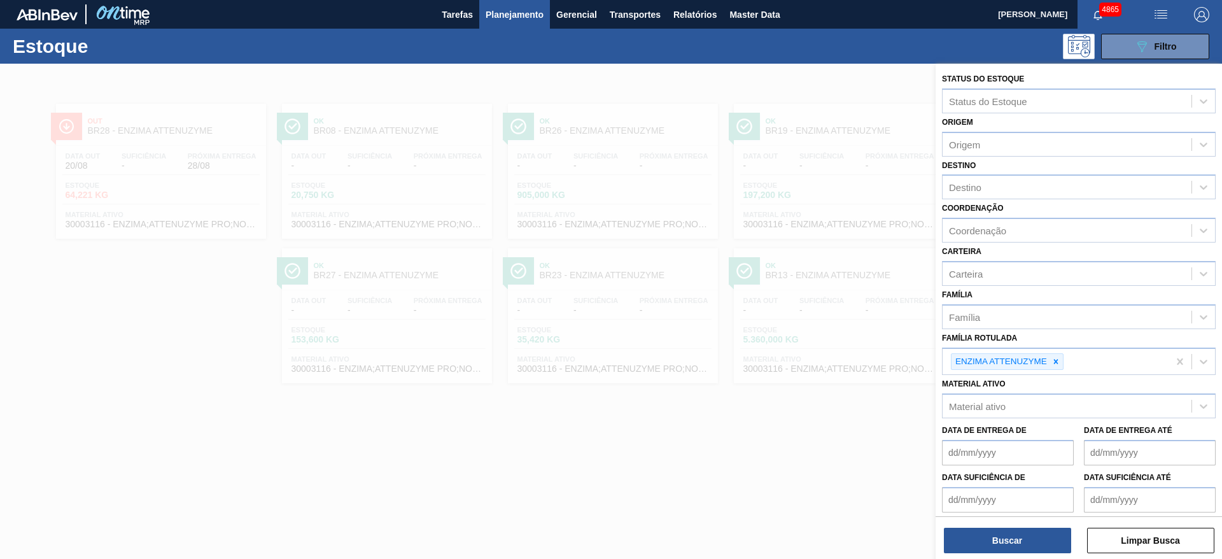
click at [734, 445] on div at bounding box center [611, 343] width 1222 height 559
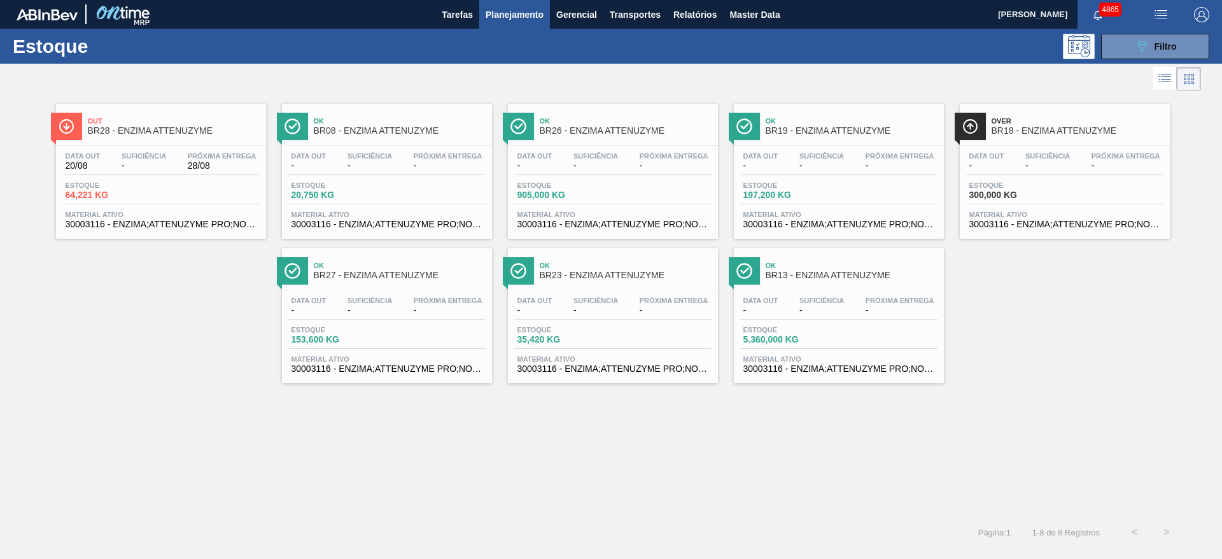
click at [235, 196] on div "Estoque 64,221 KG" at bounding box center [160, 192] width 197 height 23
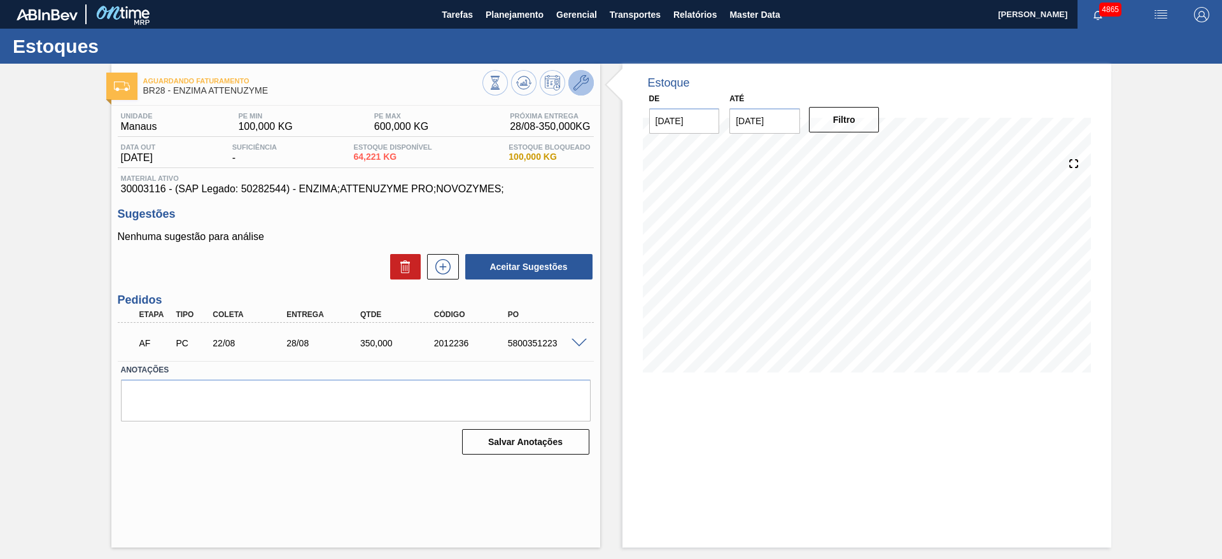
click at [585, 85] on icon at bounding box center [580, 82] width 15 height 15
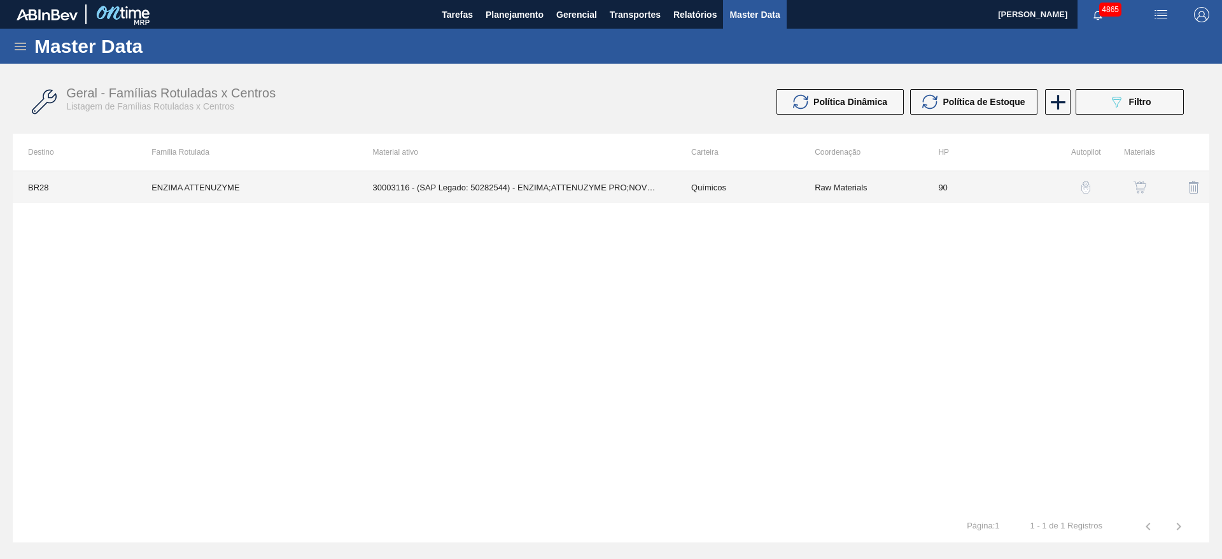
click at [673, 181] on td "30003116 - (SAP Legado: 50282544) - ENZIMA;ATTENUZYME PRO;NOVOZYMES;" at bounding box center [517, 187] width 318 height 32
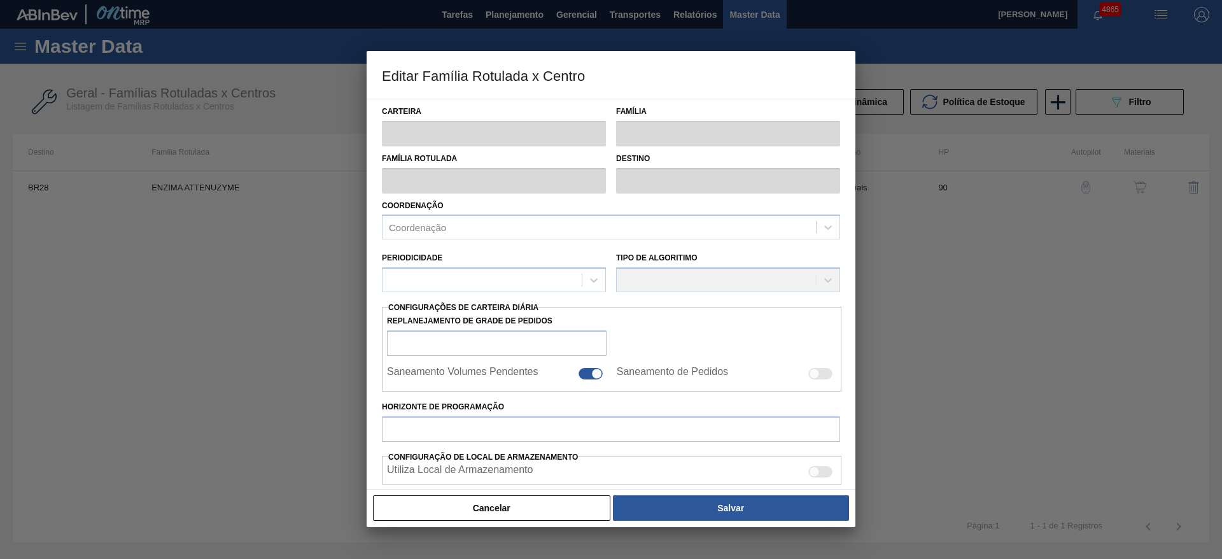
type input "Químicos"
type input "Enzima"
type input "ENZIMA ATTENUZYME"
type input "BR28 - Manaus"
type input "90"
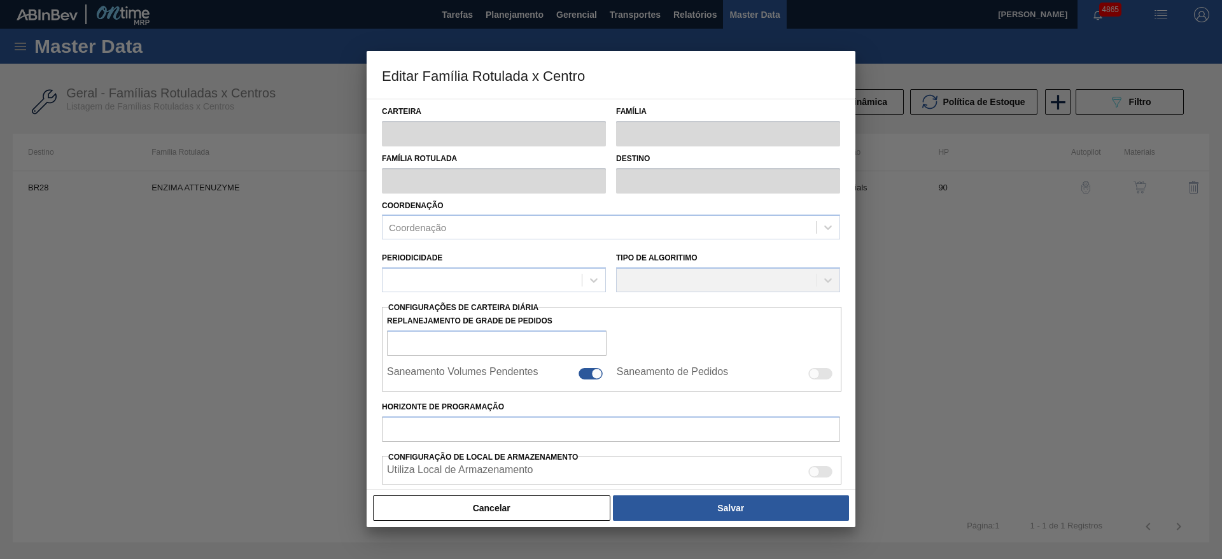
type input "100"
type input "600"
type input "70"
type input "450,000"
checkbox input "true"
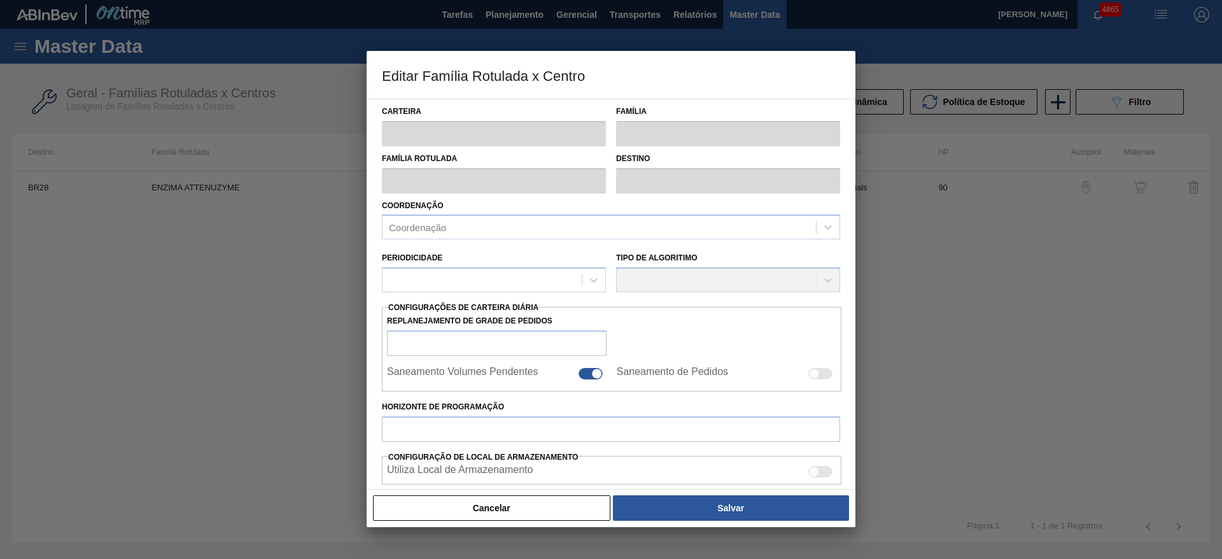
checkbox input "true"
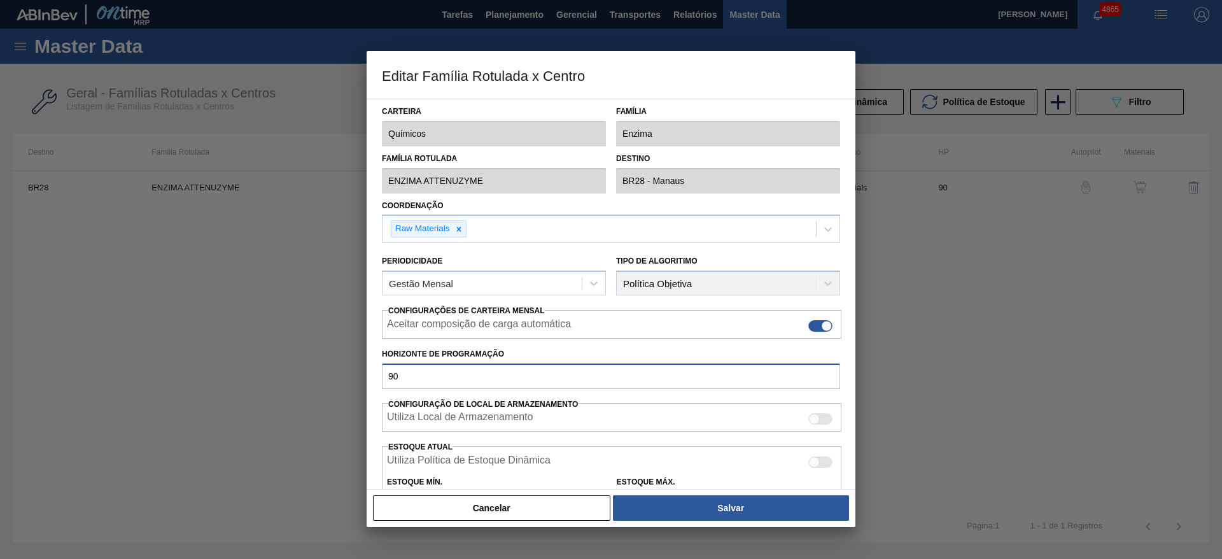
click at [466, 379] on input "90" at bounding box center [611, 375] width 458 height 25
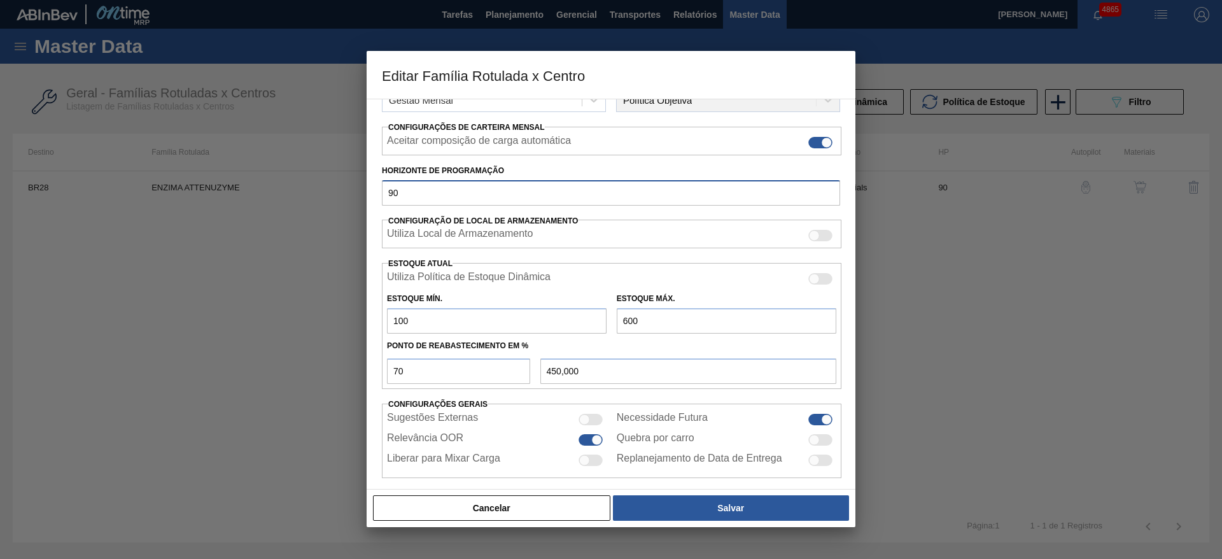
scroll to position [191, 0]
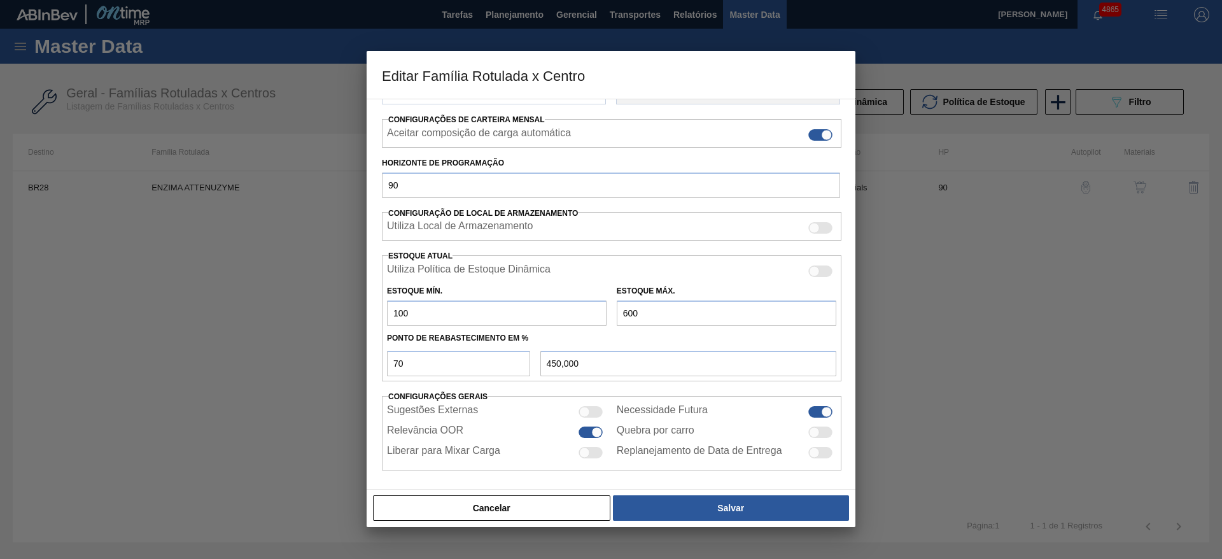
drag, startPoint x: 473, startPoint y: 321, endPoint x: 316, endPoint y: 319, distance: 156.6
click at [316, 319] on div "Editar Família Rotulada x Centro Carteira Químicos Família Enzima Família Rotul…" at bounding box center [611, 279] width 1222 height 559
type input "2"
type input "420,600"
type input "20"
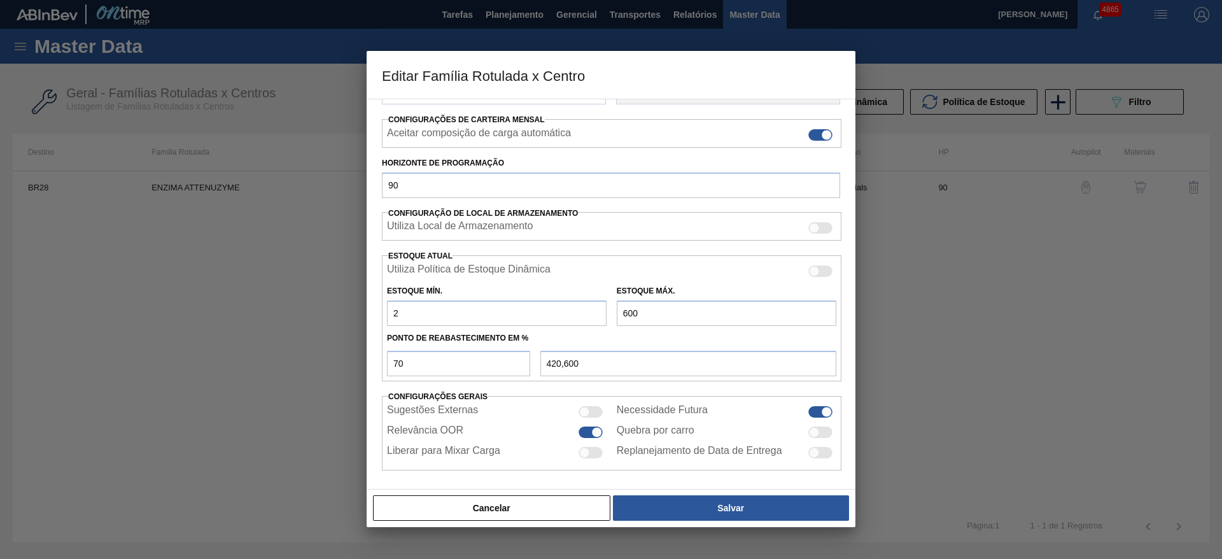
type input "426,000"
type input "200"
type input "480,000"
type input "200"
drag, startPoint x: 651, startPoint y: 314, endPoint x: 557, endPoint y: 328, distance: 95.2
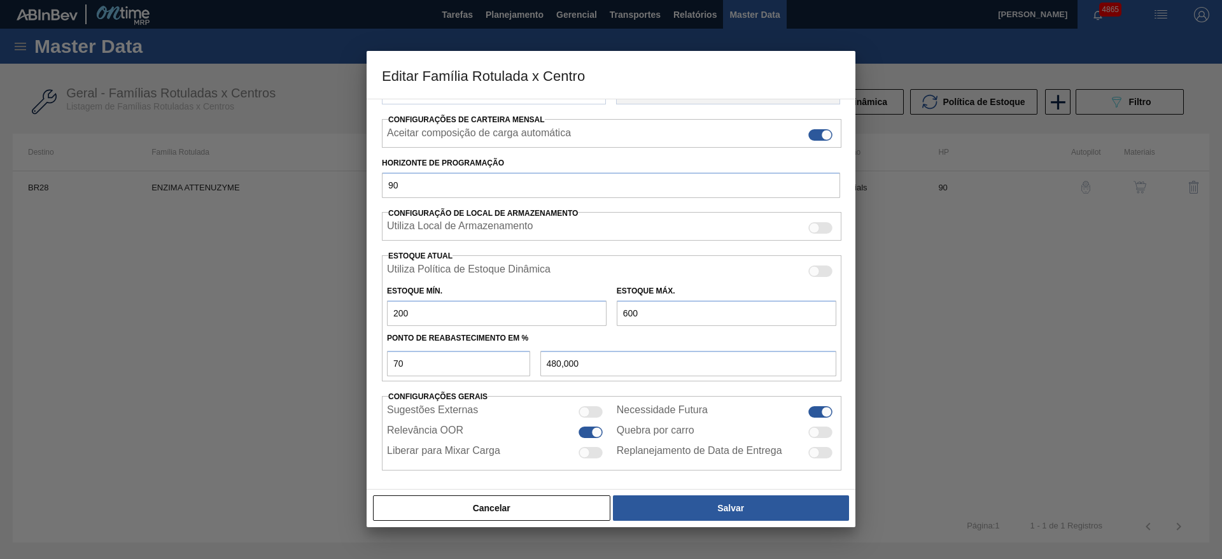
click at [557, 328] on div "Utiliza Política de Estoque Dinâmica Estoque Mín. 200 Estoque Máx. 600 Ponto de…" at bounding box center [611, 318] width 459 height 126
type input "7"
type input "64,900"
type input "70"
type input "109,000"
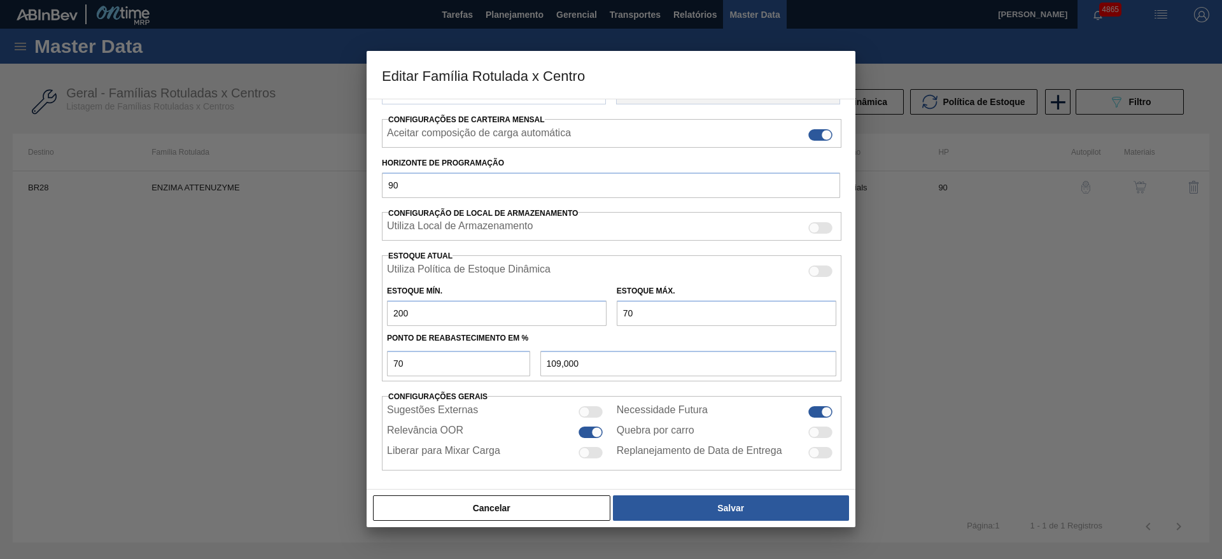
drag, startPoint x: 644, startPoint y: 313, endPoint x: 603, endPoint y: 309, distance: 40.9
click at [605, 314] on div "Estoque Mín. 200 Estoque Máx. 70" at bounding box center [611, 302] width 459 height 47
type input "8"
type input "65,600"
type input "80"
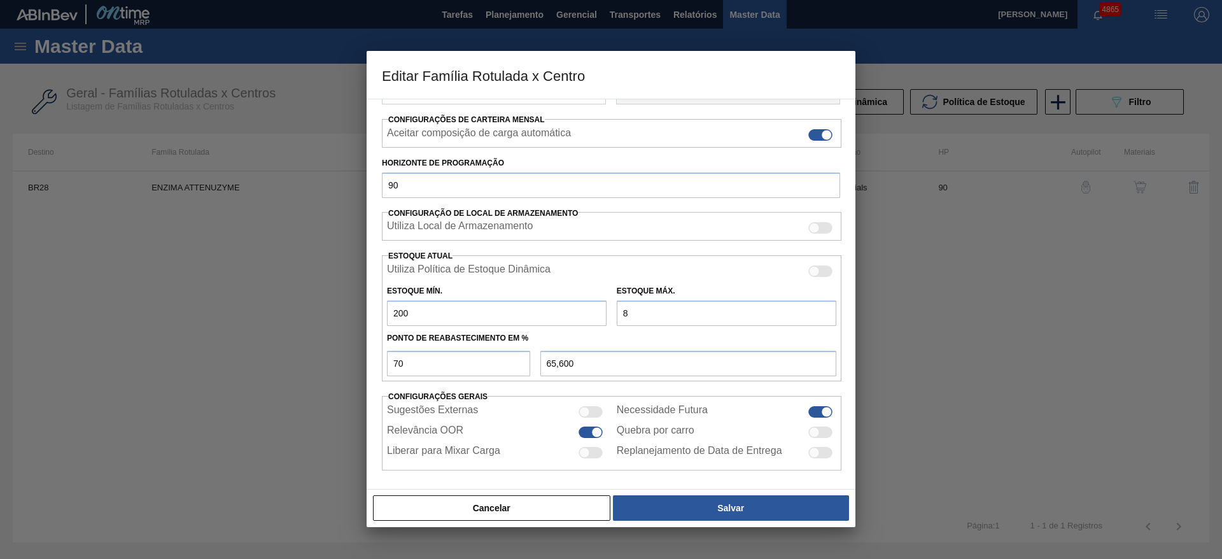
type input "116,000"
type input "800"
type input "620,000"
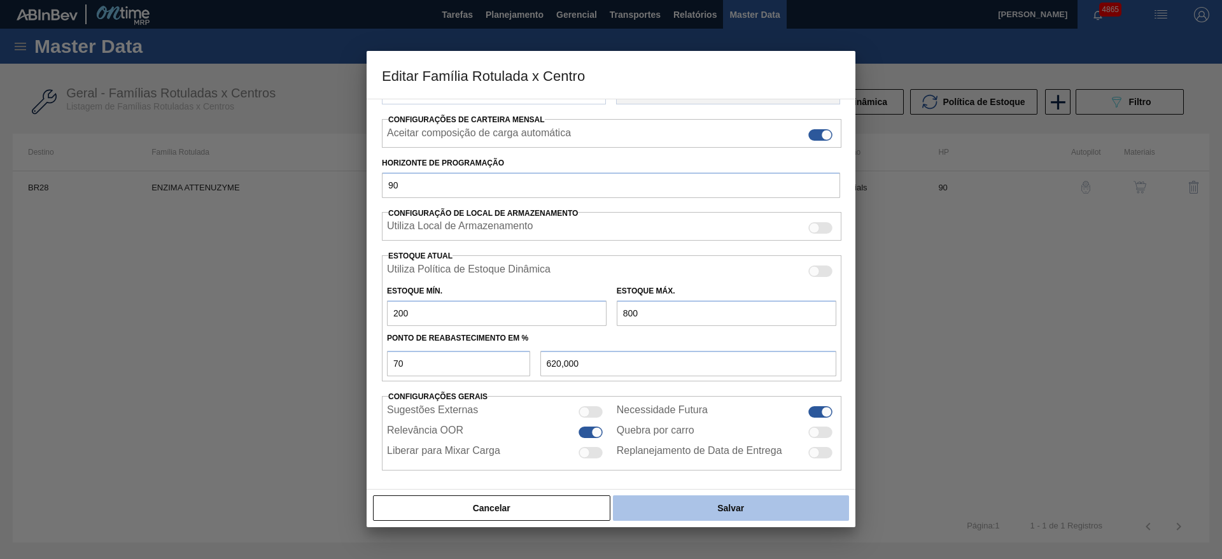
type input "800"
click at [690, 499] on button "Salvar" at bounding box center [731, 507] width 236 height 25
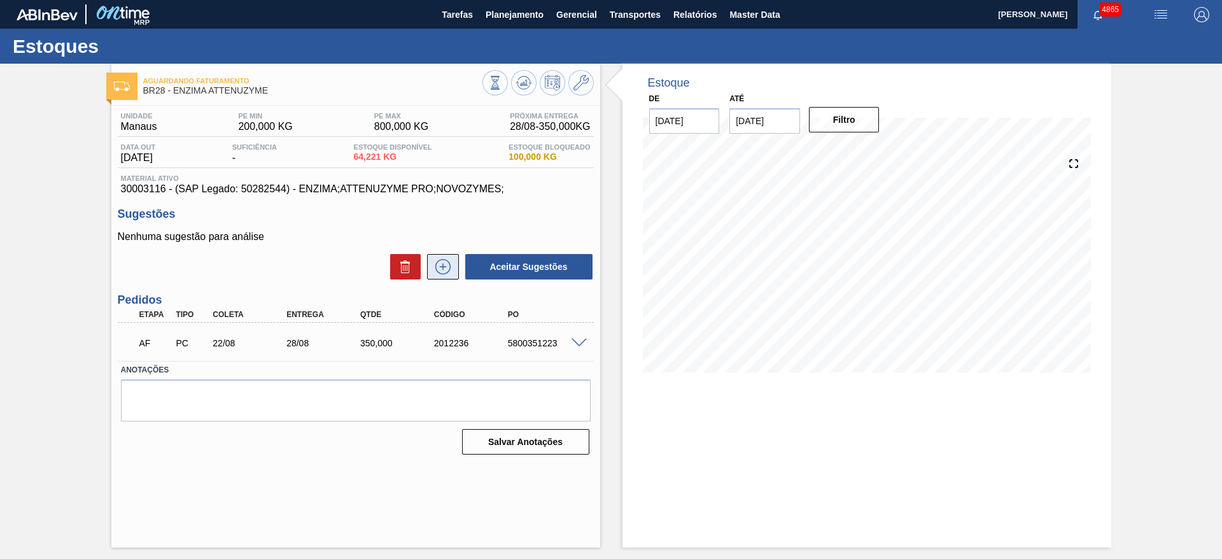
click at [439, 276] on button at bounding box center [443, 266] width 32 height 25
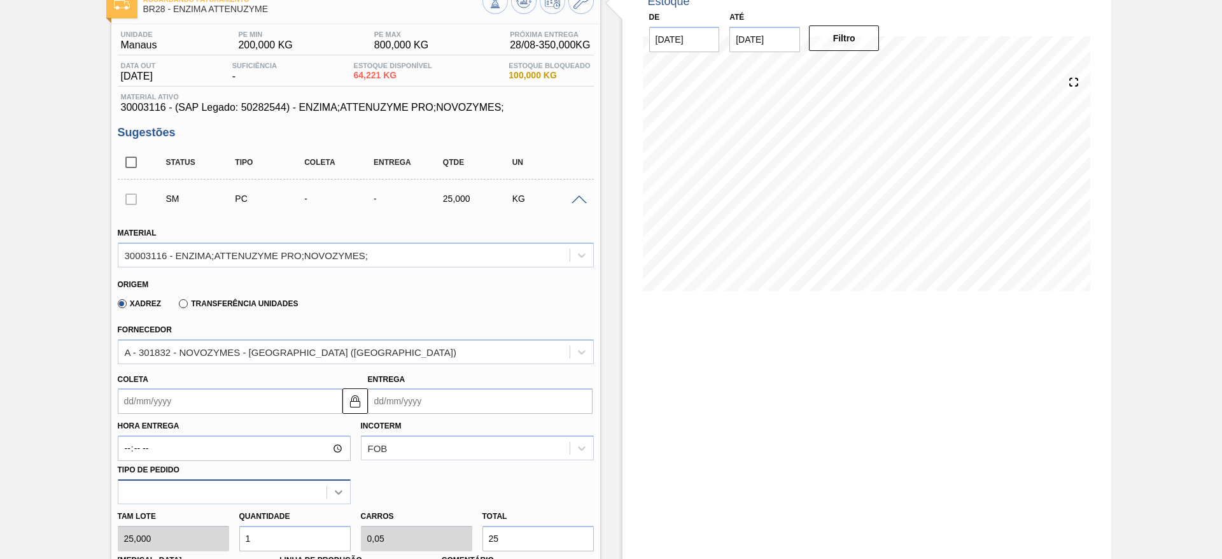
scroll to position [191, 0]
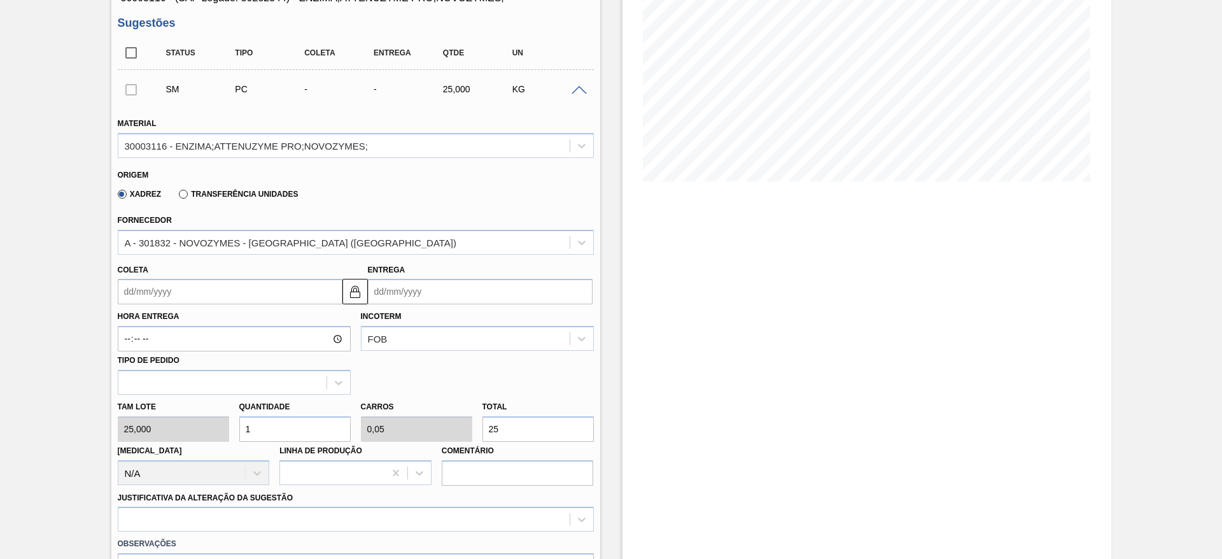
click at [241, 286] on input "Coleta" at bounding box center [230, 291] width 225 height 25
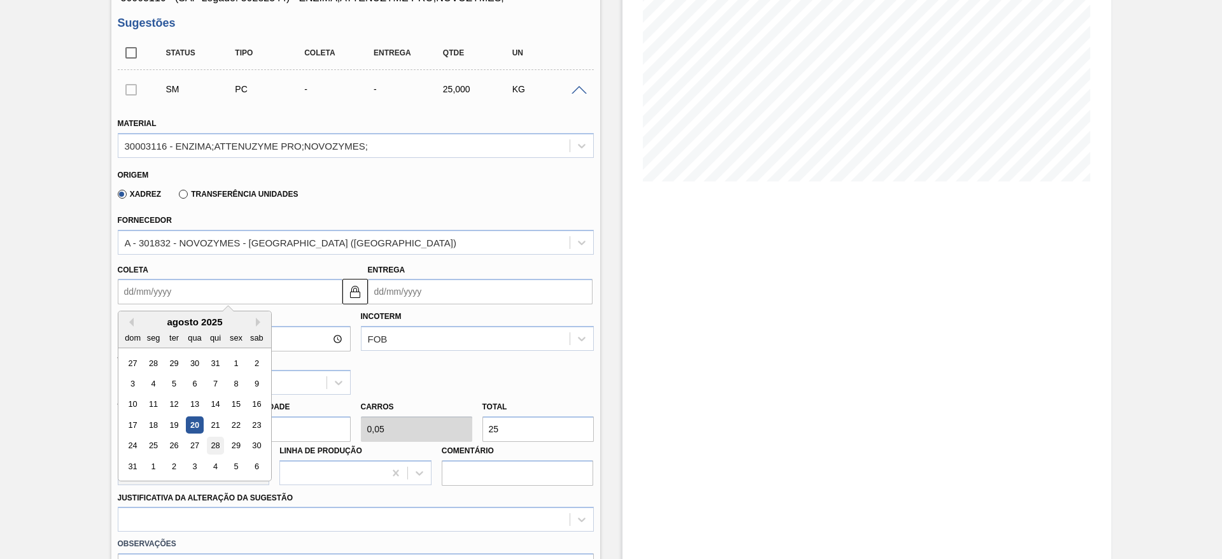
click at [218, 446] on div "28" at bounding box center [214, 445] width 17 height 17
type input "28/08/2025"
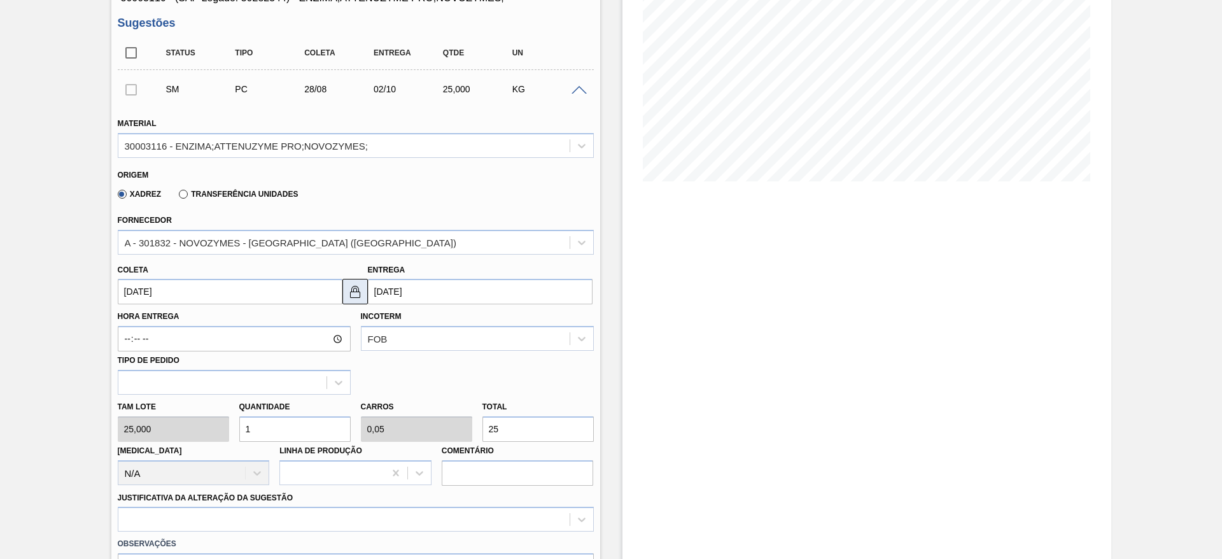
click at [363, 286] on button at bounding box center [354, 291] width 25 height 25
click at [398, 287] on input "02/10/2025" at bounding box center [480, 291] width 225 height 25
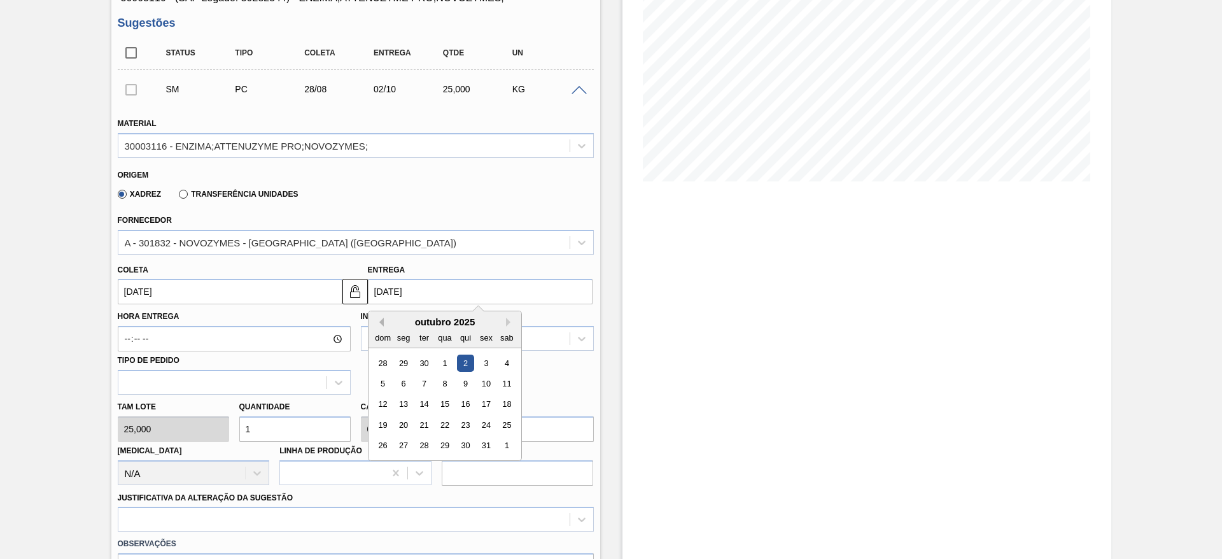
click at [377, 324] on button "Previous Month" at bounding box center [379, 322] width 9 height 9
click at [462, 425] on div "25" at bounding box center [464, 424] width 17 height 17
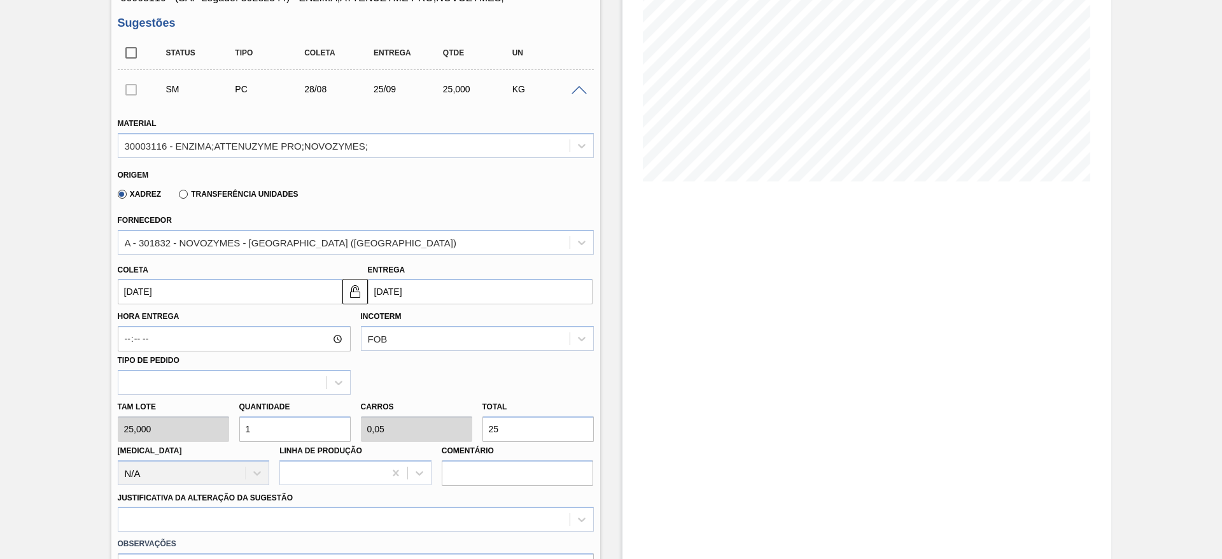
type input "25/09/2025"
click at [192, 425] on div "Tam lote 25,000 Quantidade 1 Carros 0,05 Total 25 Doca N/A Linha de Produção Co…" at bounding box center [356, 440] width 486 height 91
type input "8"
type input "0,4"
type input "200"
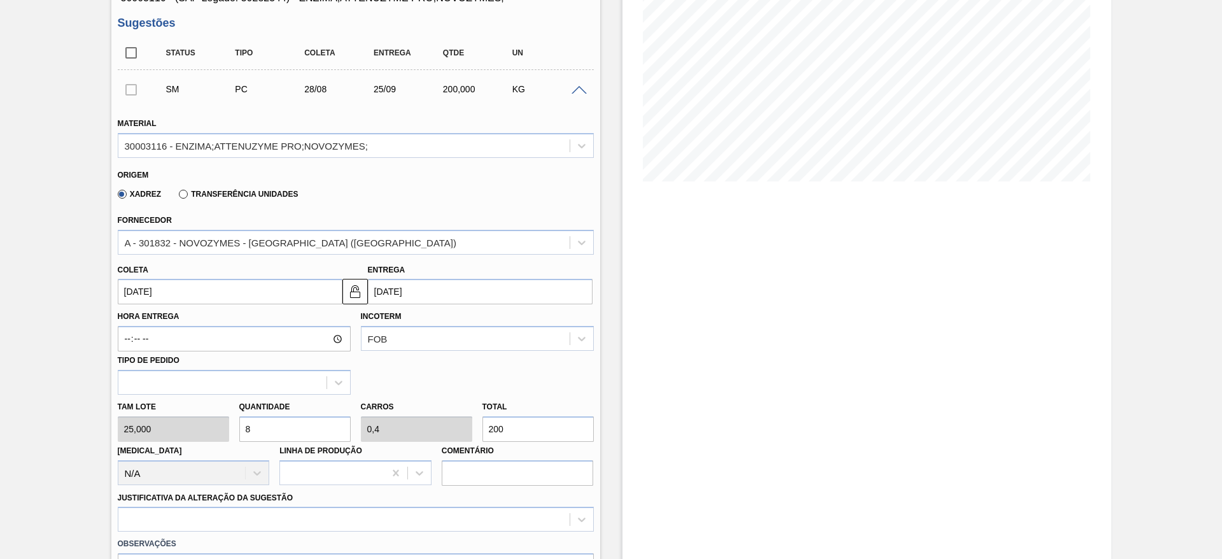
click at [215, 429] on div "Tam lote 25,000 Quantidade 8 Carros 0,4 Total 200 Doca N/A Linha de Produção Co…" at bounding box center [356, 440] width 486 height 91
type input "1"
type input "0,05"
type input "25"
type input "16"
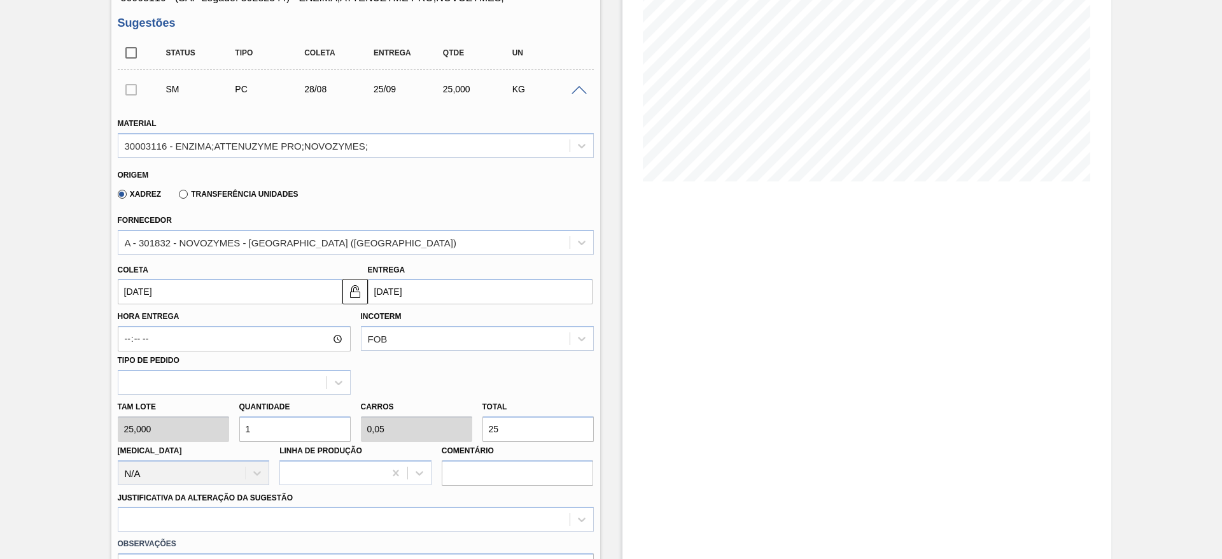
type input "0,8"
type input "400"
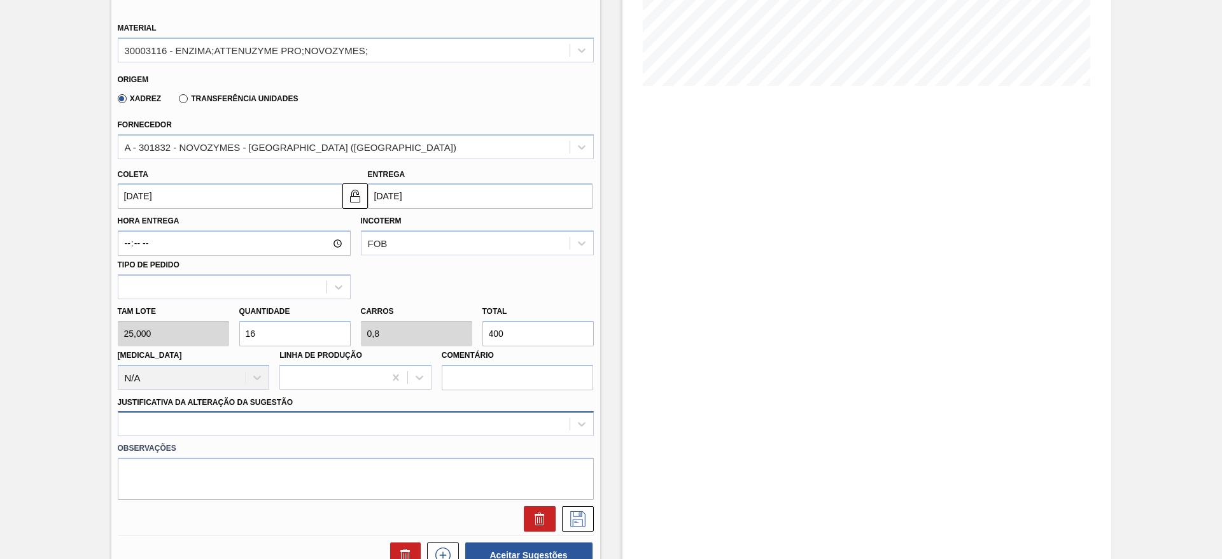
type input "16"
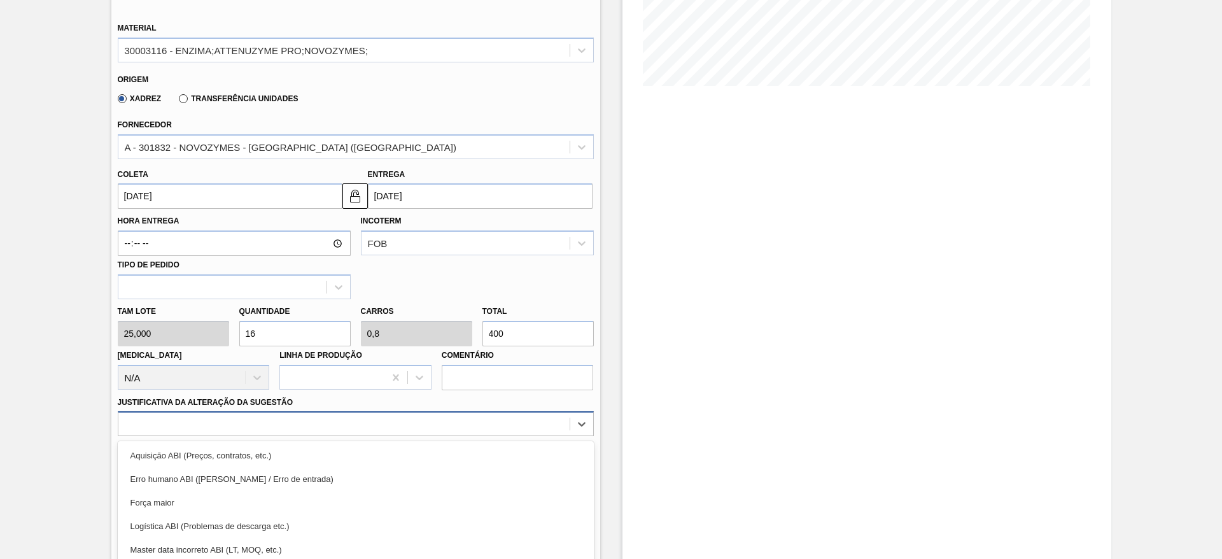
click at [290, 421] on div "option Força maior focused, 3 of 18. 18 results available. Use Up and Down to c…" at bounding box center [356, 423] width 476 height 25
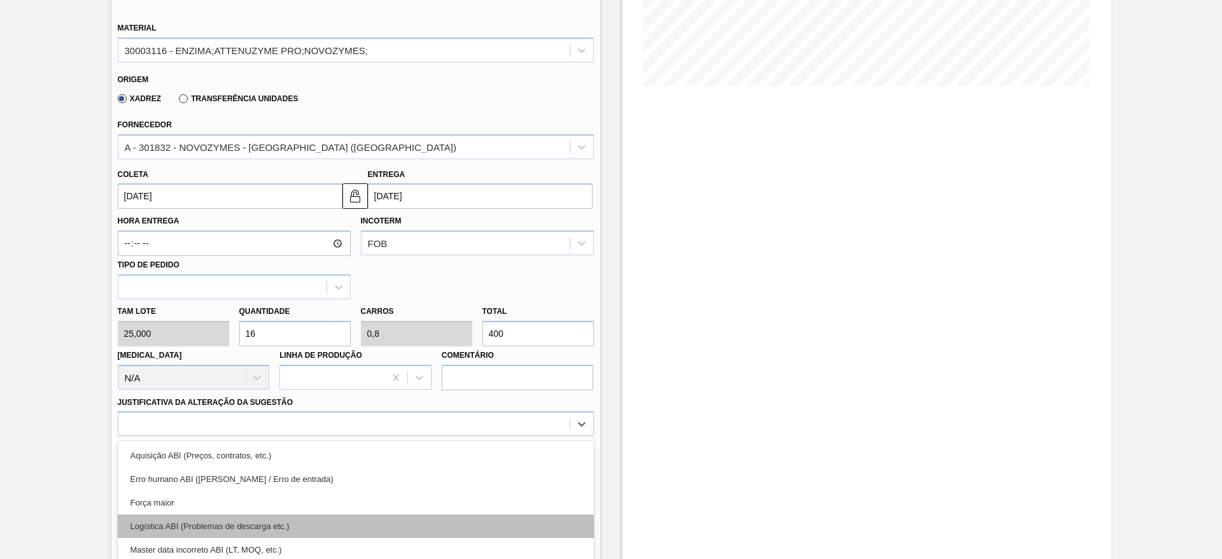
scroll to position [365, 0]
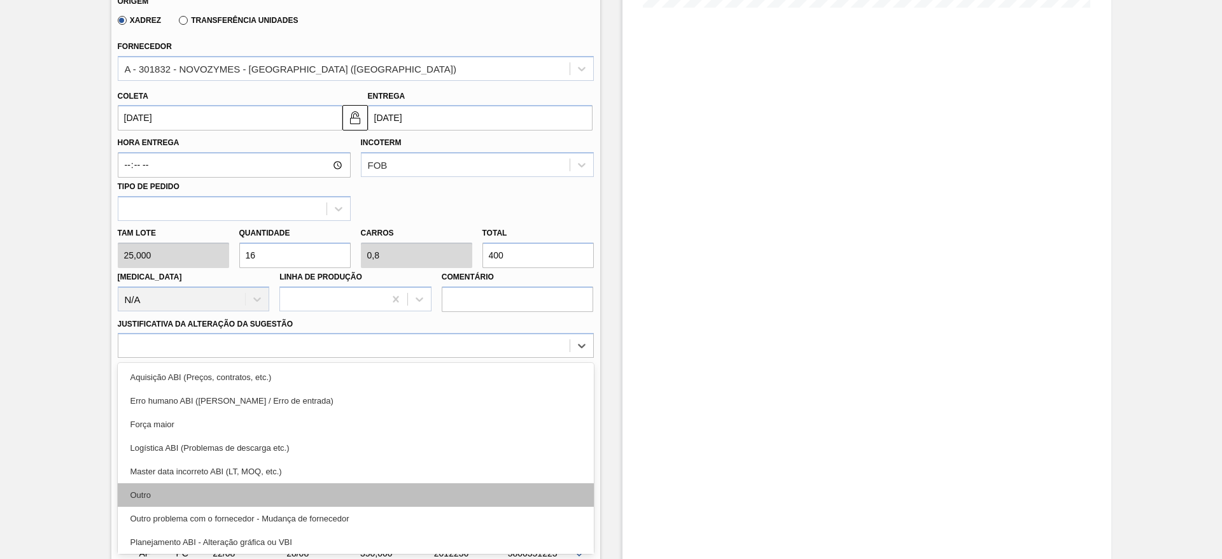
click at [284, 483] on div "Outro" at bounding box center [356, 495] width 476 height 24
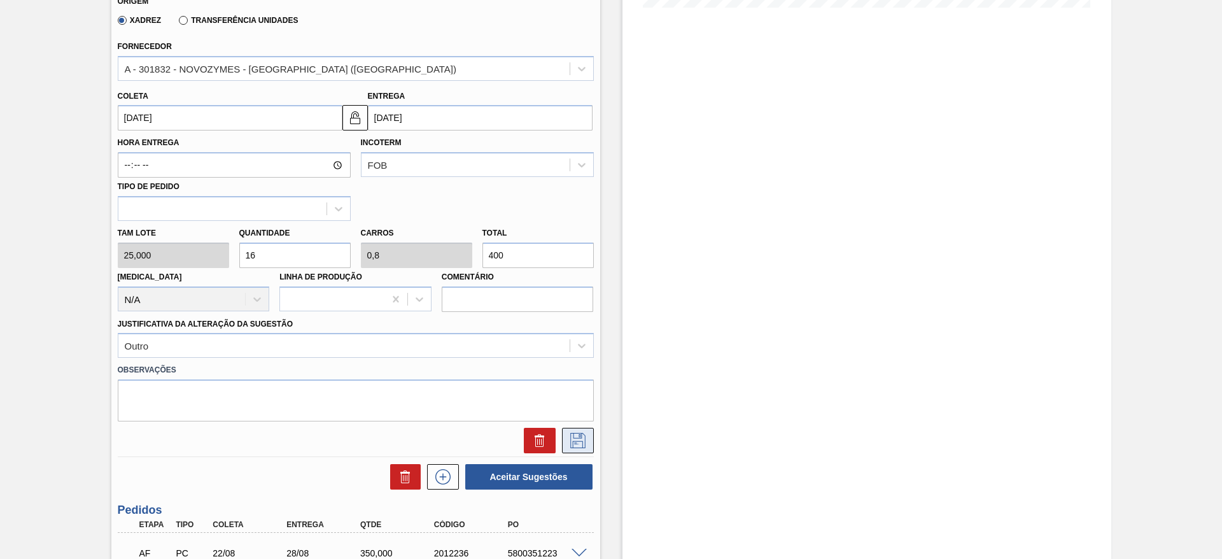
click at [569, 443] on icon at bounding box center [578, 440] width 20 height 15
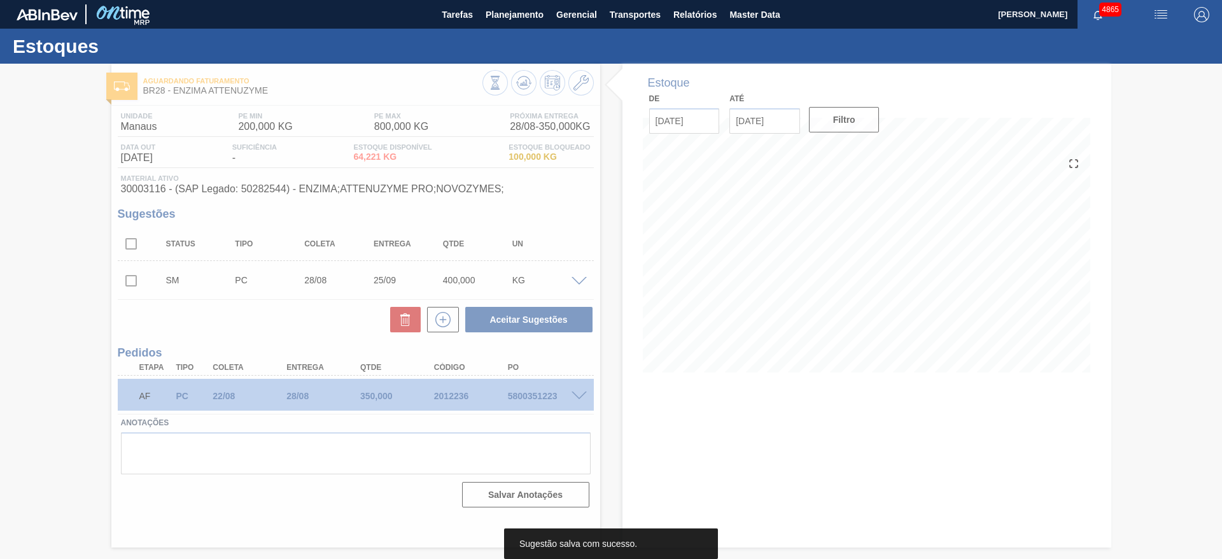
scroll to position [0, 0]
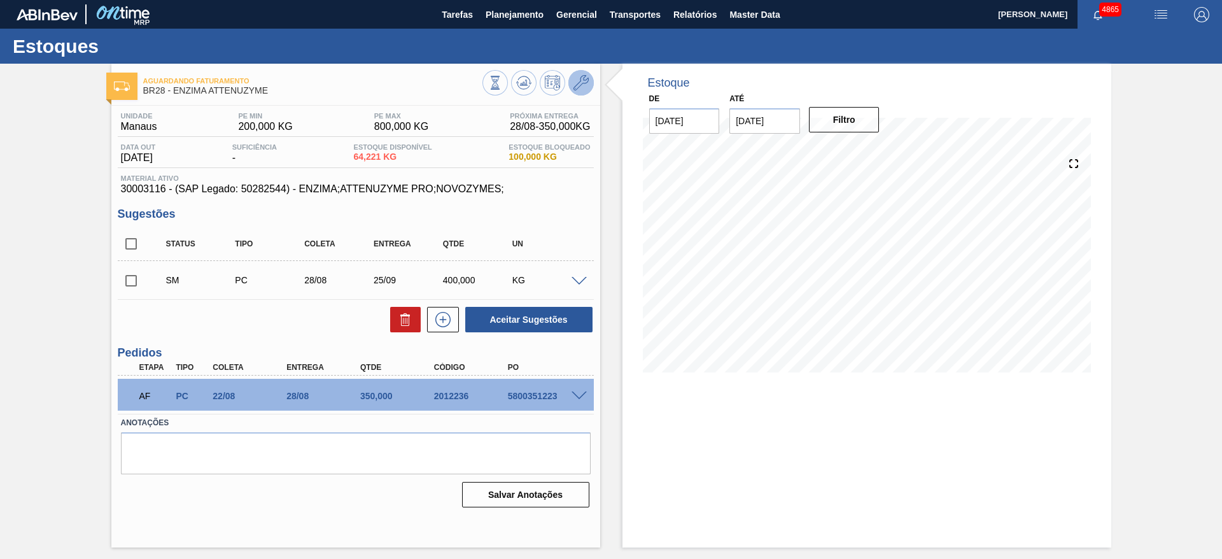
click at [584, 88] on icon at bounding box center [580, 82] width 15 height 15
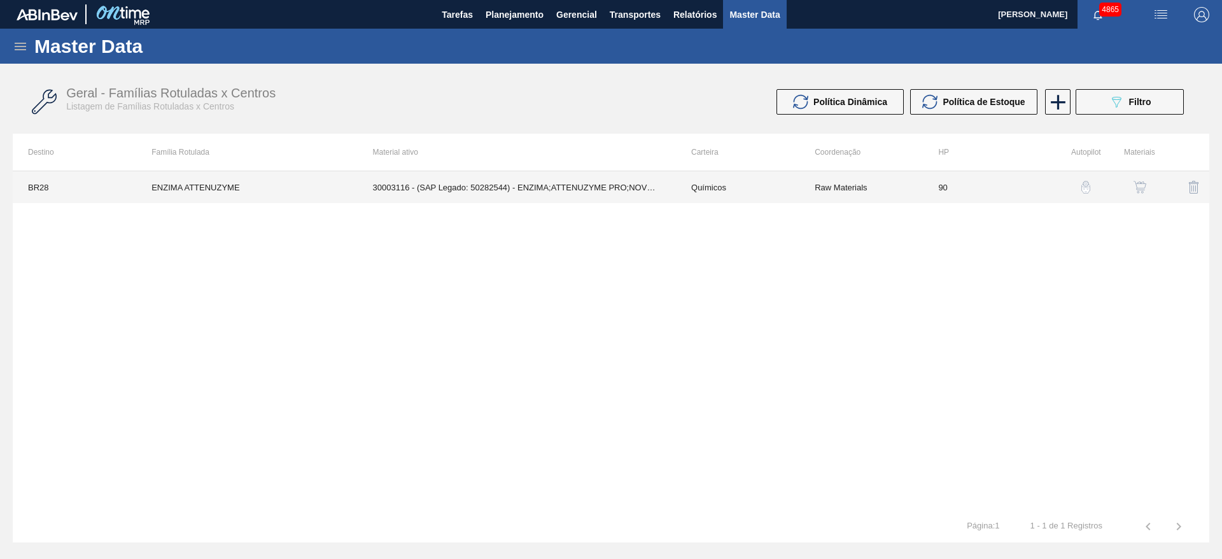
click at [624, 178] on td "30003116 - (SAP Legado: 50282544) - ENZIMA;ATTENUZYME PRO;NOVOZYMES;" at bounding box center [517, 187] width 318 height 32
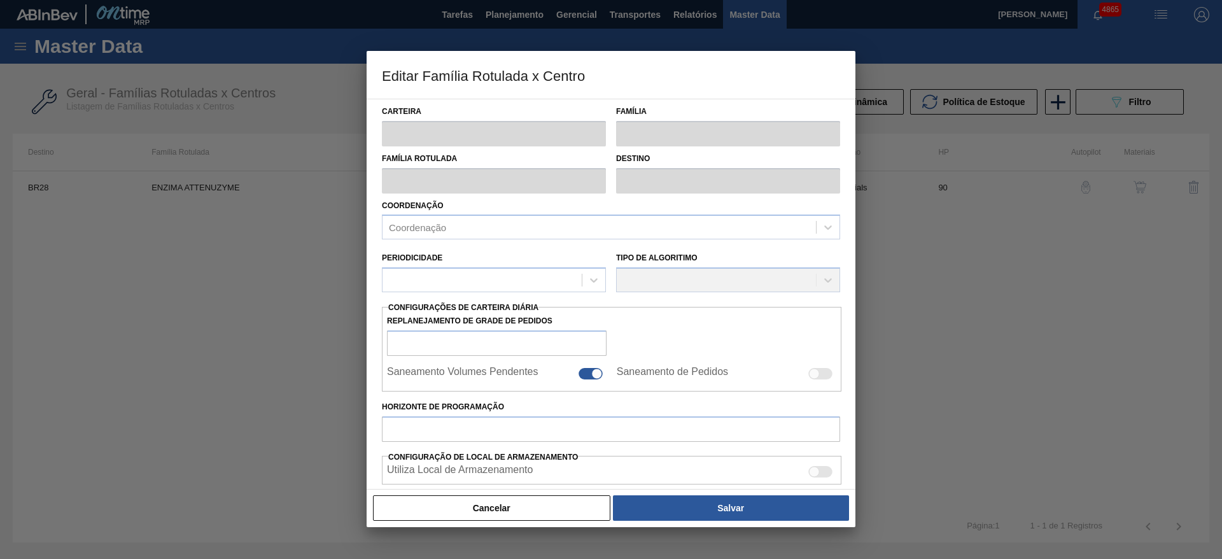
type input "Químicos"
type input "Enzima"
type input "ENZIMA ATTENUZYME"
type input "BR28 - Manaus"
type input "90"
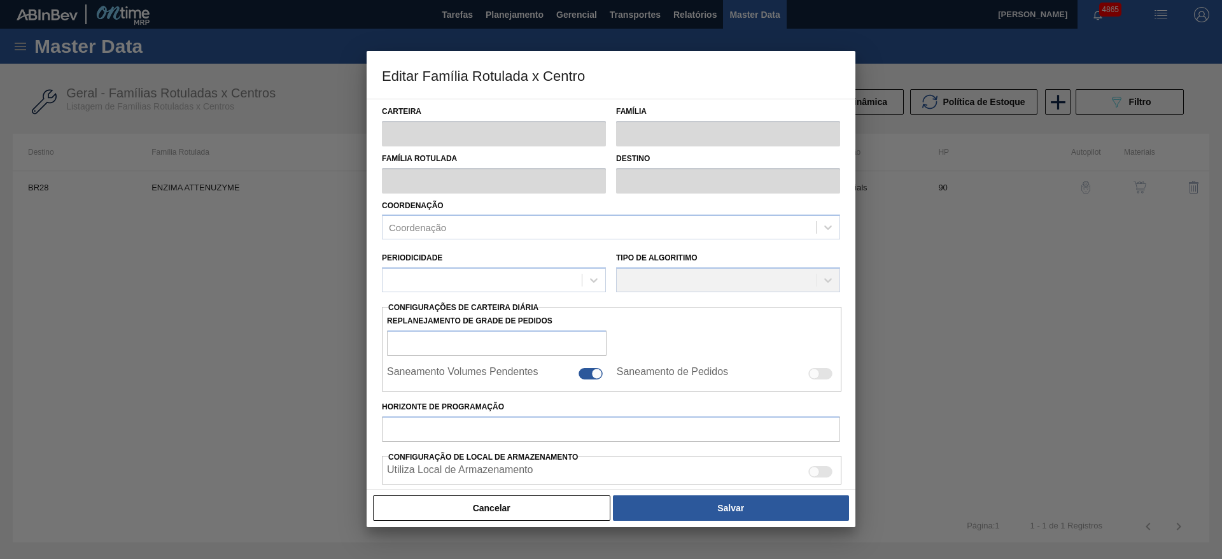
type input "200"
type input "800"
type input "70"
type input "620,000"
checkbox input "true"
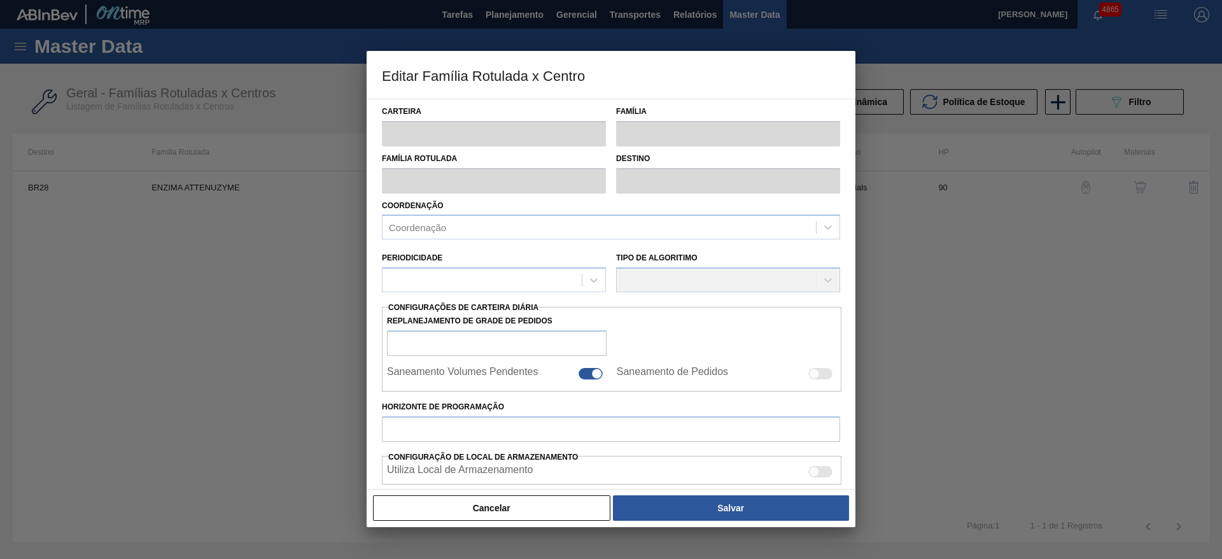
checkbox input "true"
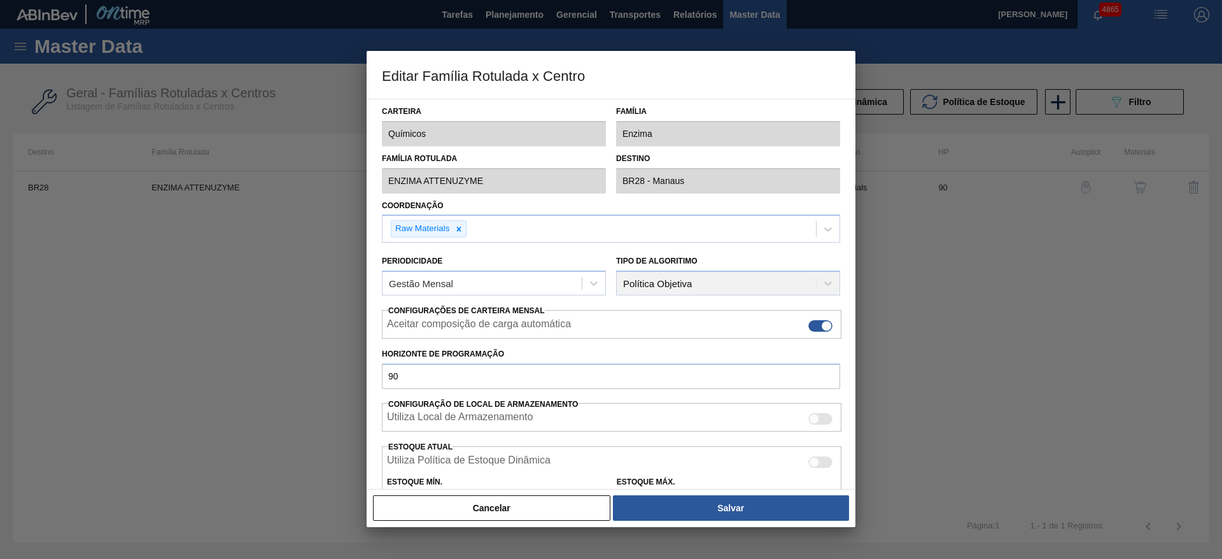
scroll to position [95, 0]
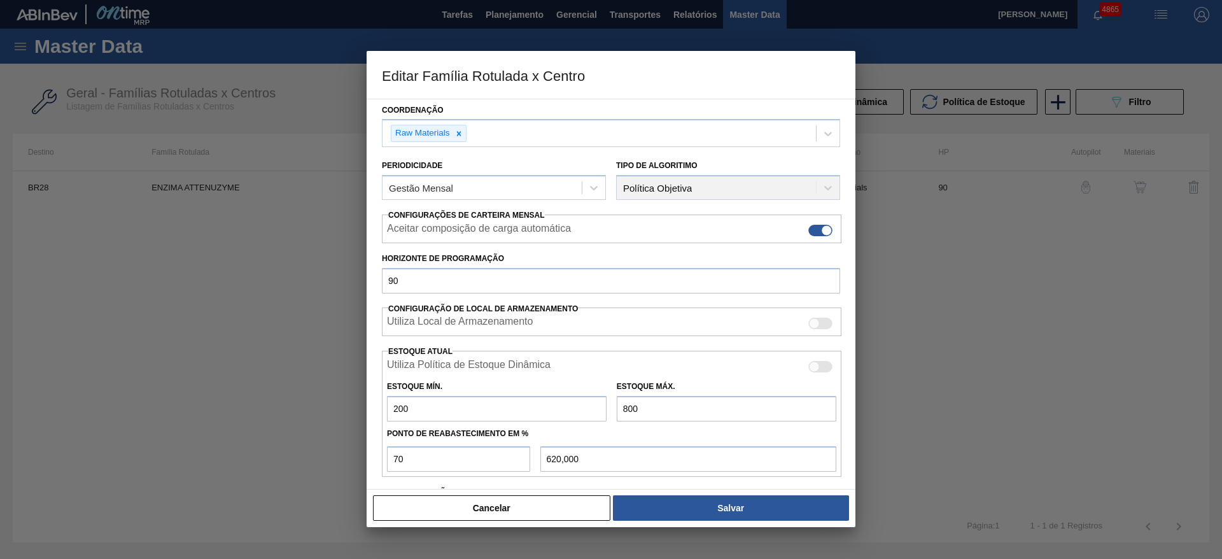
drag, startPoint x: 635, startPoint y: 407, endPoint x: 571, endPoint y: 414, distance: 64.1
click at [571, 414] on div "Estoque Mín. 200 Estoque Máx. 800" at bounding box center [611, 397] width 459 height 47
type input "9"
type input "66,300"
type input "90"
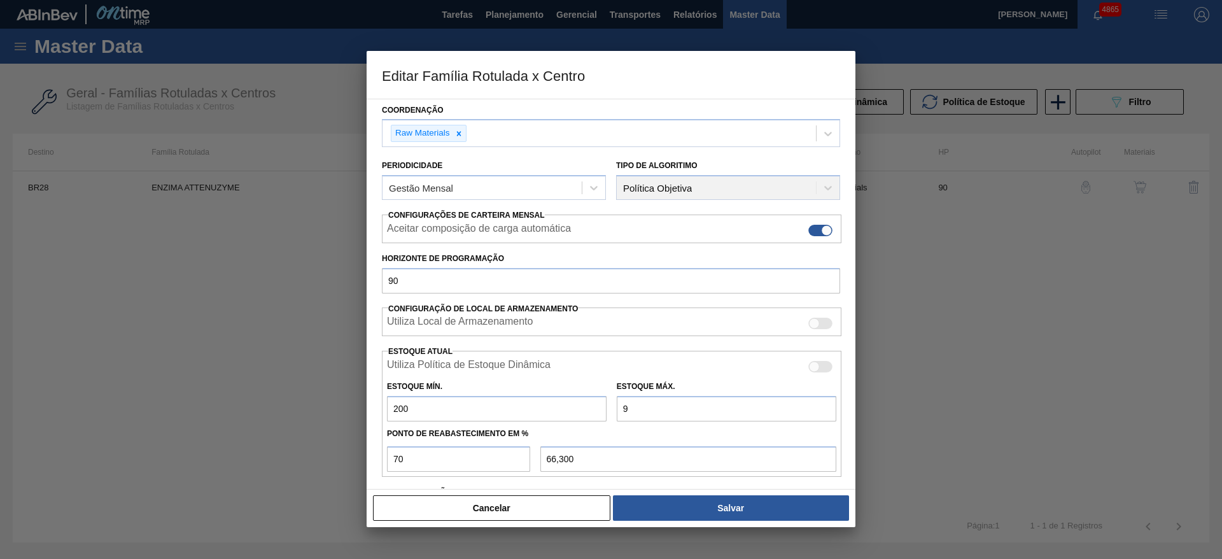
type input "123,000"
type input "900"
type input "690,000"
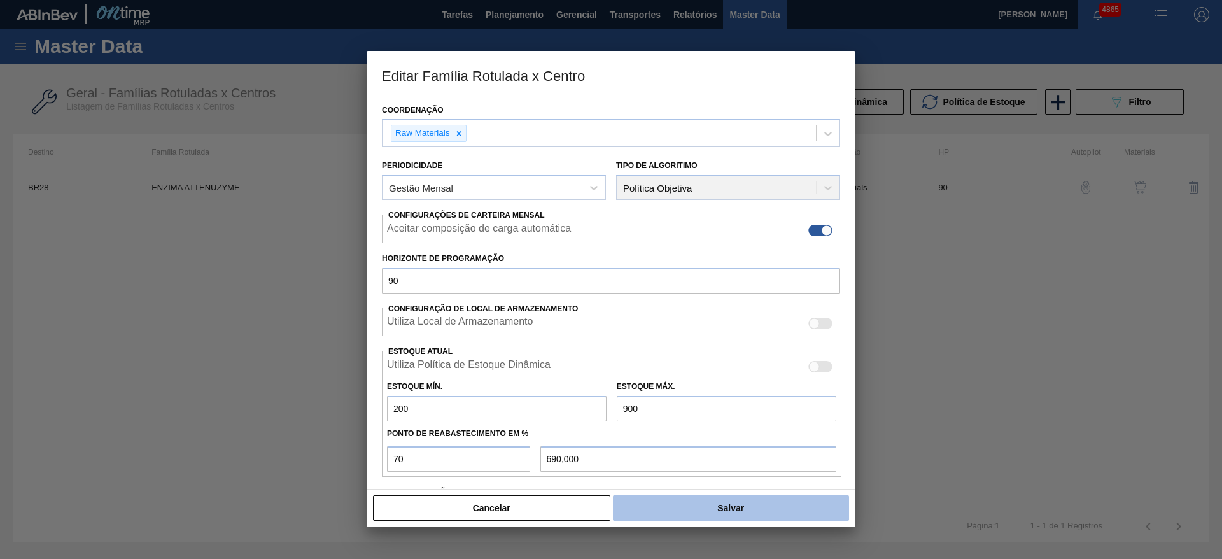
type input "900"
click at [692, 501] on button "Salvar" at bounding box center [731, 507] width 236 height 25
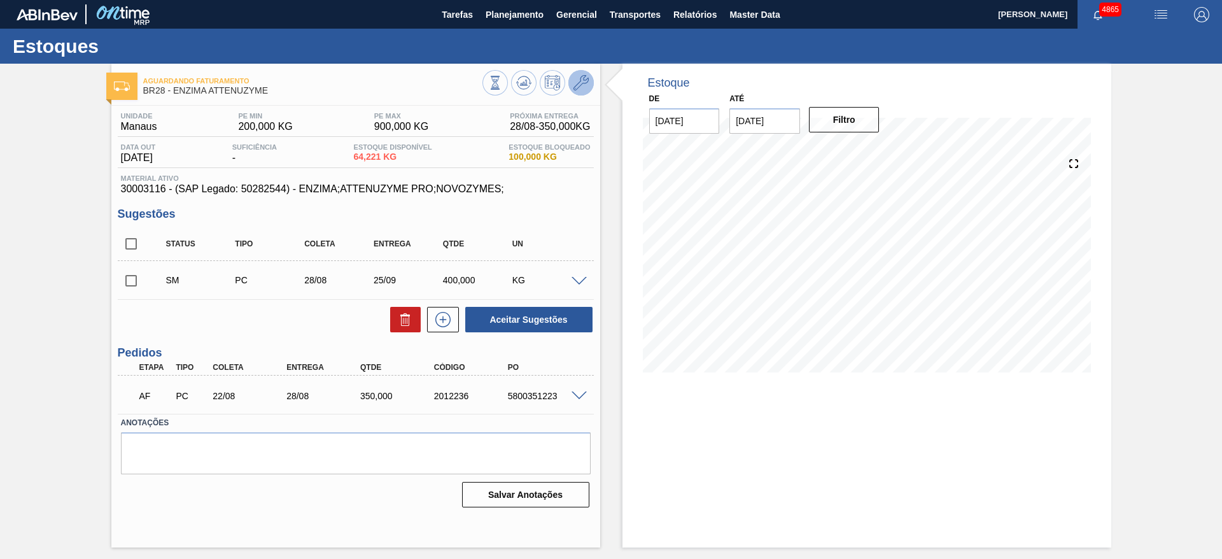
click at [587, 87] on icon at bounding box center [580, 82] width 15 height 15
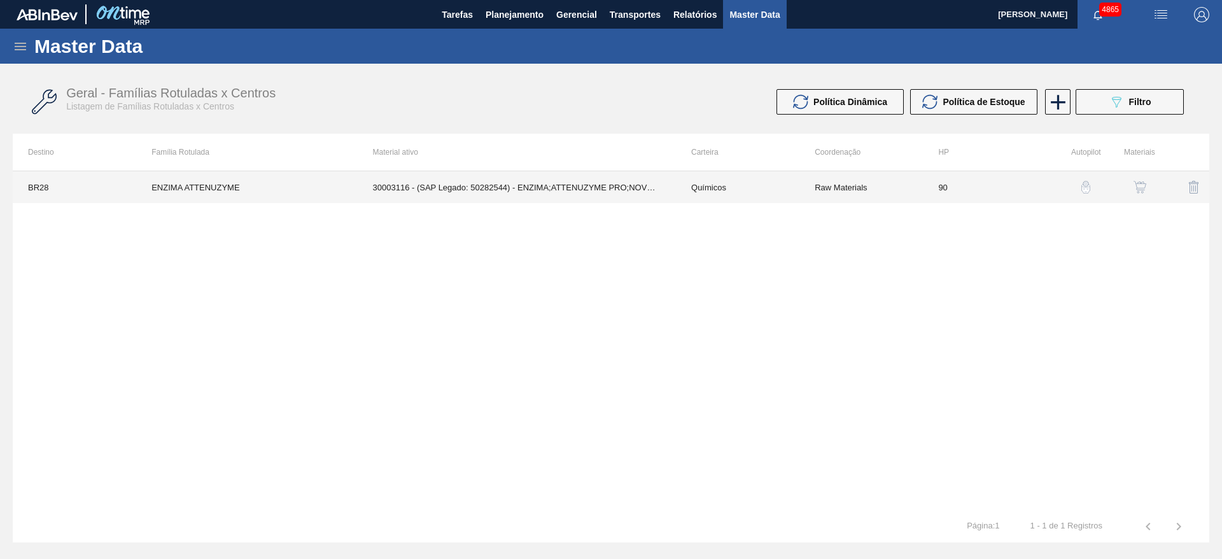
click at [597, 193] on td "30003116 - (SAP Legado: 50282544) - ENZIMA;ATTENUZYME PRO;NOVOZYMES;" at bounding box center [517, 187] width 318 height 32
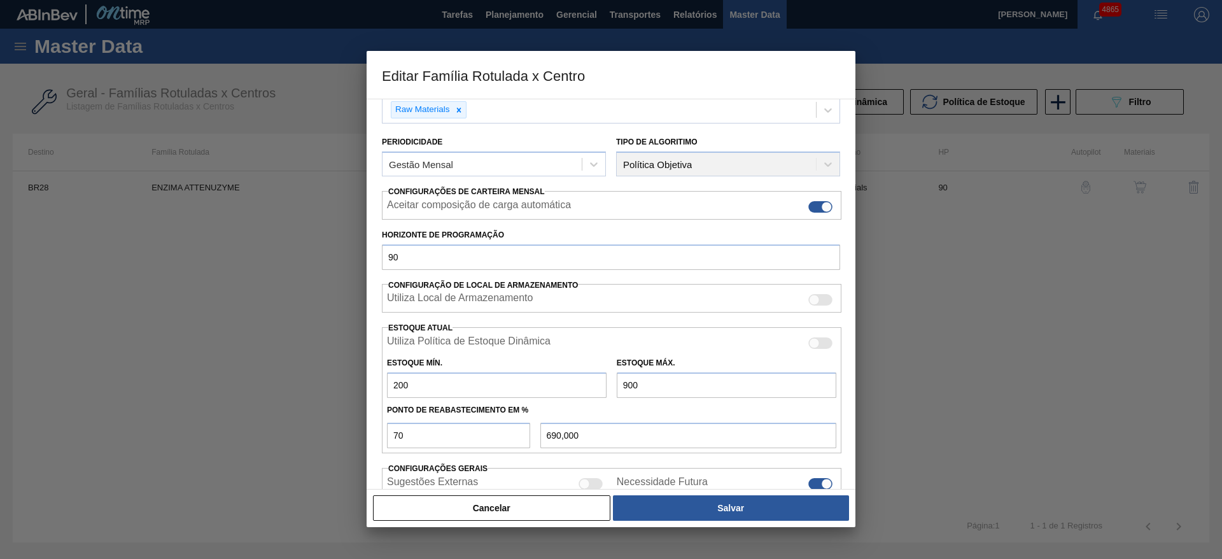
scroll to position [194, 0]
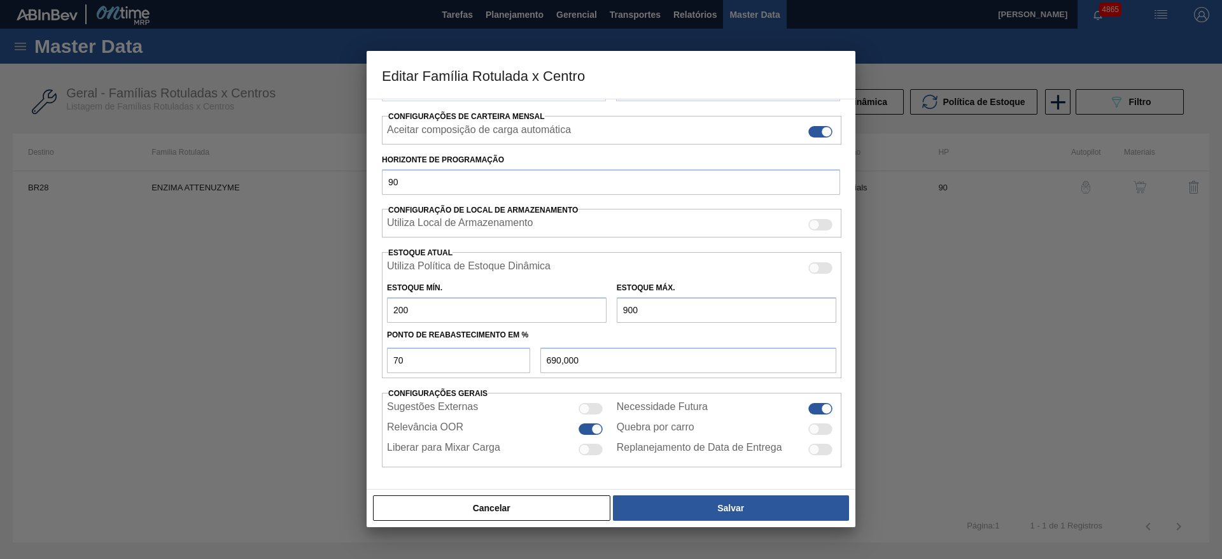
drag, startPoint x: 650, startPoint y: 313, endPoint x: 594, endPoint y: 305, distance: 56.5
click at [596, 307] on div "Estoque Mín. 200 Estoque Máx. 900" at bounding box center [611, 299] width 459 height 47
type input "1"
type input "60,700"
type input "10"
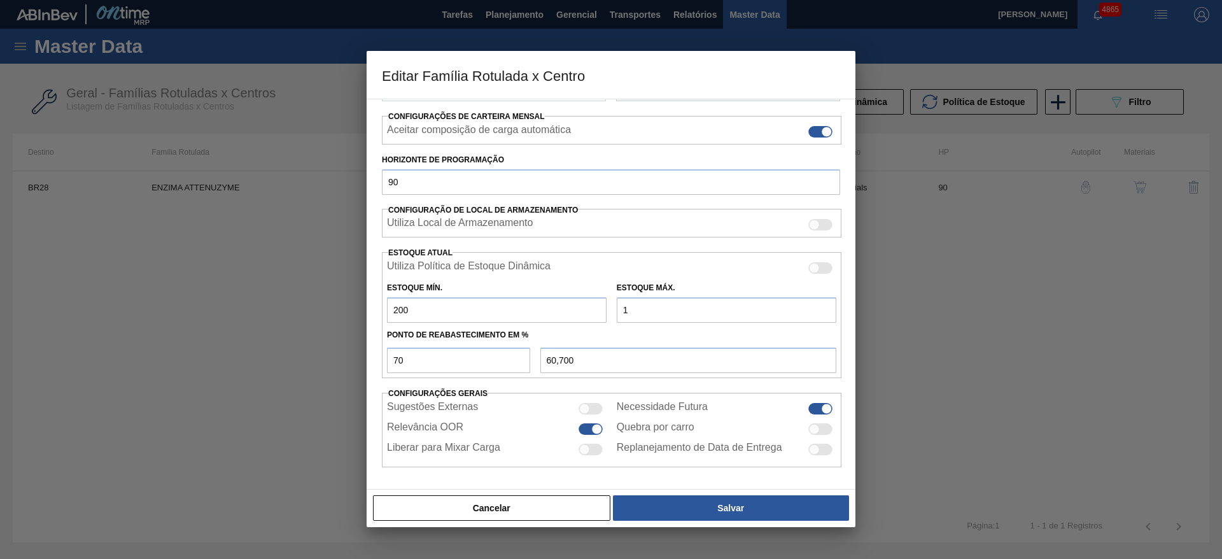
type input "67,000"
type input "100"
type input "130,000"
type input "1.000"
type input "760,000"
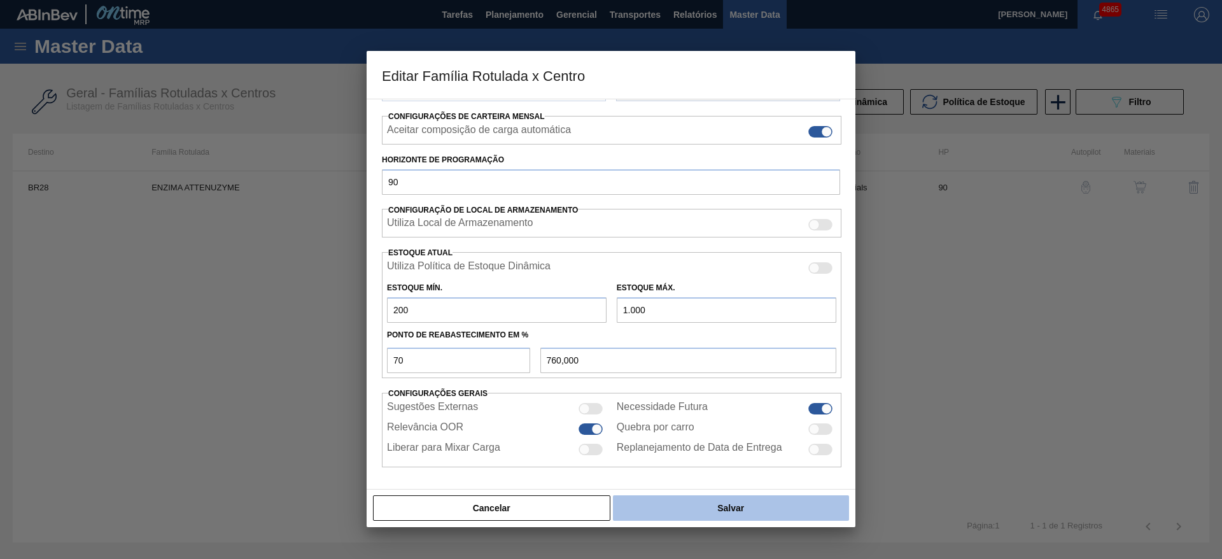
type input "1.000"
click at [665, 506] on button "Salvar" at bounding box center [731, 507] width 236 height 25
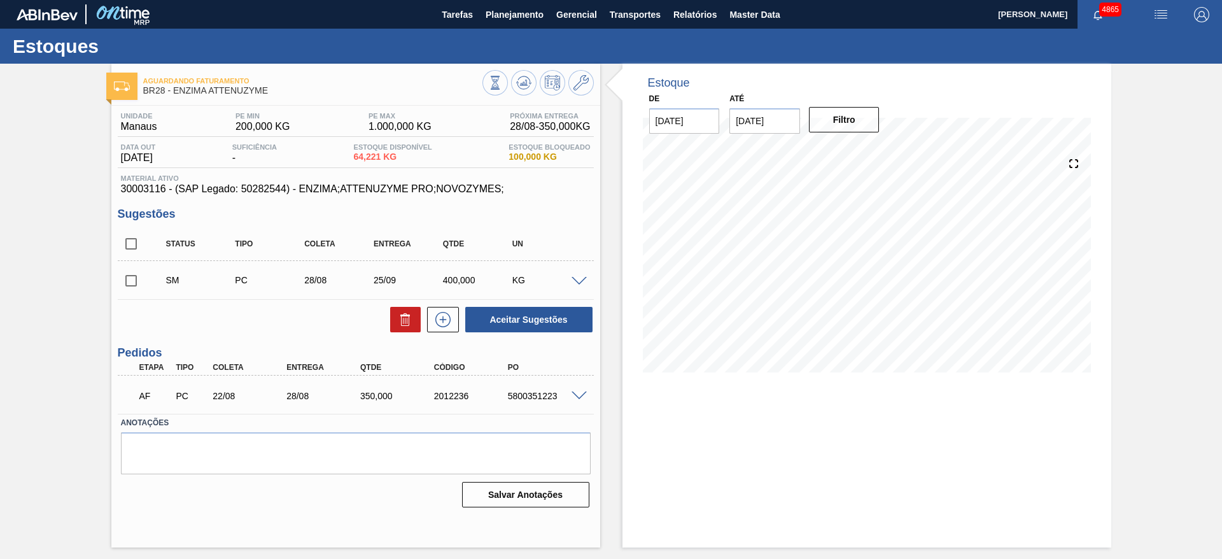
click at [575, 283] on span at bounding box center [578, 282] width 15 height 10
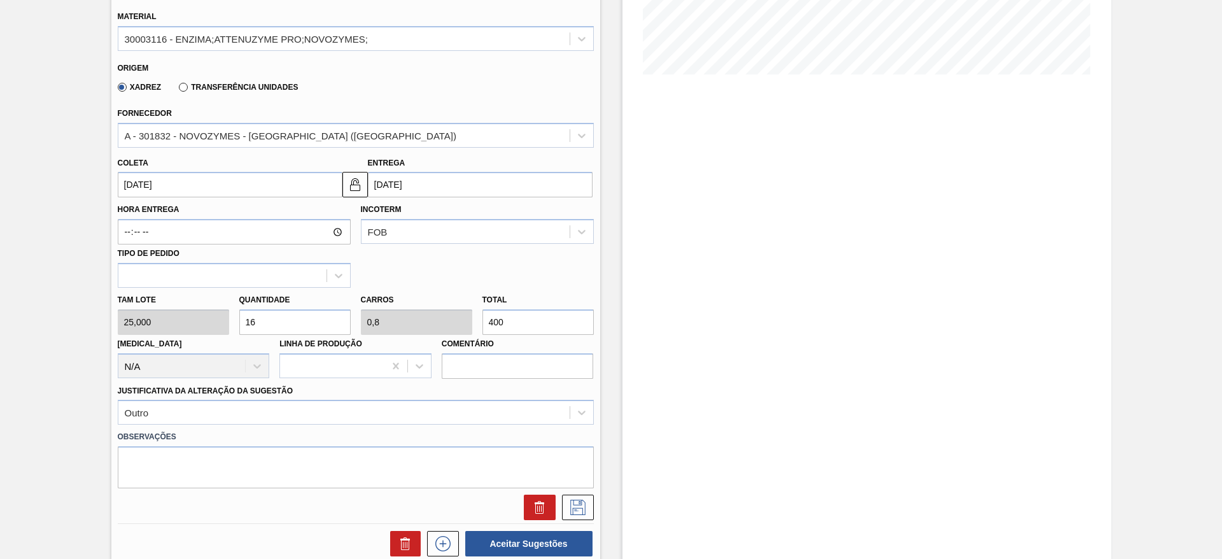
scroll to position [286, 0]
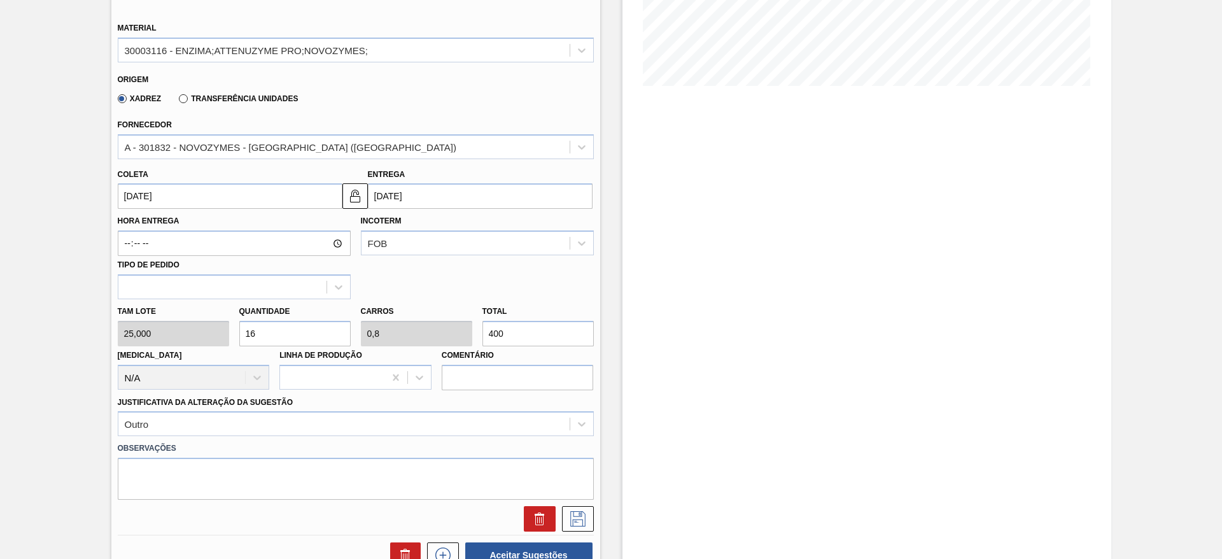
drag, startPoint x: 260, startPoint y: 325, endPoint x: 248, endPoint y: 334, distance: 14.5
click at [248, 334] on input "16" at bounding box center [294, 333] width 111 height 25
type input "18"
type input "0,9"
type input "450"
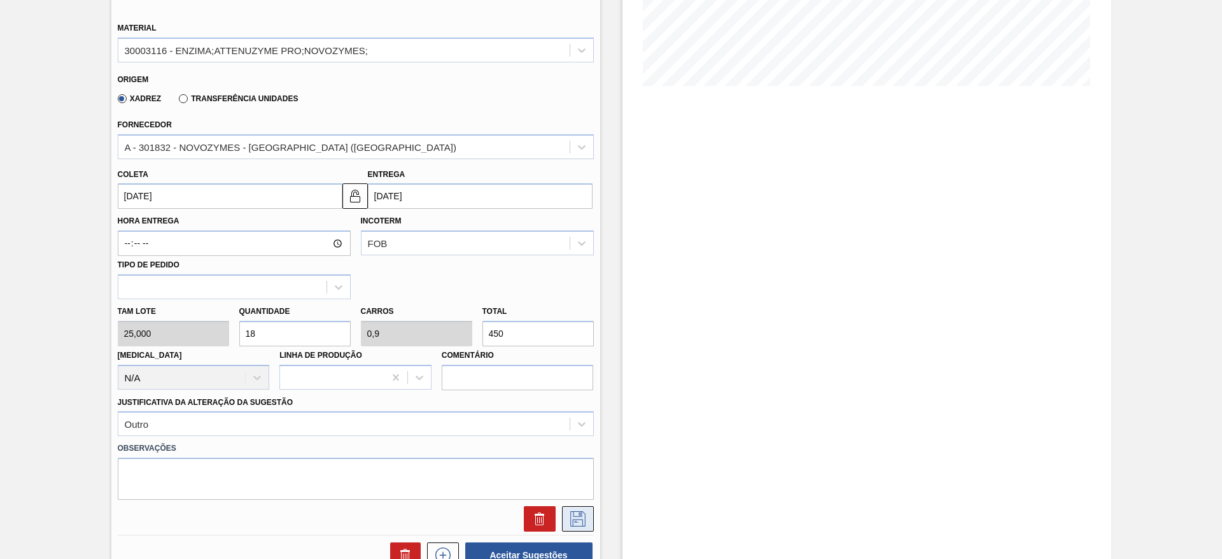
type input "18"
click at [575, 528] on button at bounding box center [578, 518] width 32 height 25
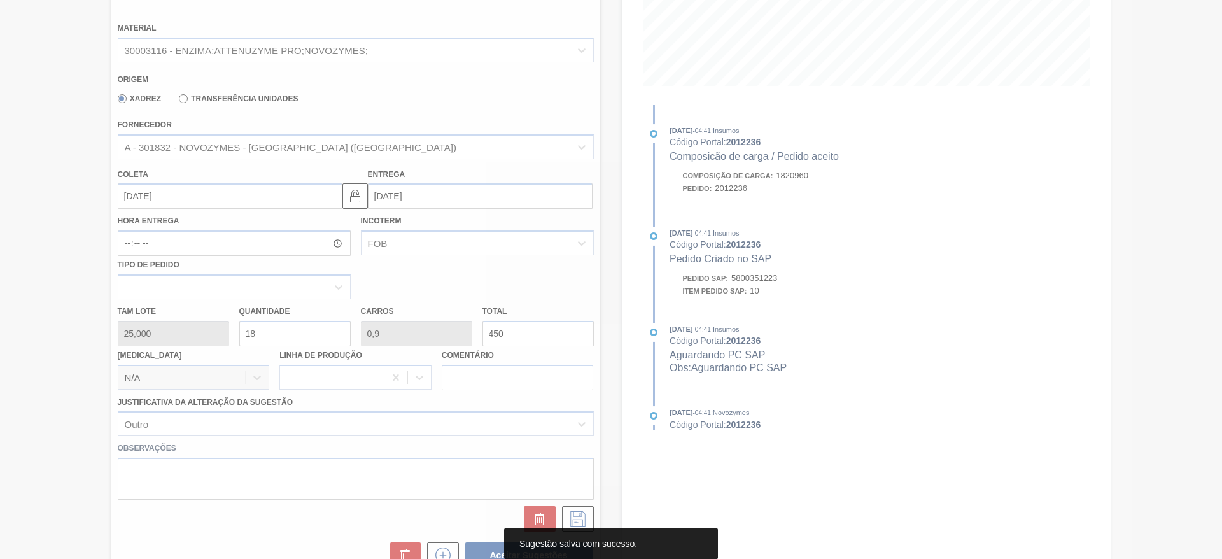
scroll to position [0, 0]
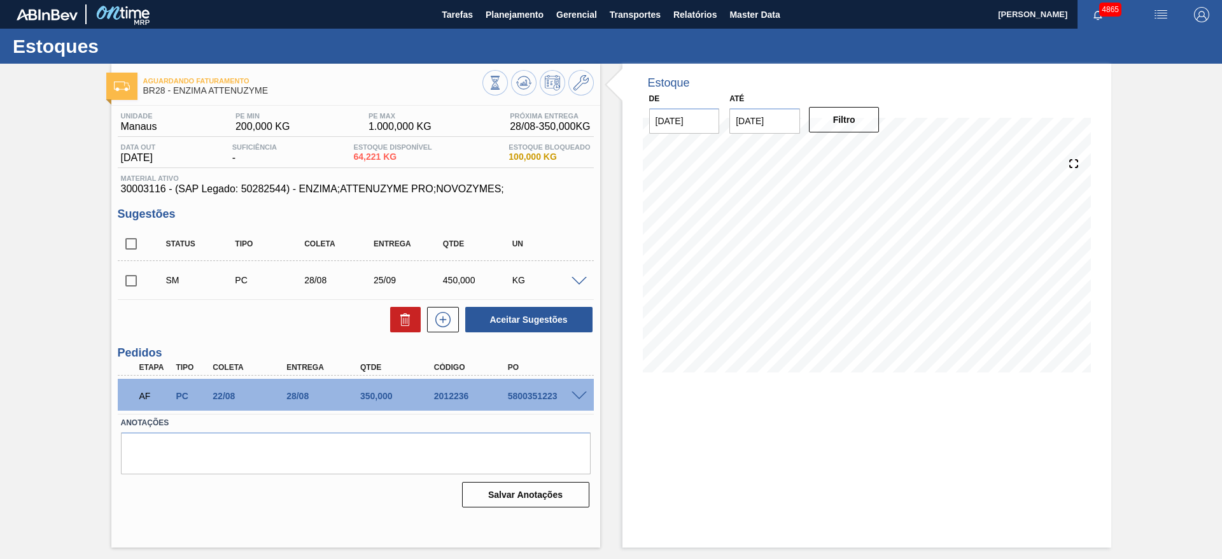
click at [128, 285] on input "checkbox" at bounding box center [131, 280] width 27 height 27
checkbox input "false"
click at [585, 281] on span at bounding box center [578, 282] width 15 height 10
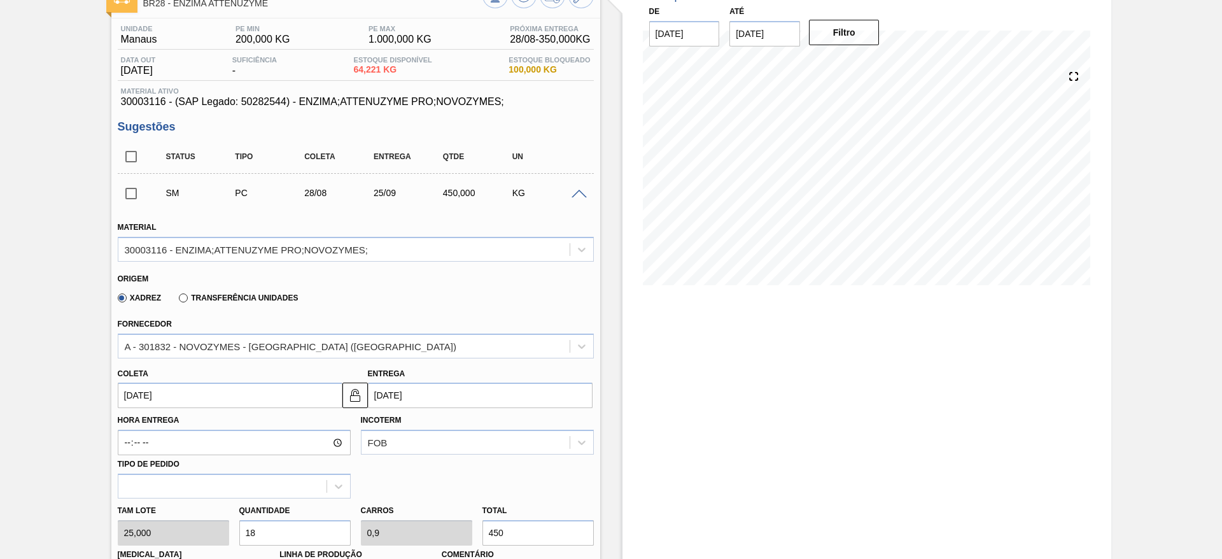
scroll to position [191, 0]
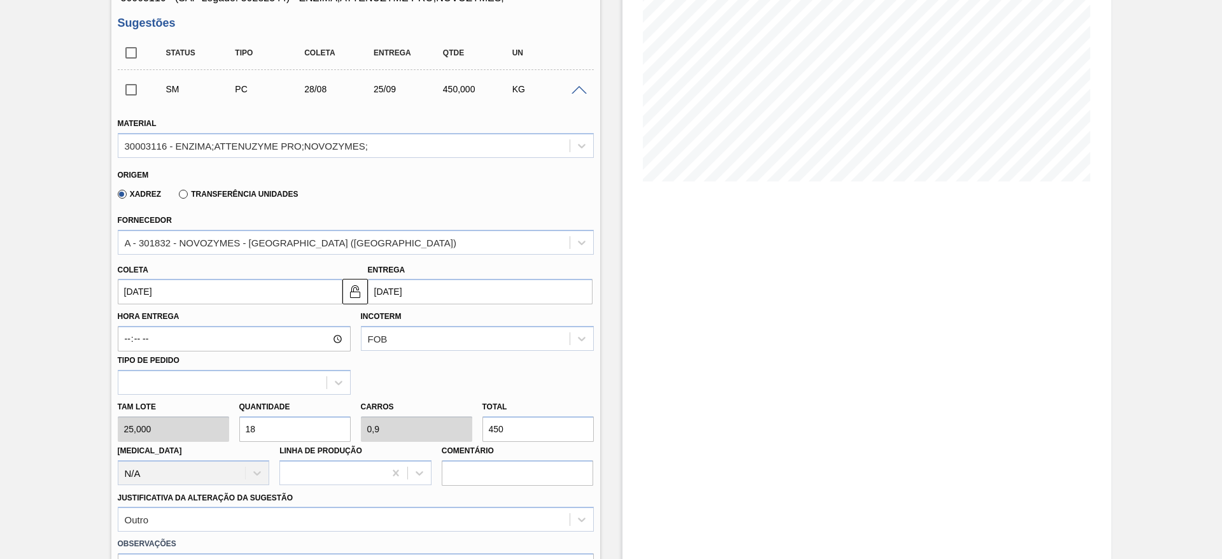
click at [412, 298] on input "25/09/2025" at bounding box center [480, 291] width 225 height 25
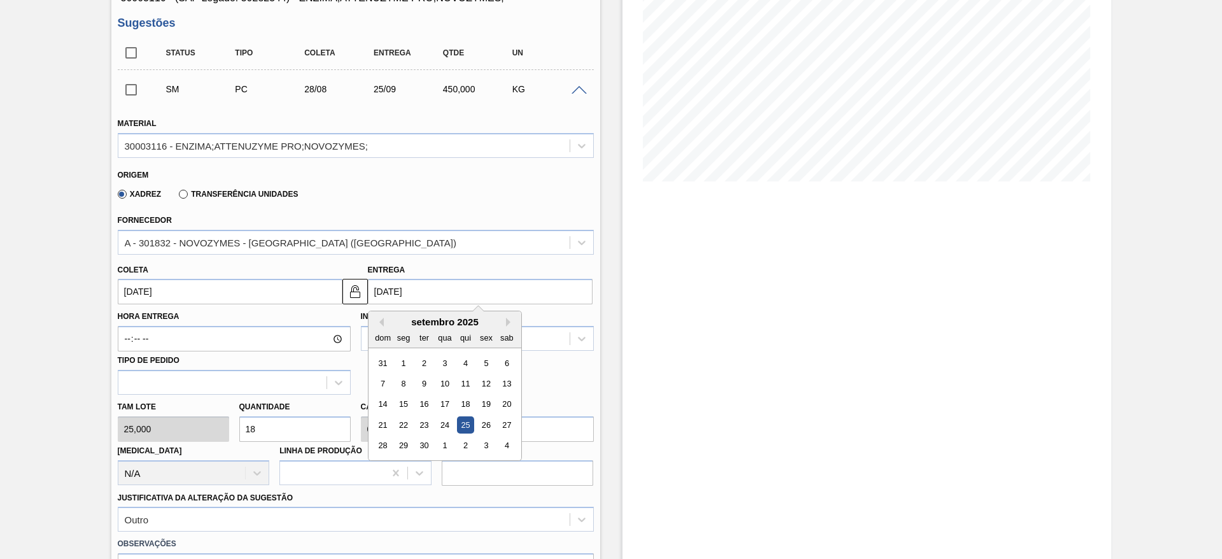
click at [418, 426] on div "23" at bounding box center [423, 424] width 17 height 17
type input "23/09/2025"
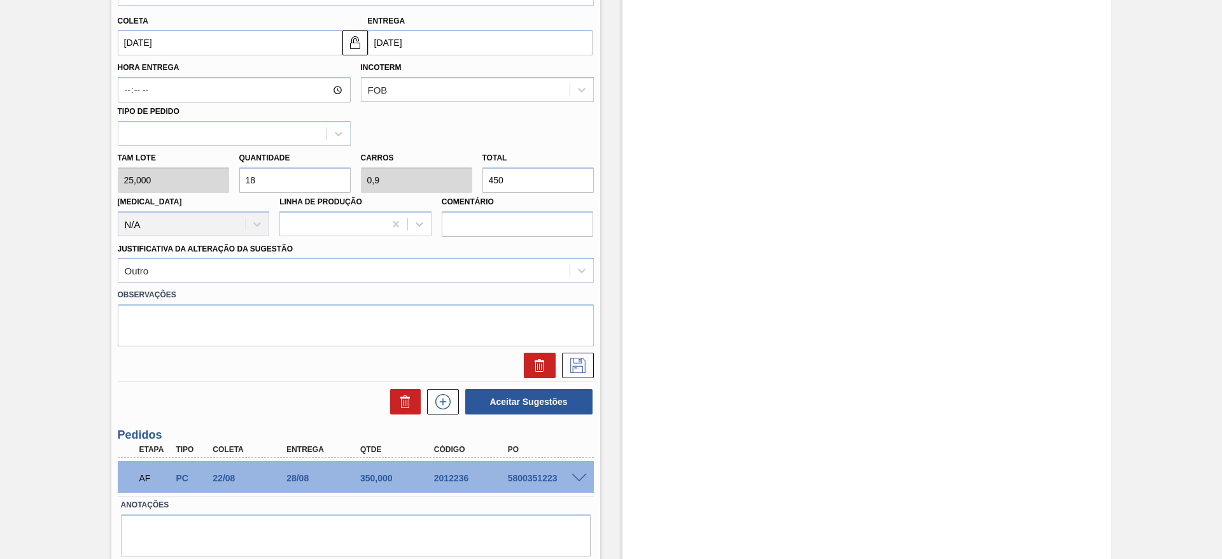
scroll to position [477, 0]
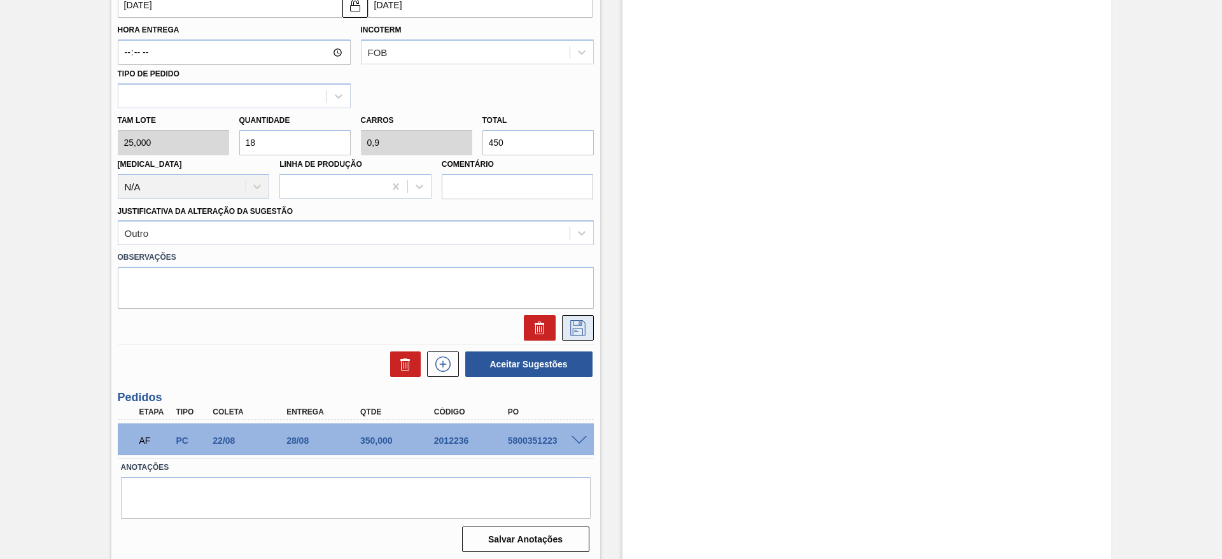
click at [580, 324] on icon at bounding box center [577, 327] width 15 height 15
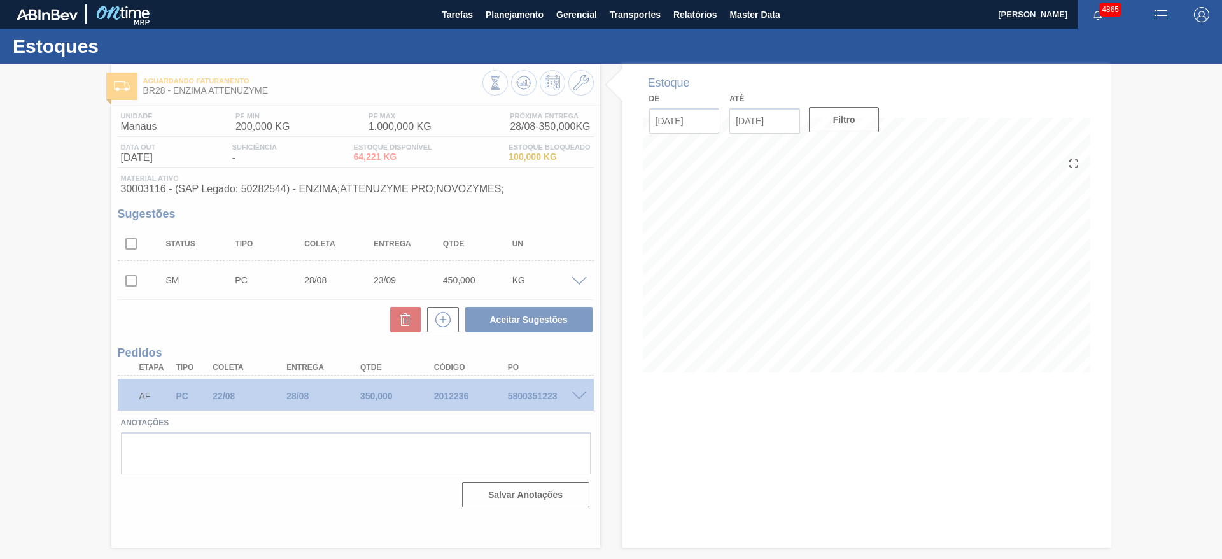
scroll to position [0, 0]
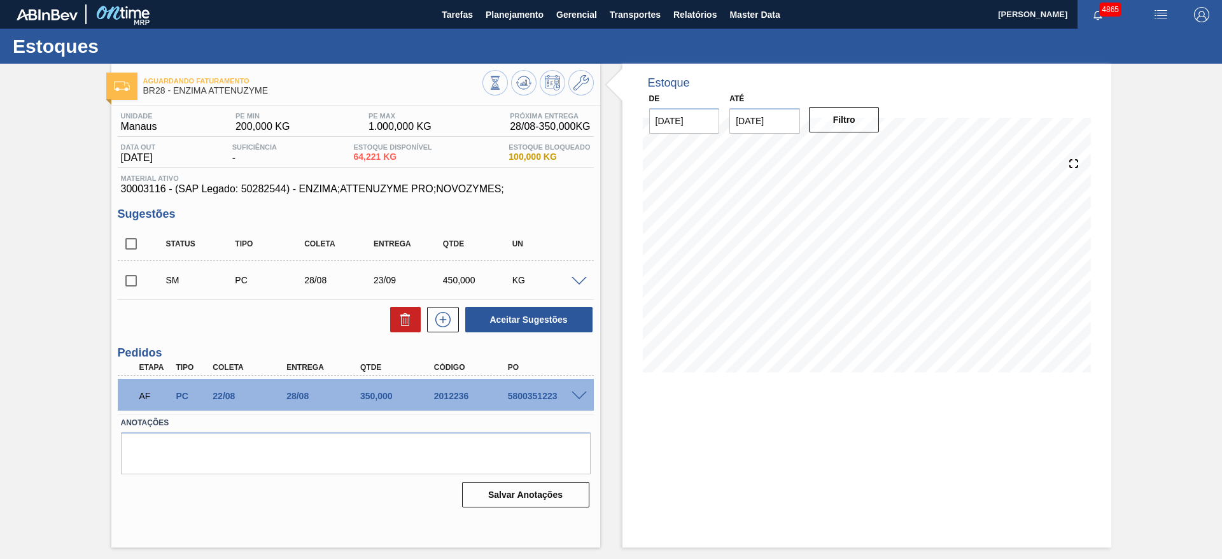
click at [580, 278] on span at bounding box center [578, 282] width 15 height 10
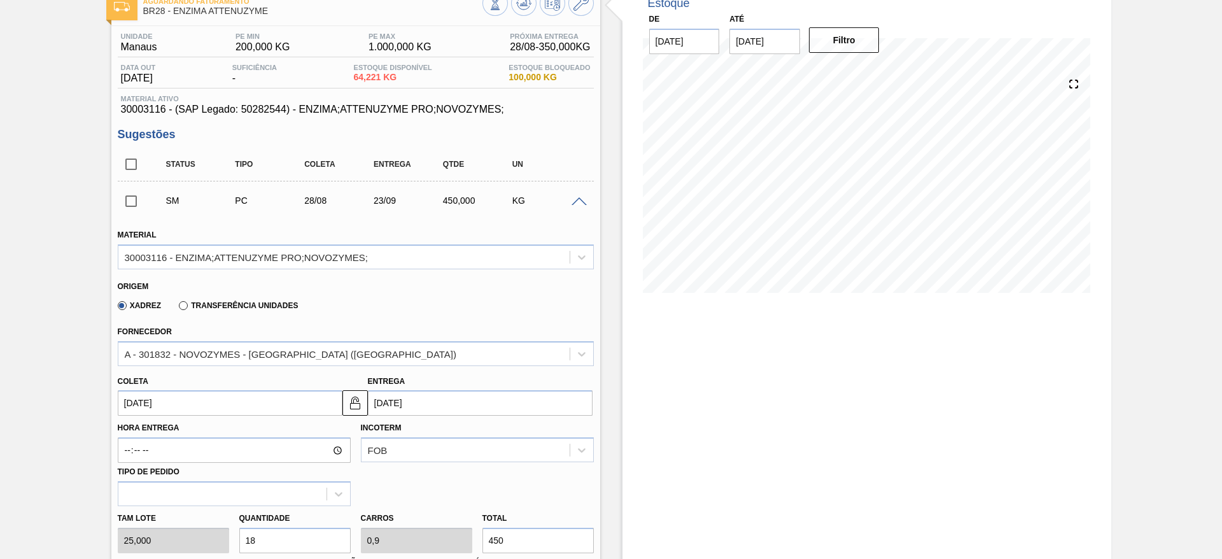
scroll to position [191, 0]
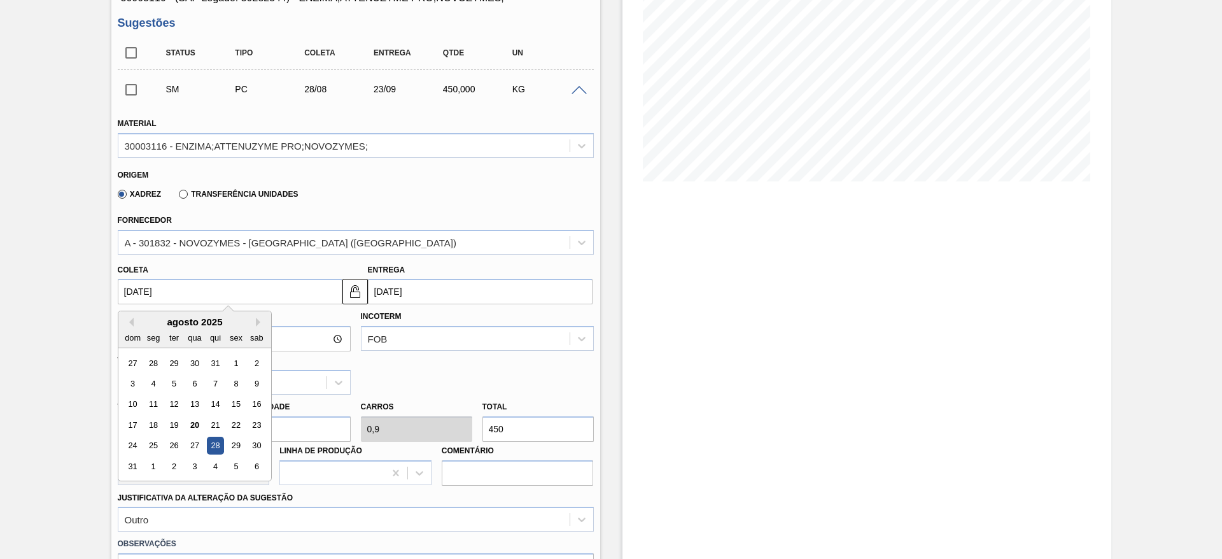
click at [316, 290] on input "28/08/2025" at bounding box center [230, 291] width 225 height 25
click at [172, 449] on div "26" at bounding box center [173, 445] width 17 height 17
type input "26/08/2025"
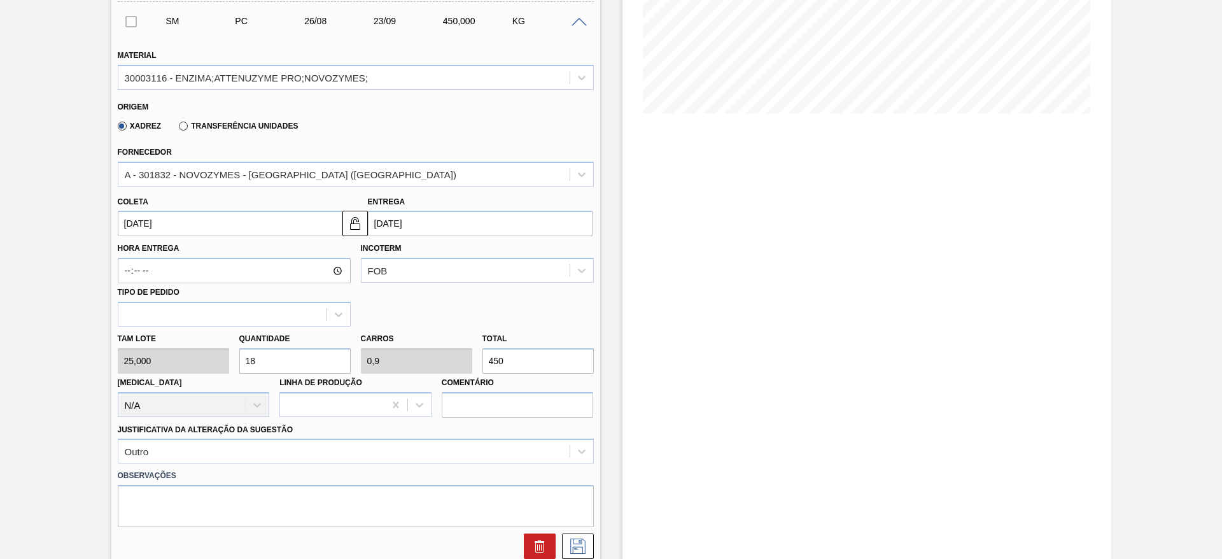
scroll to position [382, 0]
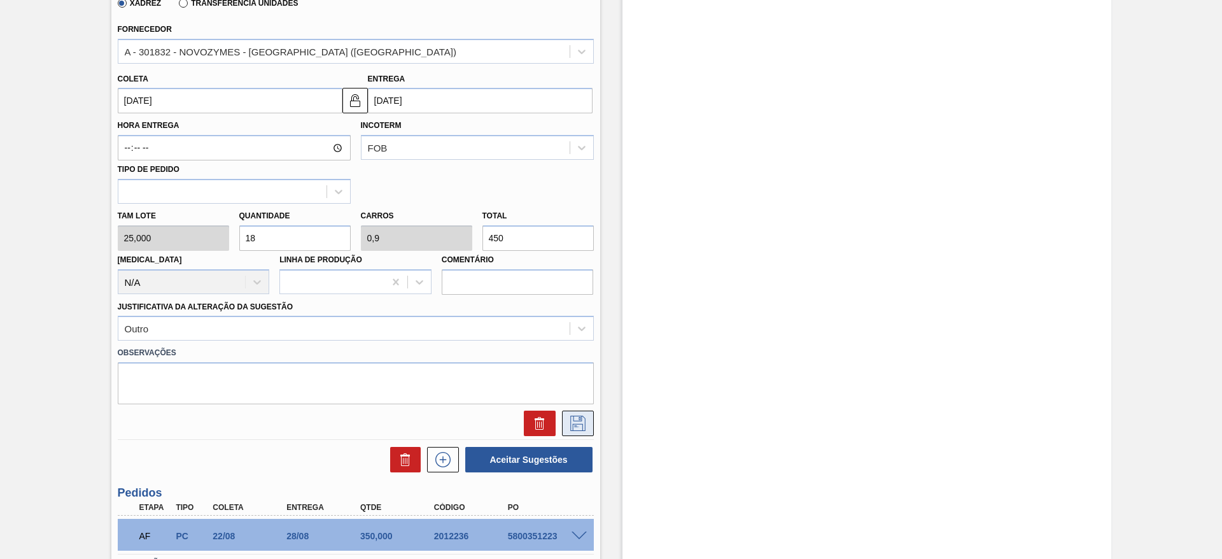
click at [584, 424] on icon at bounding box center [578, 423] width 20 height 15
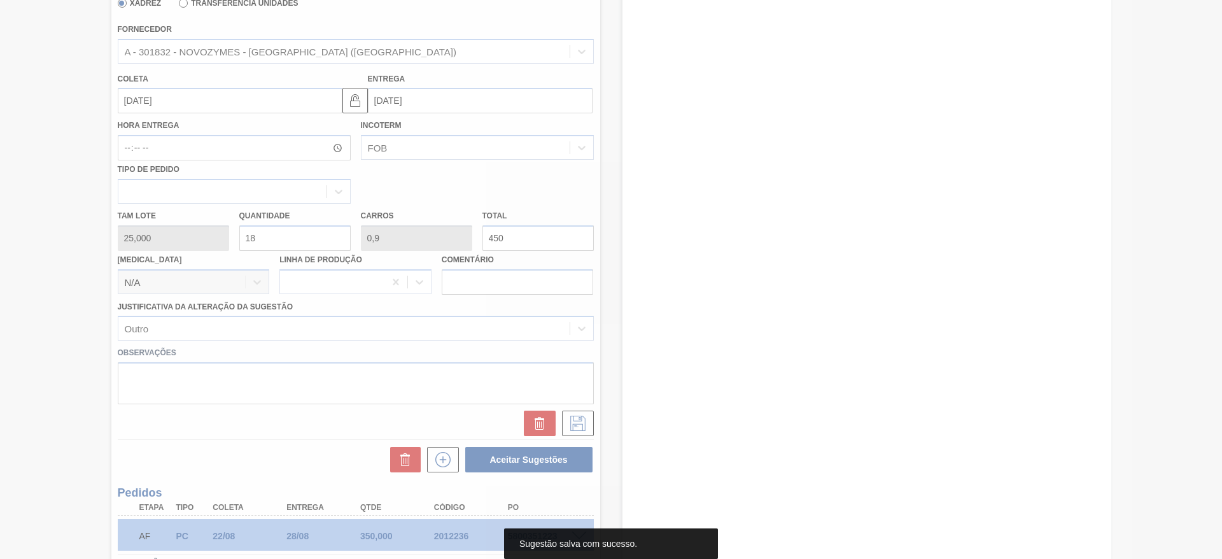
scroll to position [0, 0]
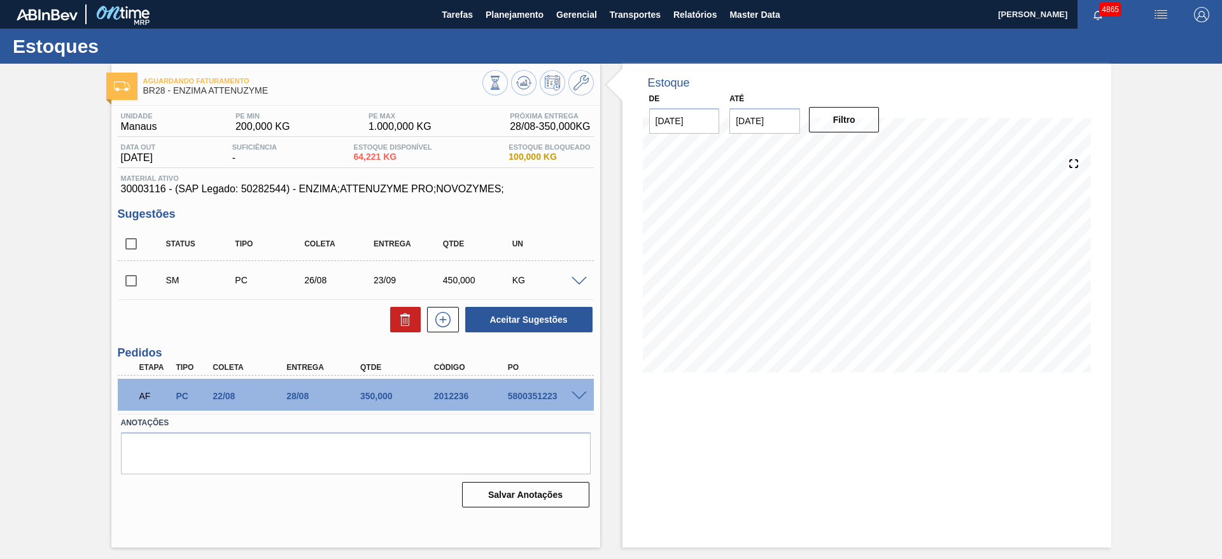
click at [574, 280] on span at bounding box center [578, 282] width 15 height 10
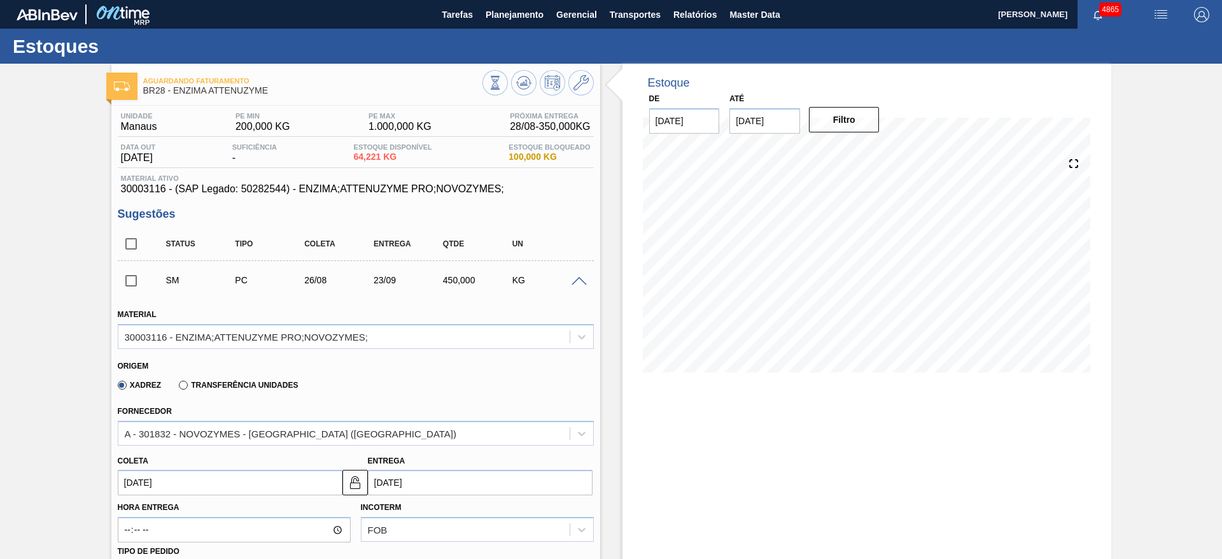
click at [416, 483] on input "23/09/2025" at bounding box center [480, 482] width 225 height 25
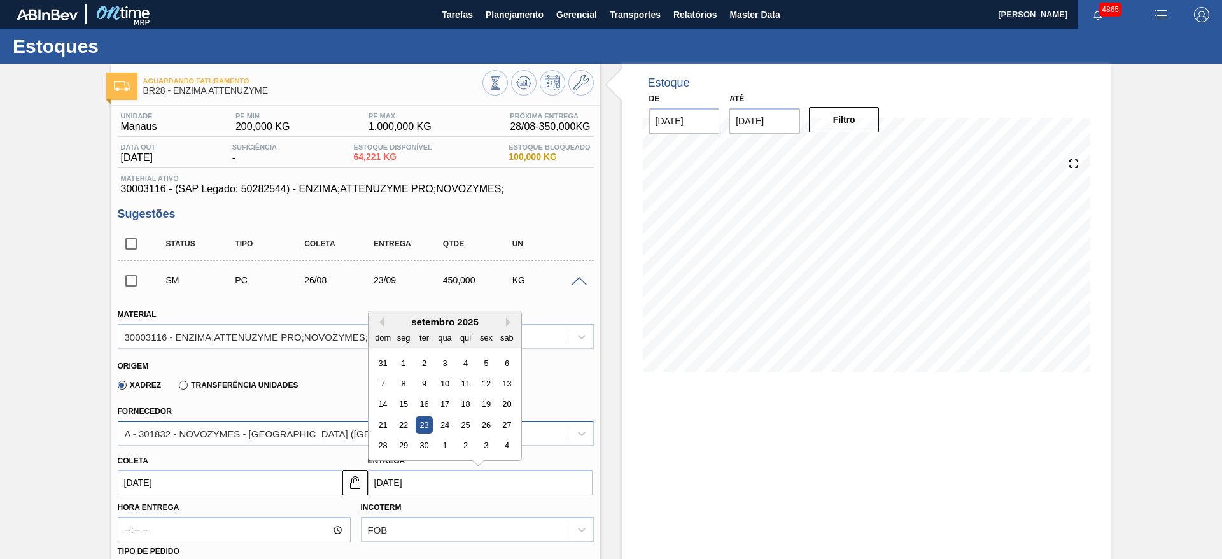
click at [410, 426] on div "22" at bounding box center [403, 424] width 17 height 17
type input "22/09/2025"
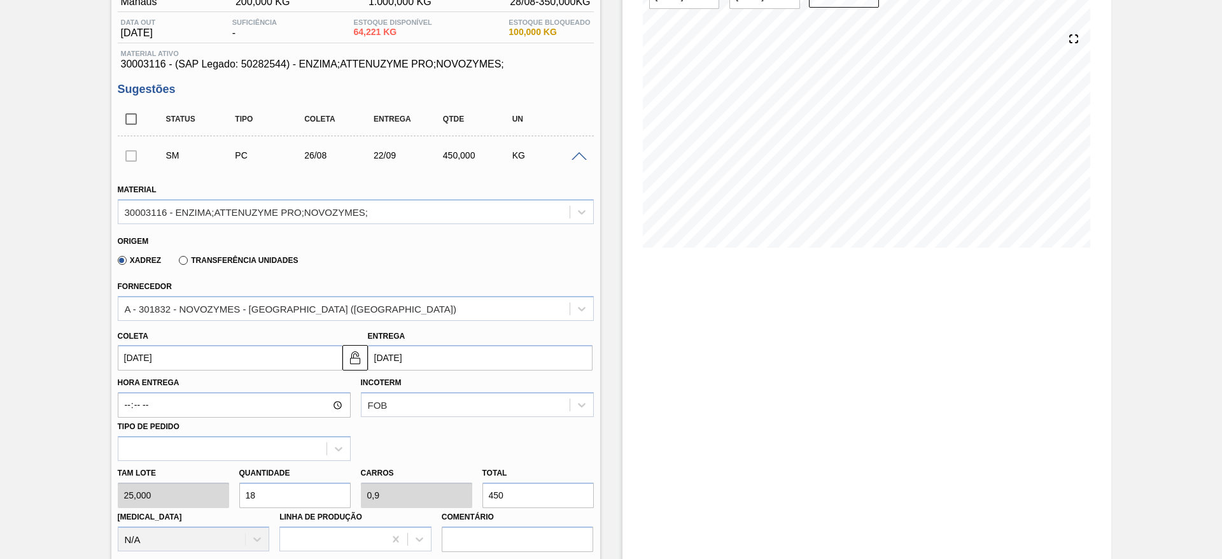
scroll to position [286, 0]
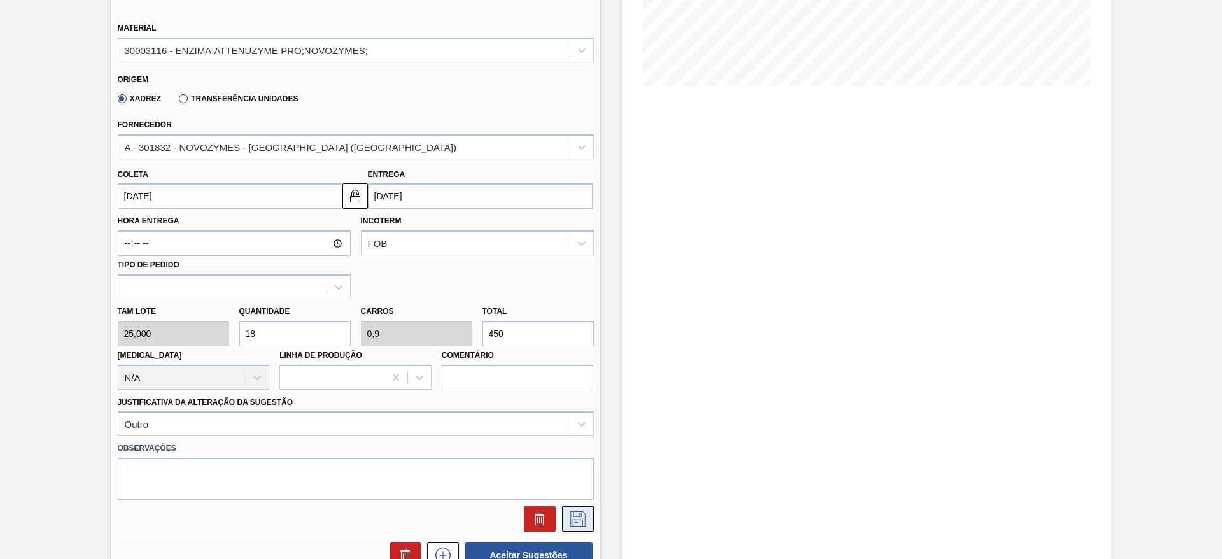
click at [581, 514] on icon at bounding box center [578, 518] width 20 height 15
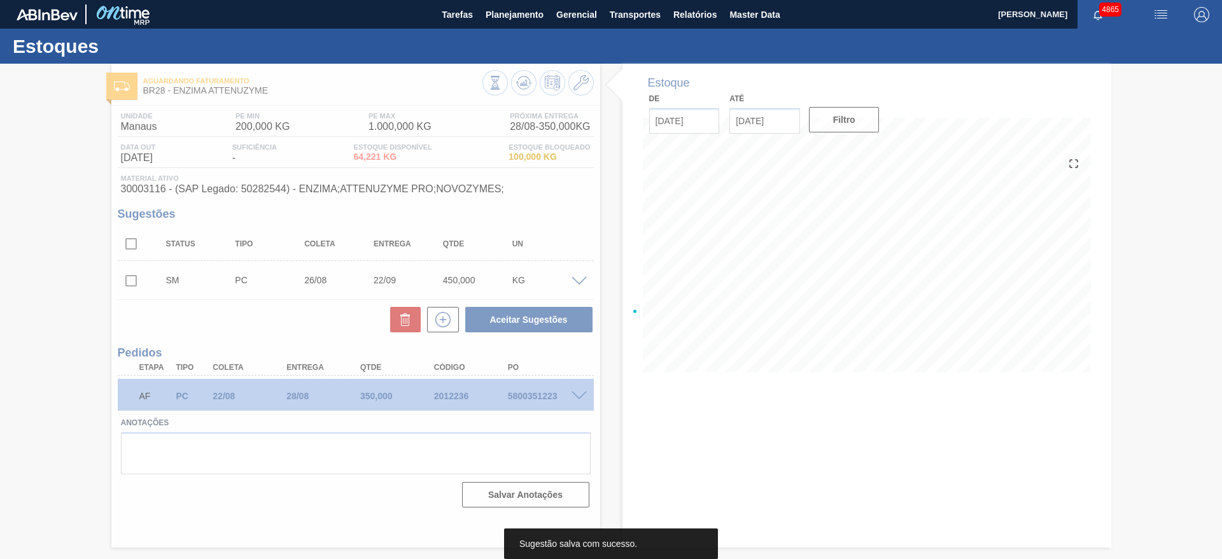
scroll to position [0, 0]
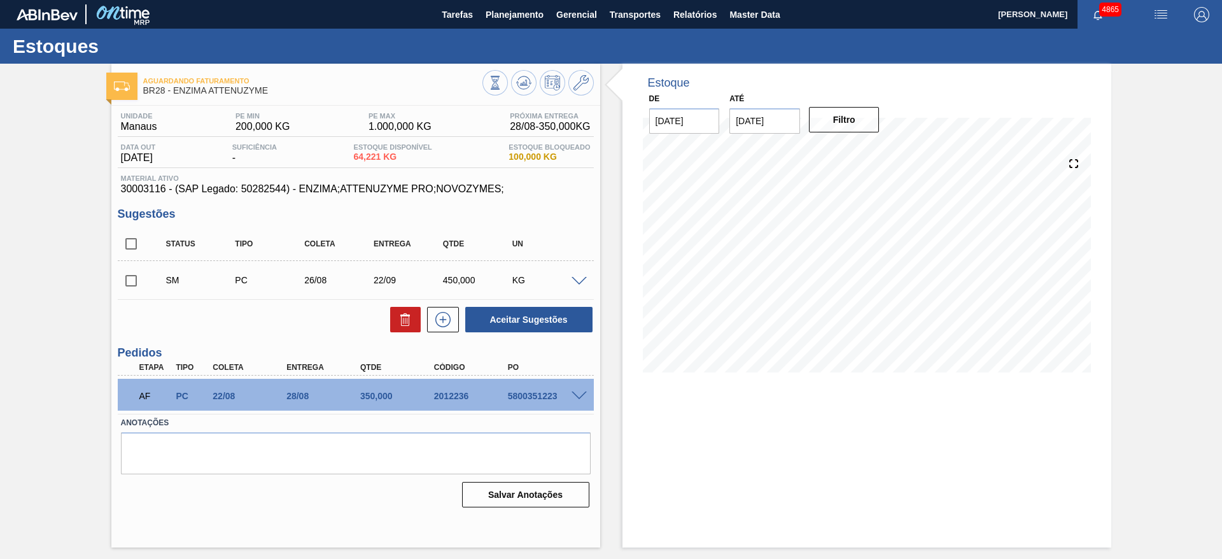
click at [580, 277] on span at bounding box center [578, 282] width 15 height 10
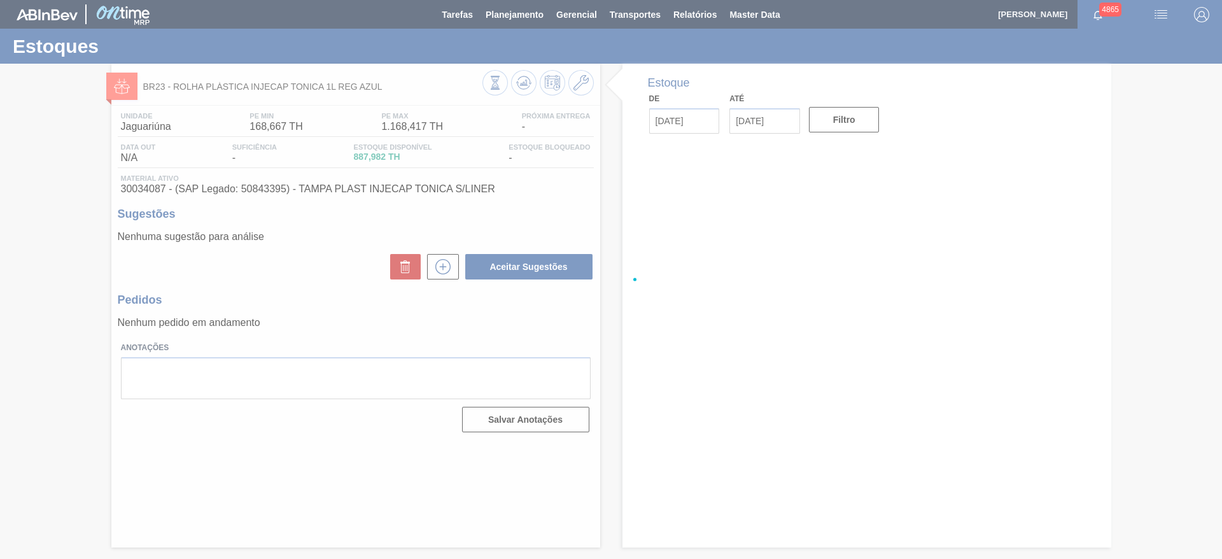
click at [512, 9] on div at bounding box center [611, 279] width 1222 height 559
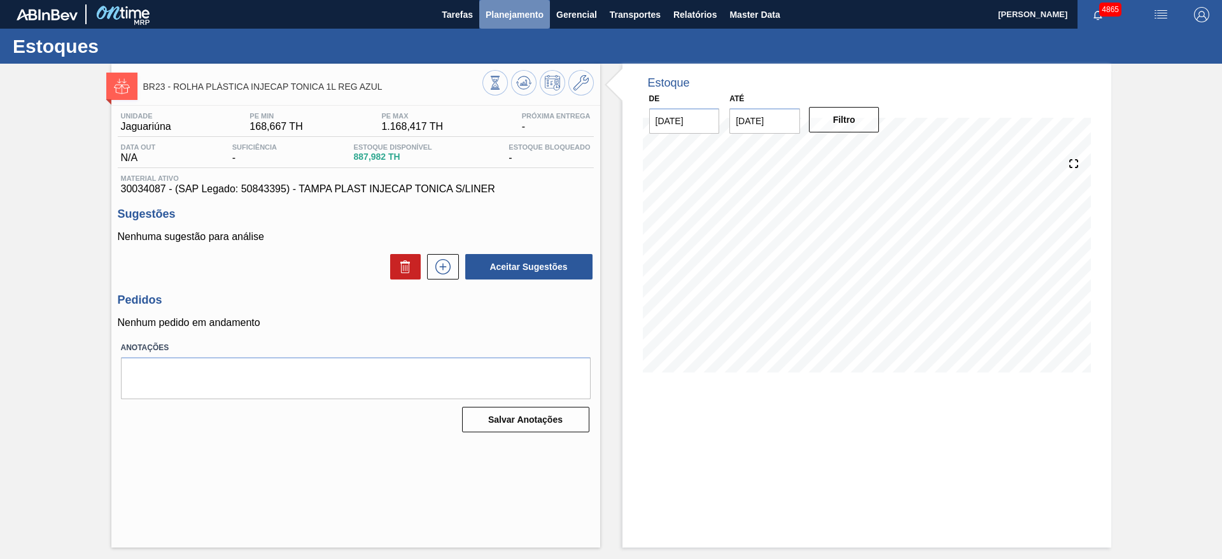
click at [524, 18] on span "Planejamento" at bounding box center [515, 14] width 58 height 15
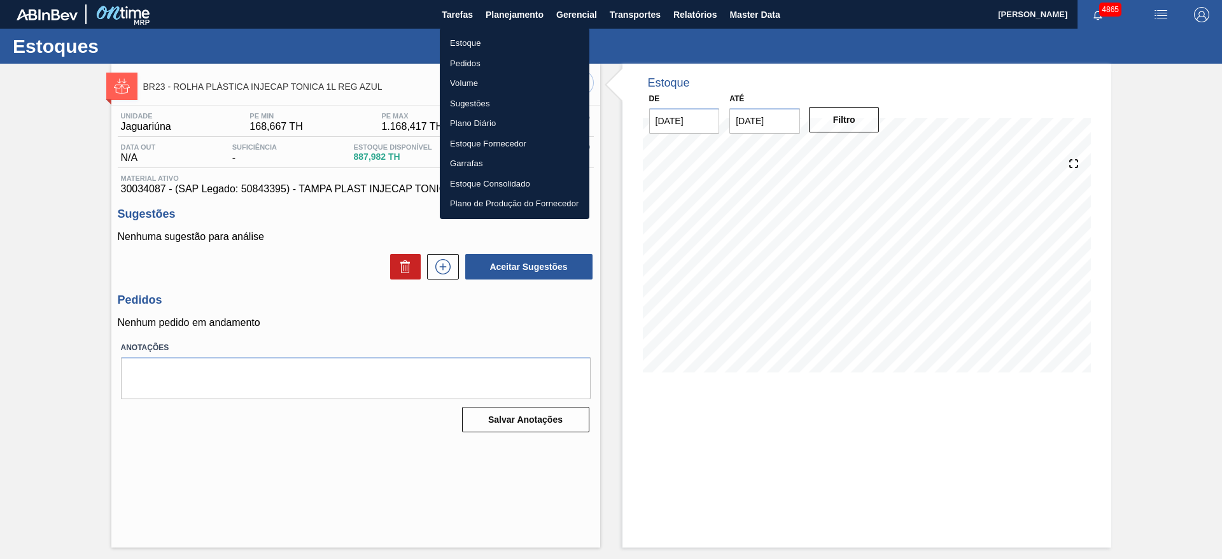
click at [514, 45] on li "Estoque" at bounding box center [515, 43] width 150 height 20
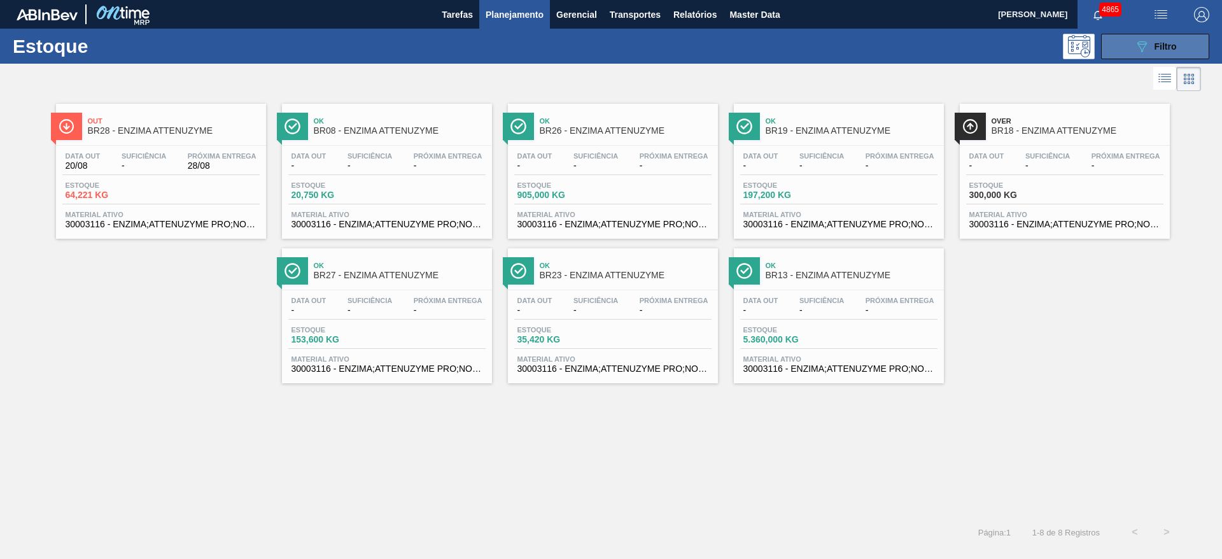
click at [1127, 37] on button "089F7B8B-B2A5-4AFE-B5C0-19BA573D28AC Filtro" at bounding box center [1155, 46] width 108 height 25
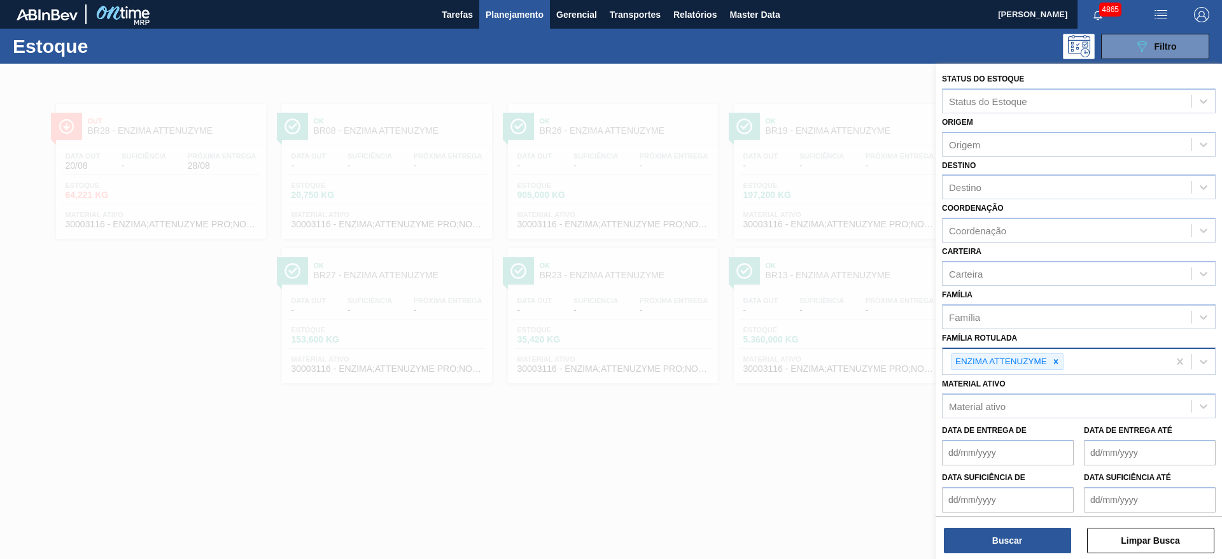
click at [1060, 358] on icon at bounding box center [1055, 361] width 9 height 9
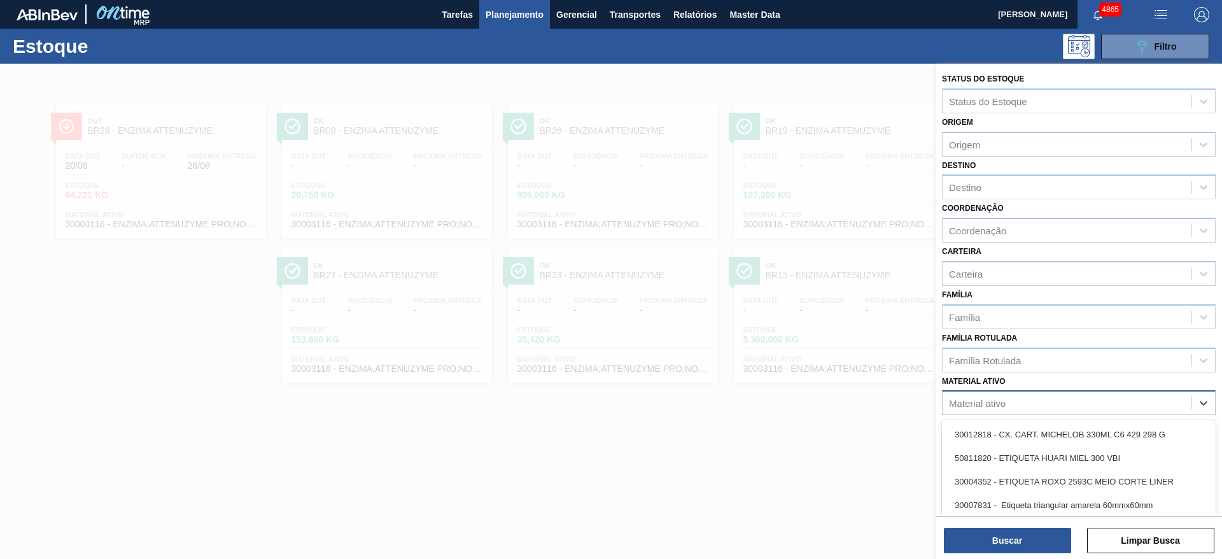
click at [1057, 402] on div "Material ativo" at bounding box center [1066, 403] width 249 height 18
paste ativo "30008449"
type ativo "30008449"
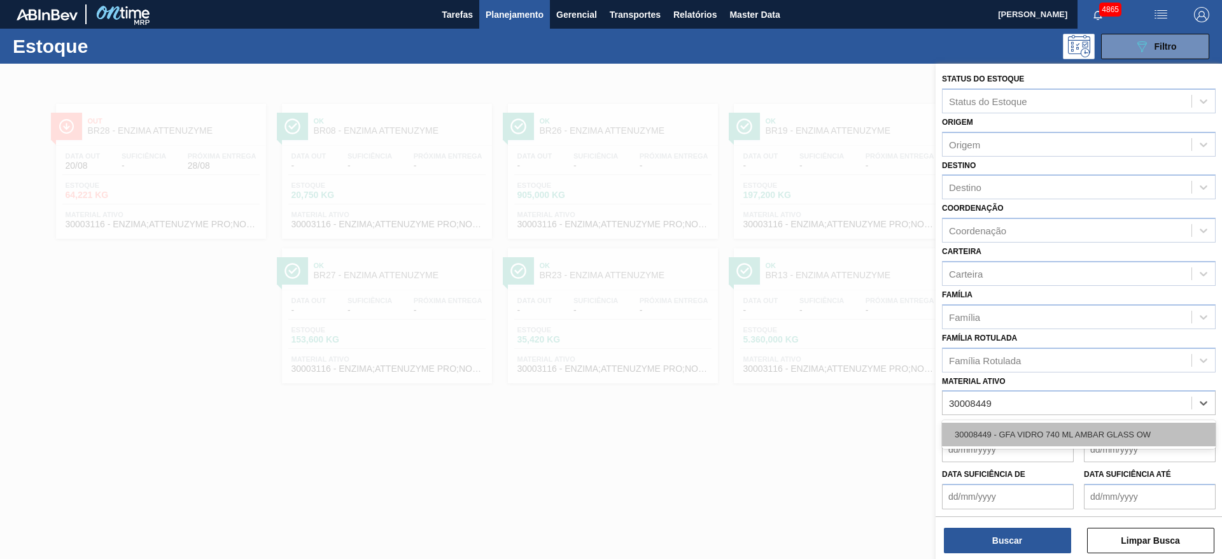
click at [1049, 434] on div "30008449 - GFA VIDRO 740 ML AMBAR GLASS OW" at bounding box center [1079, 435] width 274 height 24
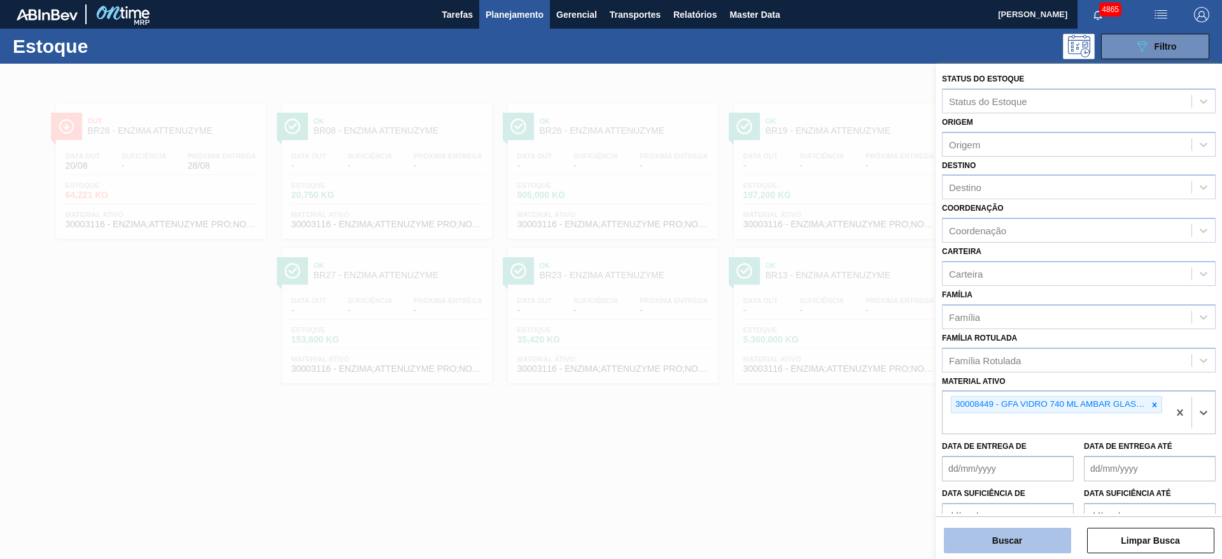
click at [1039, 539] on button "Buscar" at bounding box center [1007, 540] width 127 height 25
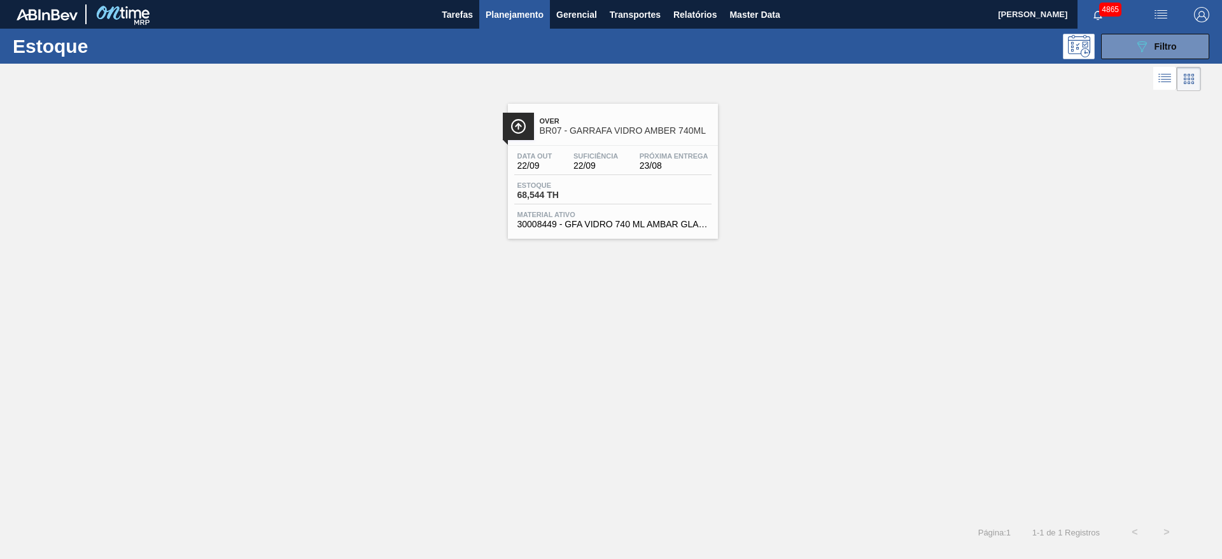
click at [598, 209] on div "Data out 22/09 Suficiência 22/09 Próxima Entrega 23/08 Estoque 68,544 TH Materi…" at bounding box center [613, 189] width 210 height 87
